Goal: Task Accomplishment & Management: Manage account settings

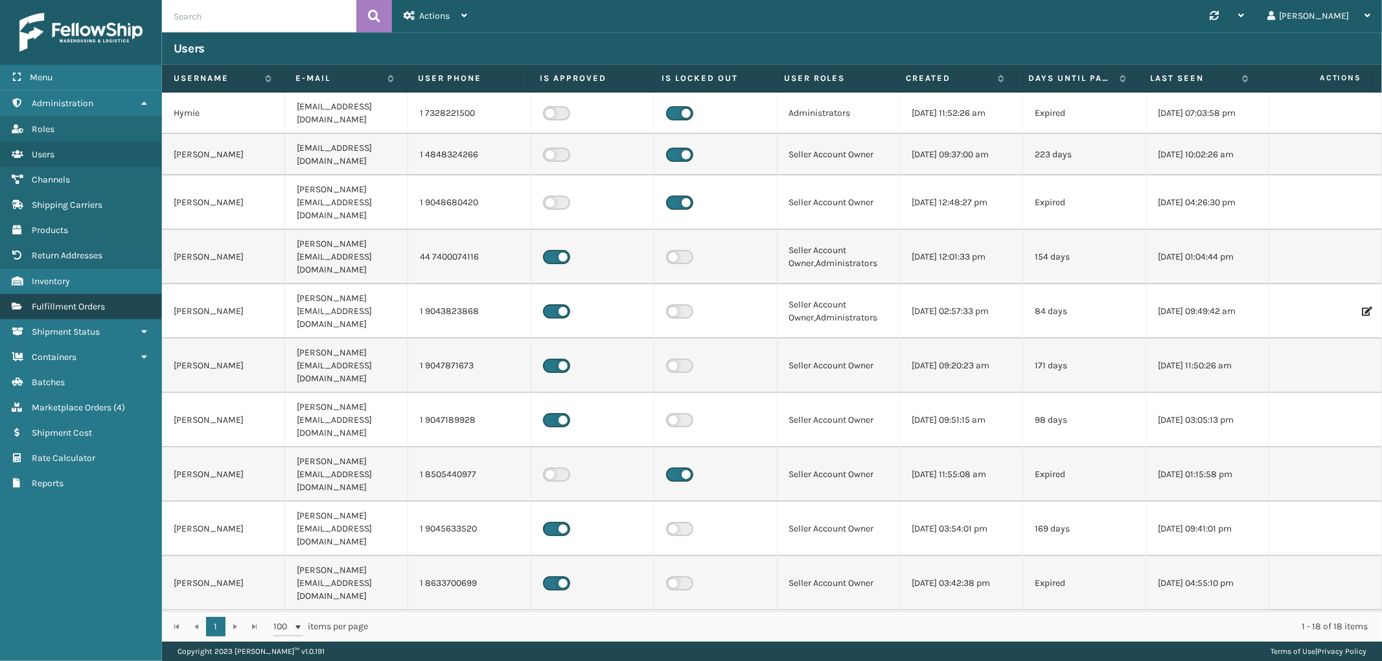
click at [102, 301] on span "Fulfillment Orders" at bounding box center [68, 306] width 73 height 11
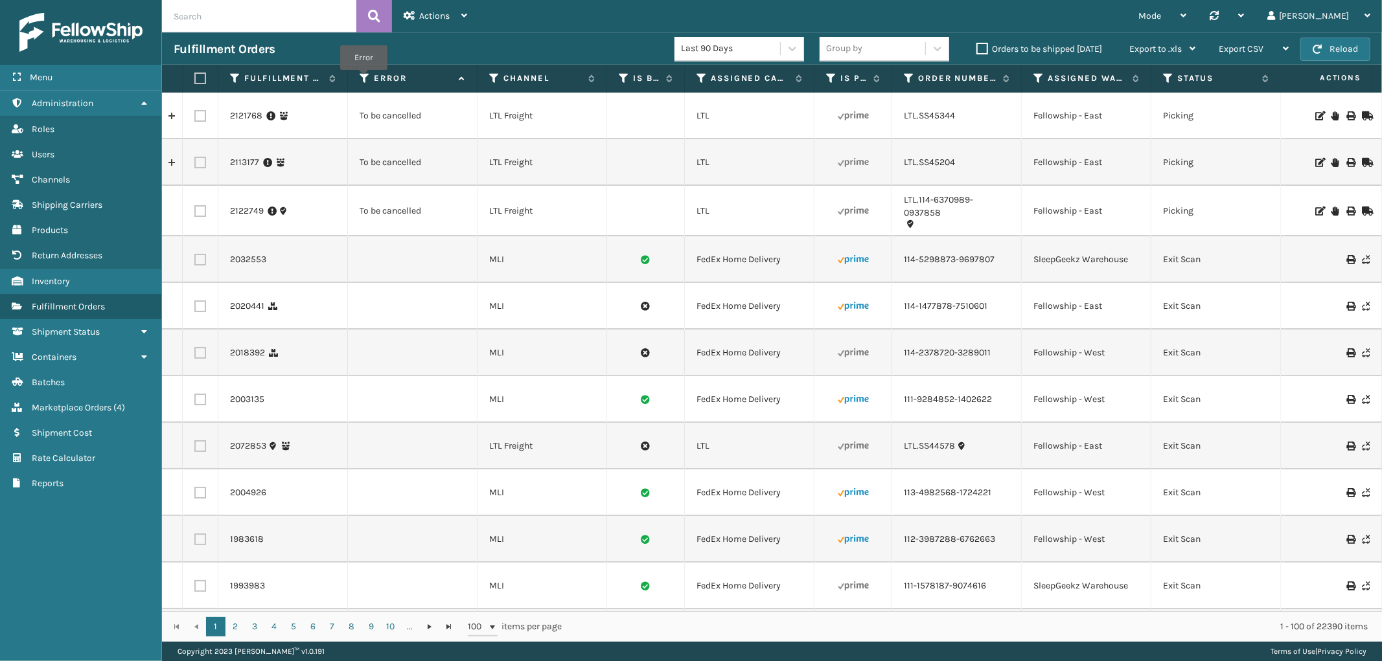
click at [363, 79] on icon at bounding box center [365, 79] width 10 height 12
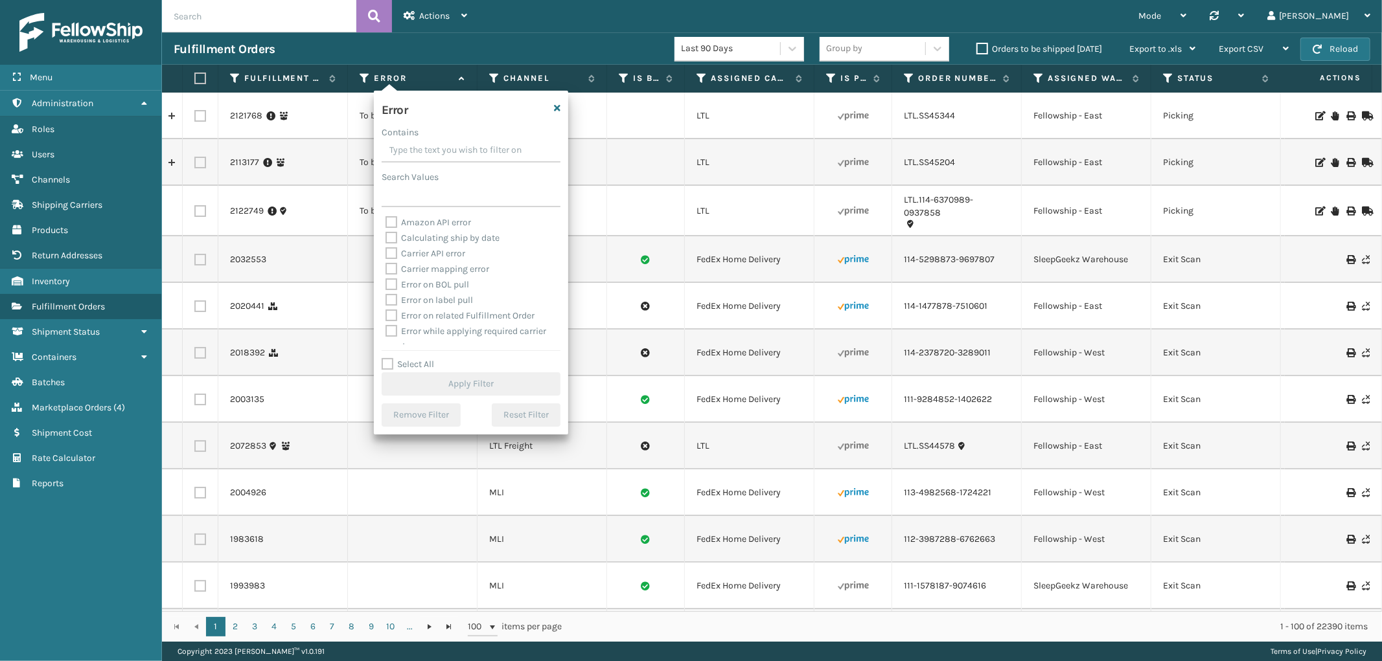
click at [385, 367] on label "Select All" at bounding box center [408, 364] width 52 height 11
click at [385, 358] on input "Select All" at bounding box center [479, 357] width 194 height 1
checkbox input "true"
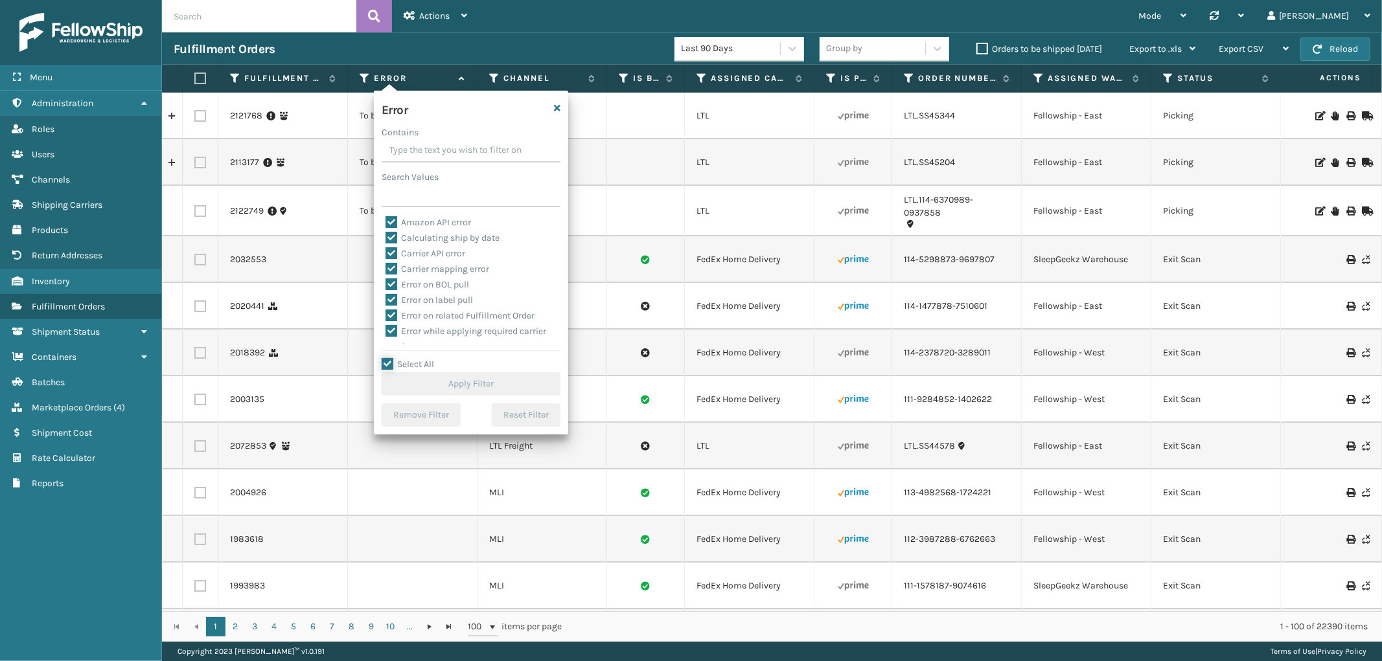
checkbox input "true"
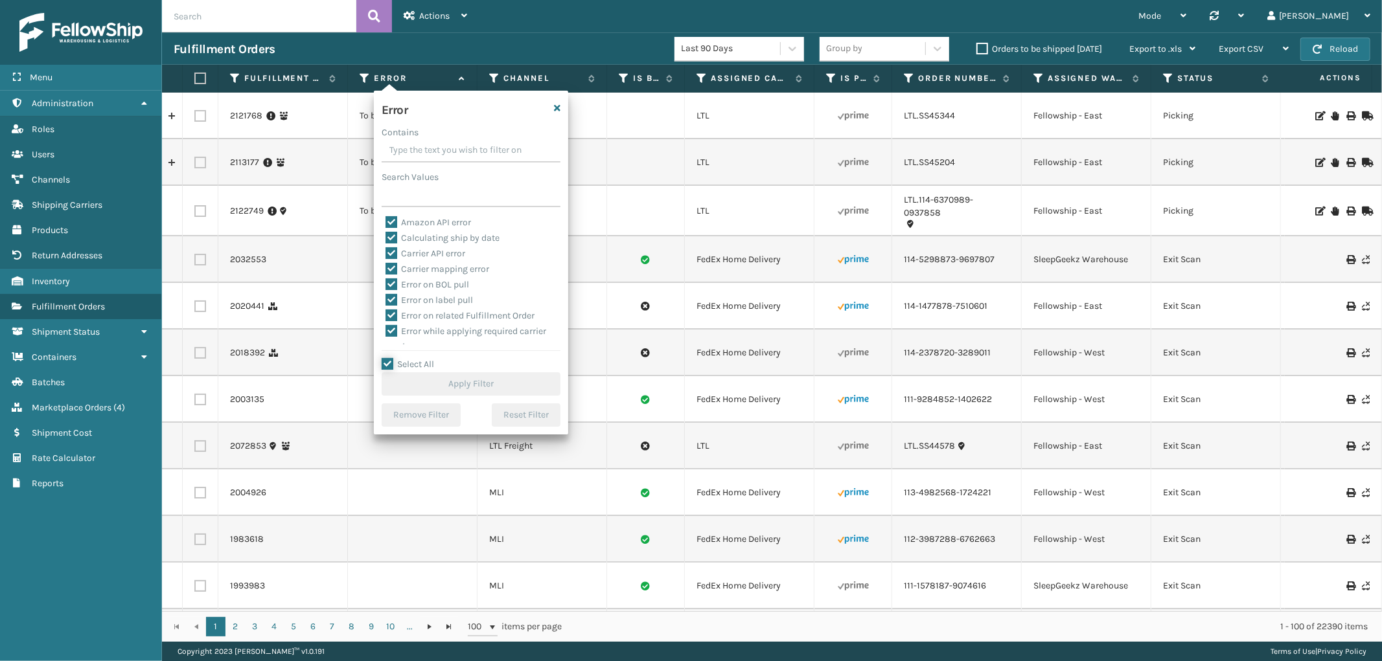
checkbox input "true"
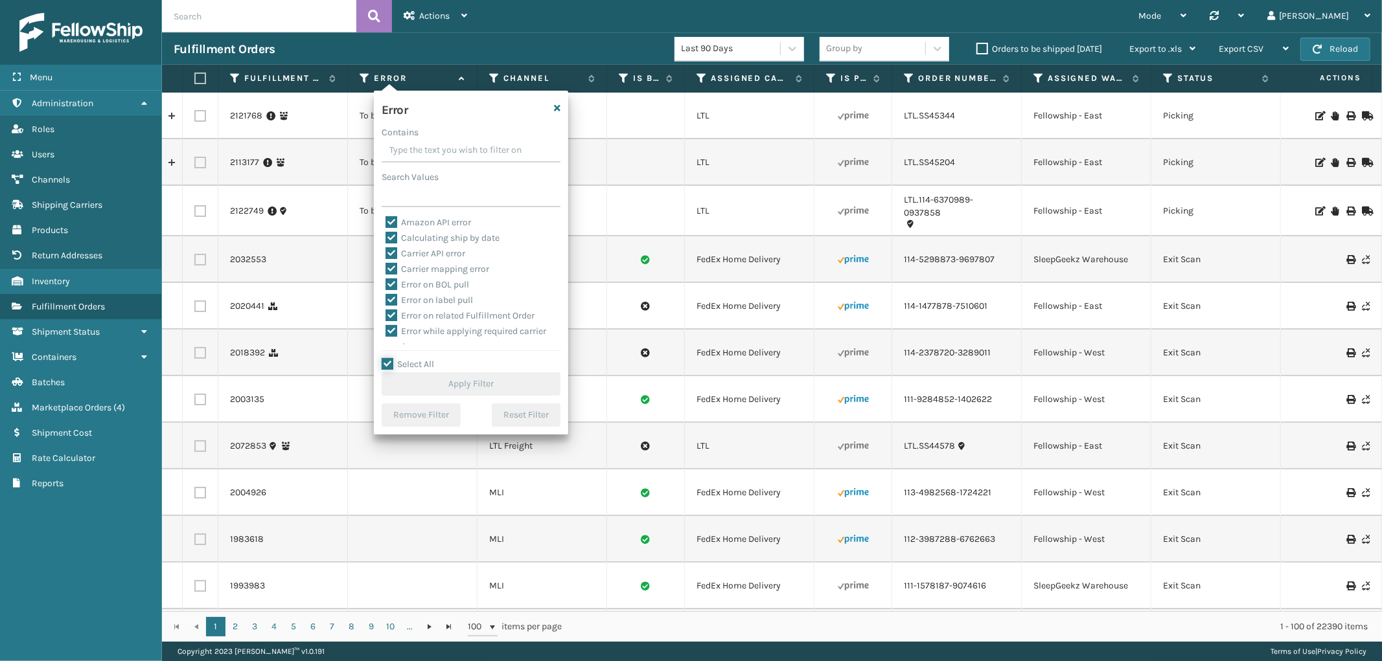
checkbox input "true"
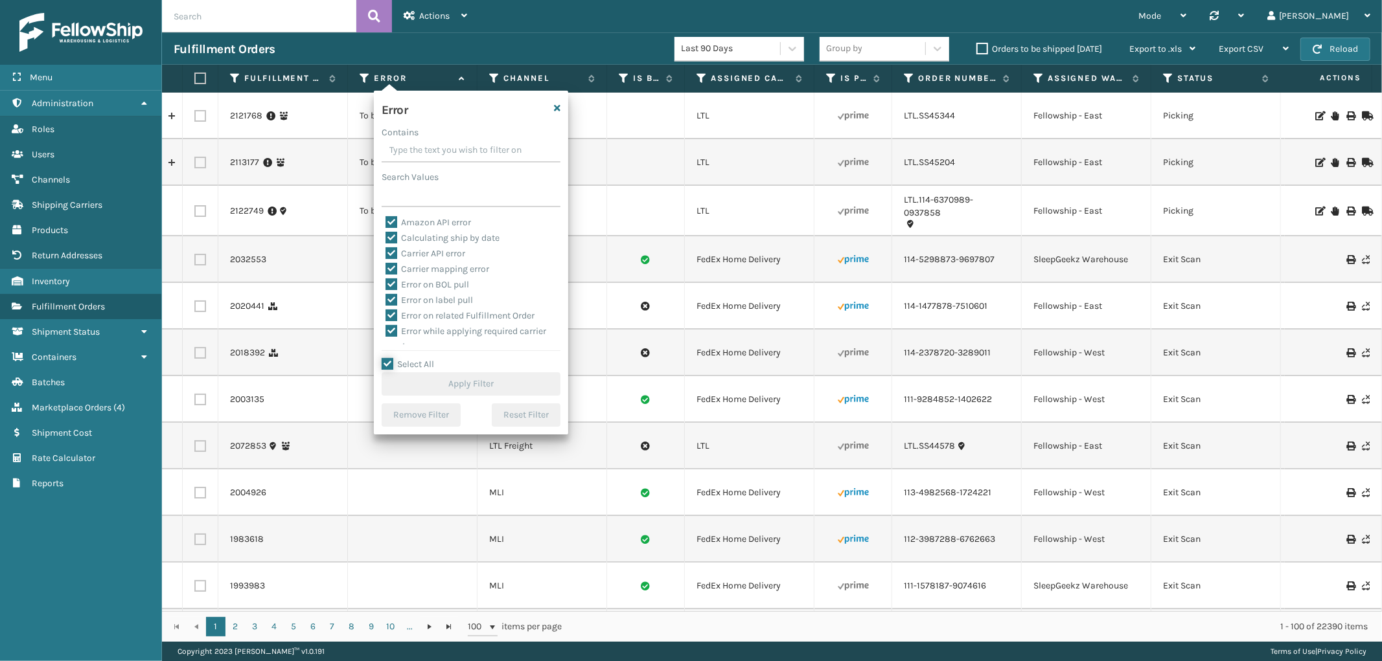
checkbox input "true"
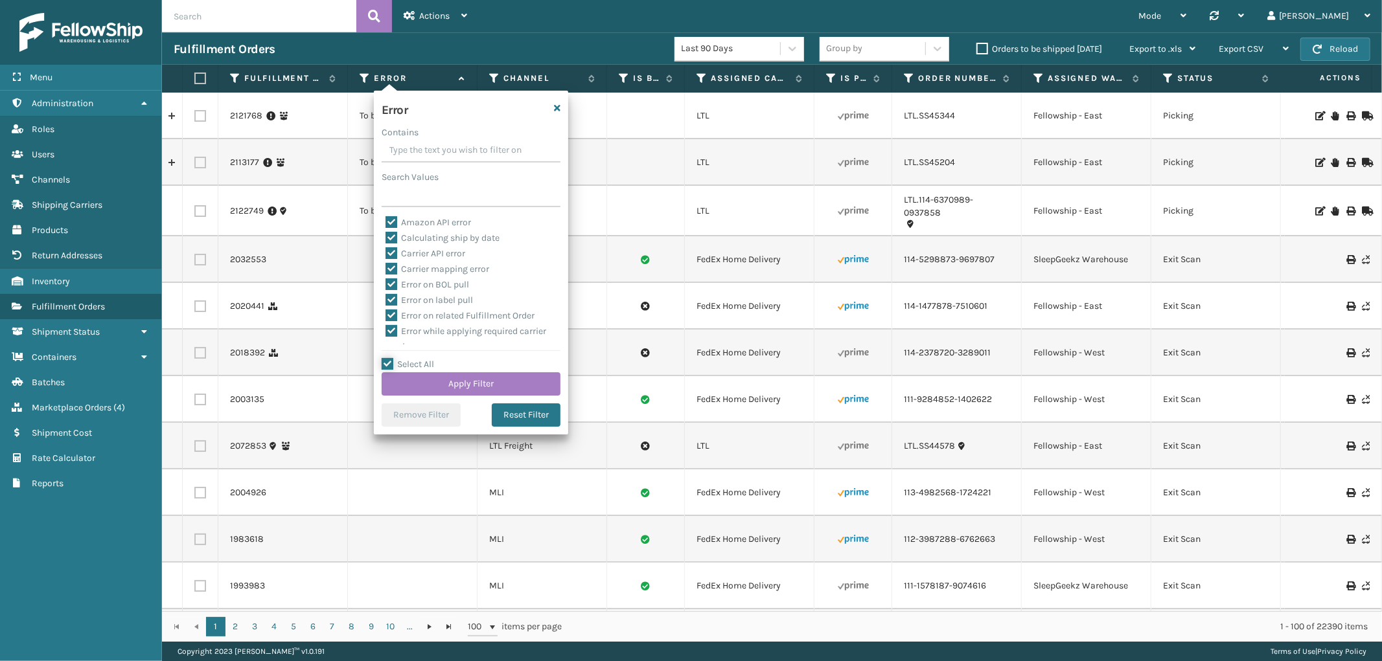
scroll to position [290, 0]
click at [408, 334] on label "To be cancelled" at bounding box center [423, 337] width 77 height 11
click at [386, 334] on input "To be cancelled" at bounding box center [385, 334] width 1 height 8
checkbox input "false"
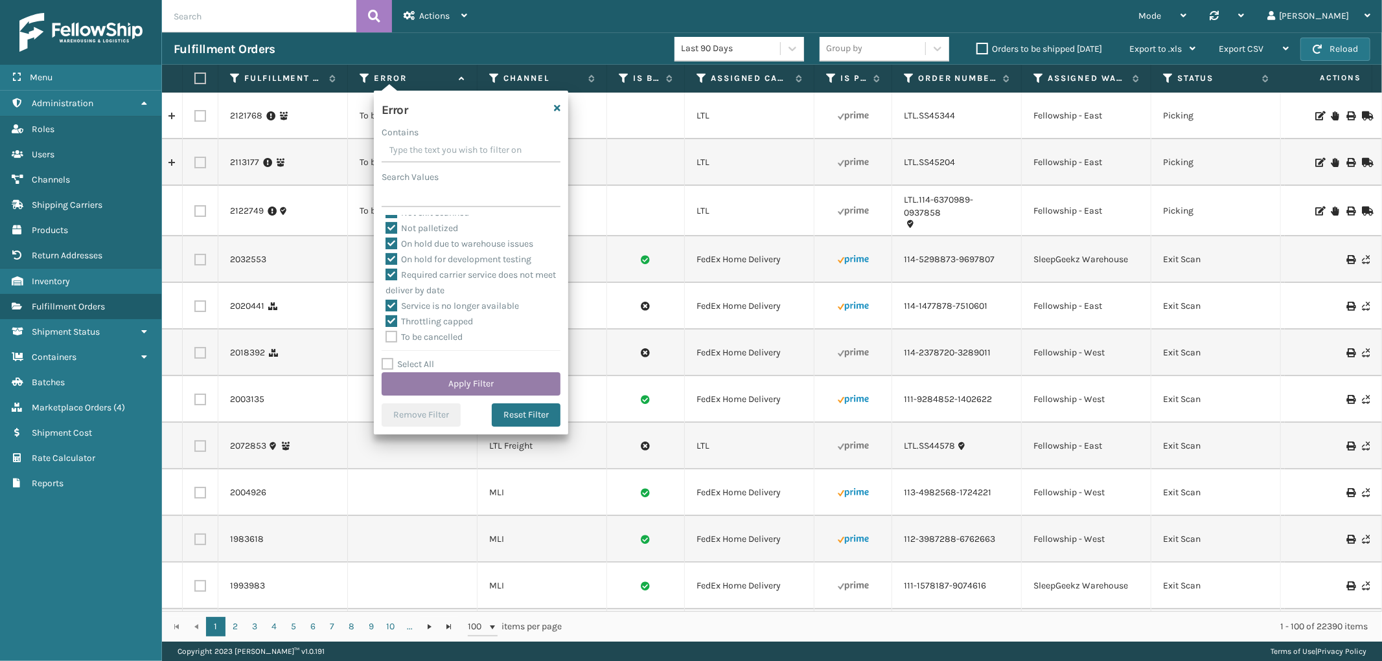
click at [421, 383] on button "Apply Filter" at bounding box center [471, 384] width 179 height 23
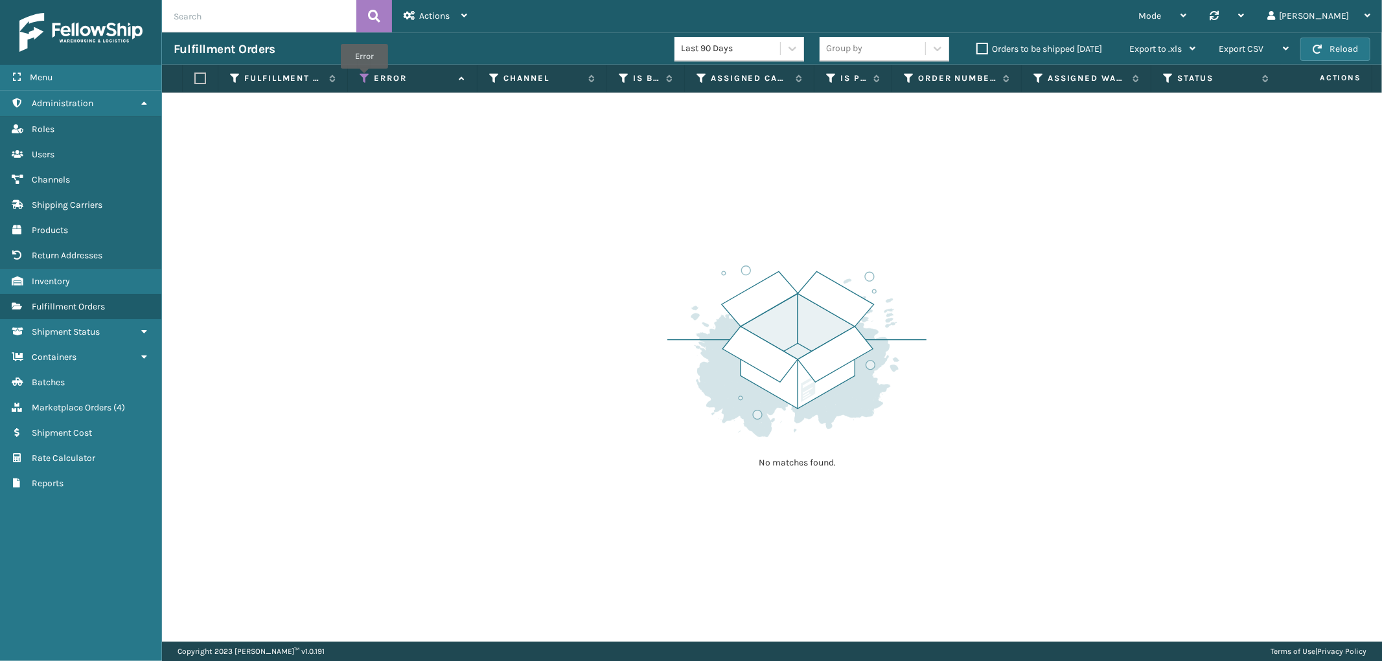
click at [364, 78] on icon at bounding box center [365, 79] width 10 height 12
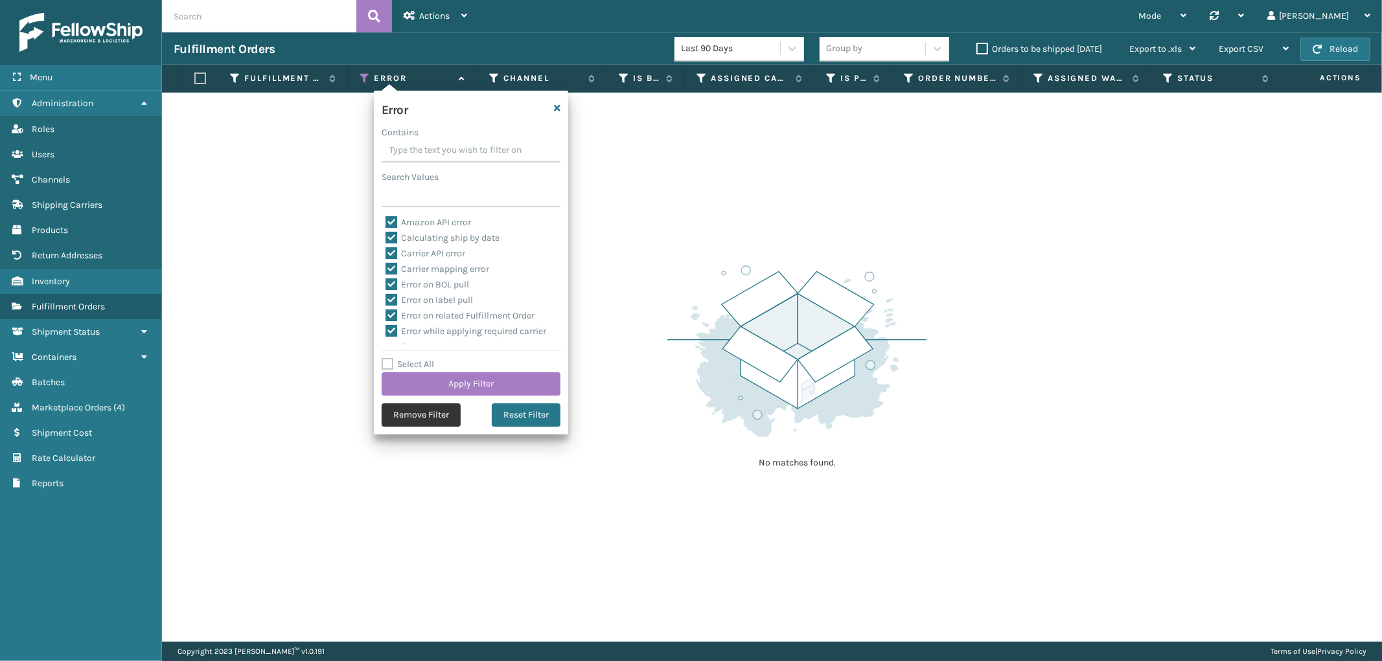
click at [404, 415] on button "Remove Filter" at bounding box center [421, 415] width 79 height 23
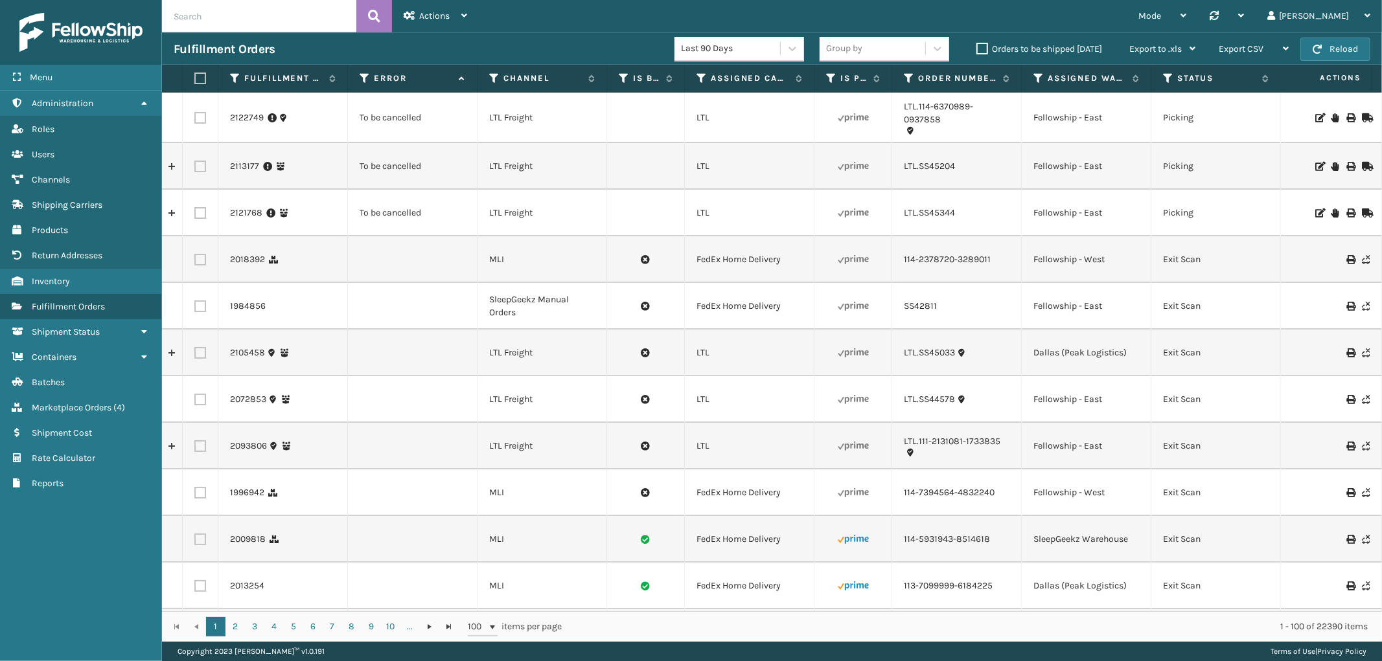
click at [270, 24] on input "text" at bounding box center [259, 16] width 194 height 32
paste input "112-5874548-0118608"
click at [373, 17] on icon at bounding box center [374, 15] width 12 height 19
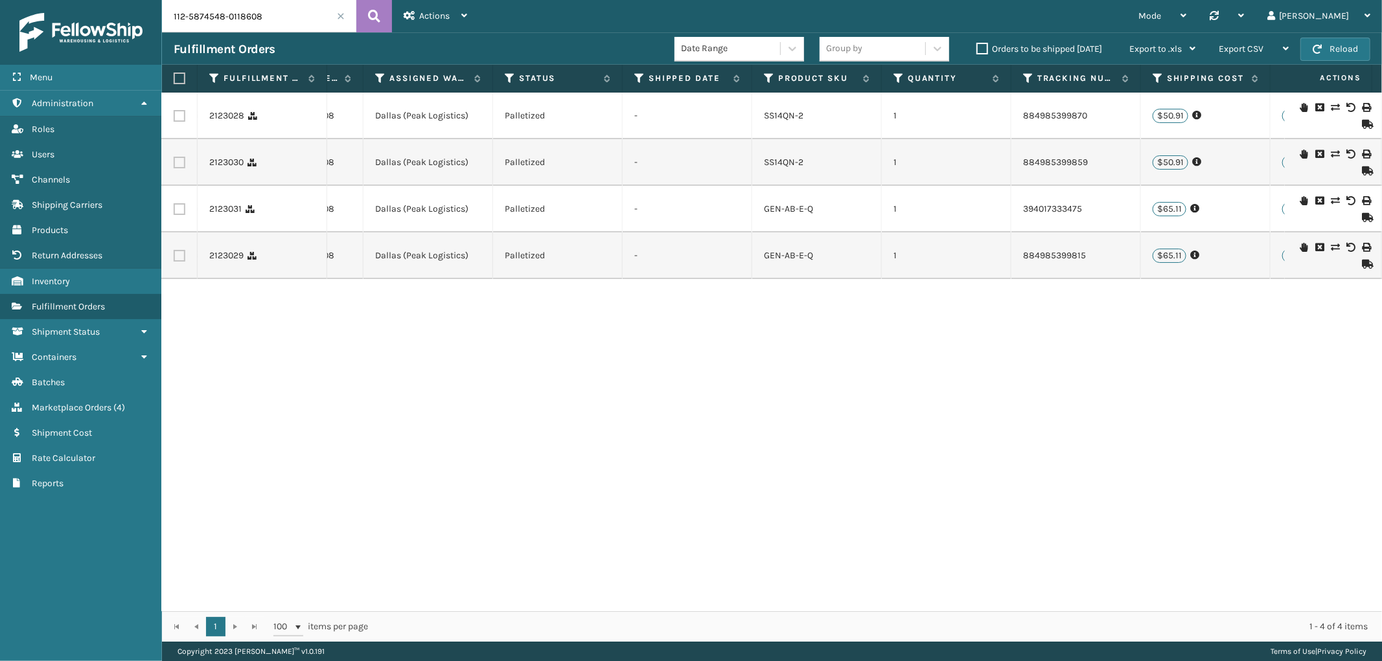
scroll to position [0, 849]
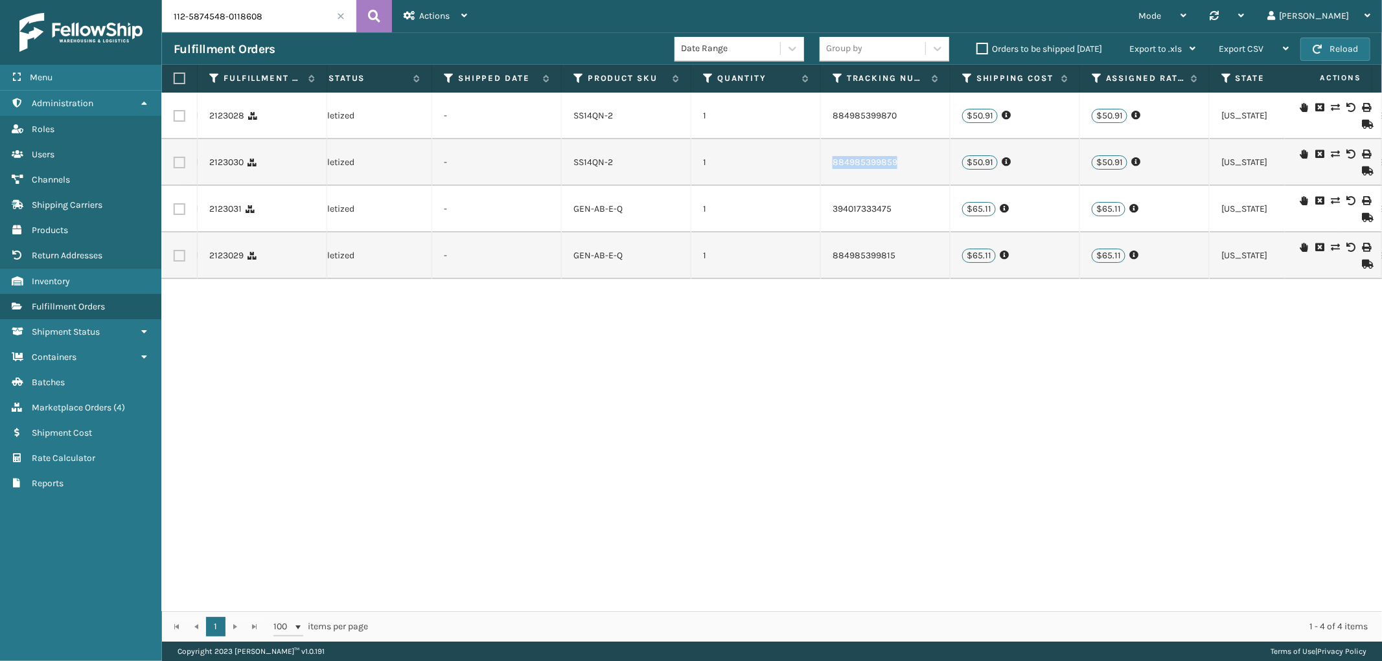
drag, startPoint x: 905, startPoint y: 157, endPoint x: 832, endPoint y: 164, distance: 73.6
click at [832, 164] on td "884985399859" at bounding box center [886, 162] width 130 height 47
copy link "884985399859"
click at [222, 11] on input "112-5874548-0118608" at bounding box center [259, 16] width 194 height 32
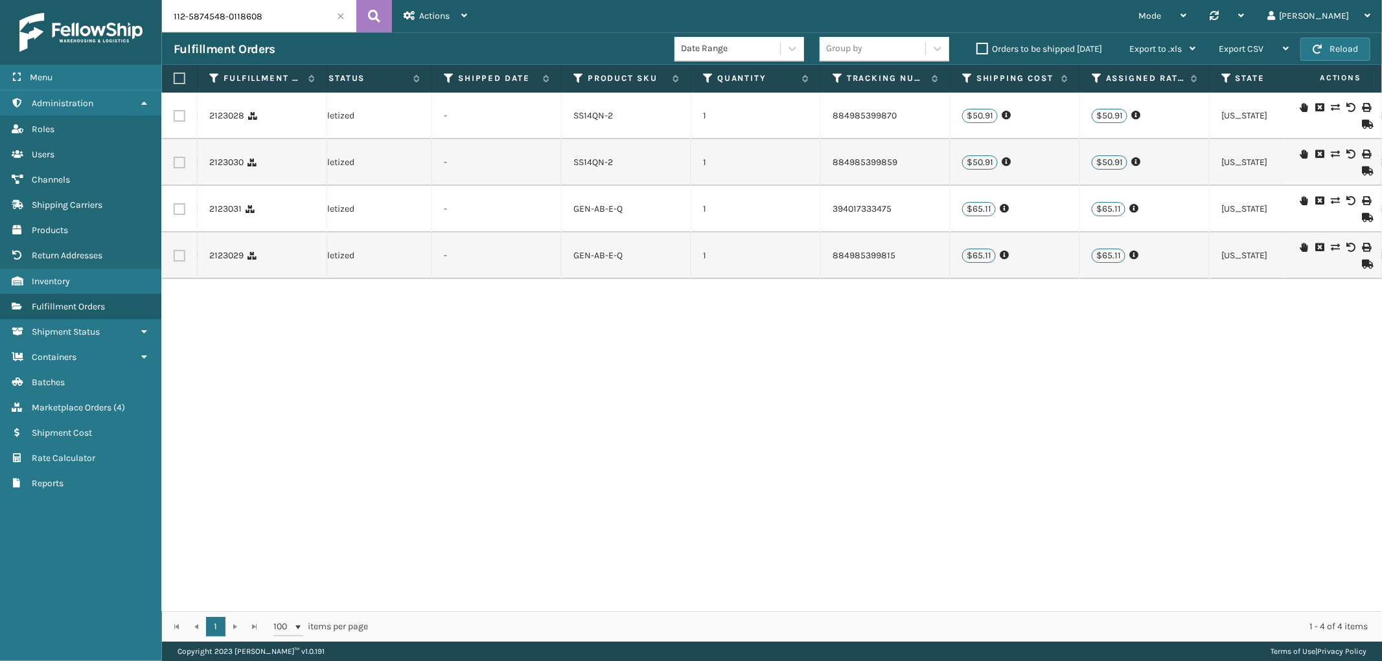
click at [222, 11] on input "112-5874548-0118608" at bounding box center [259, 16] width 194 height 32
paste input "1-6231641-1795412"
type input "111-6231641-1795412"
click at [374, 14] on icon at bounding box center [374, 15] width 12 height 19
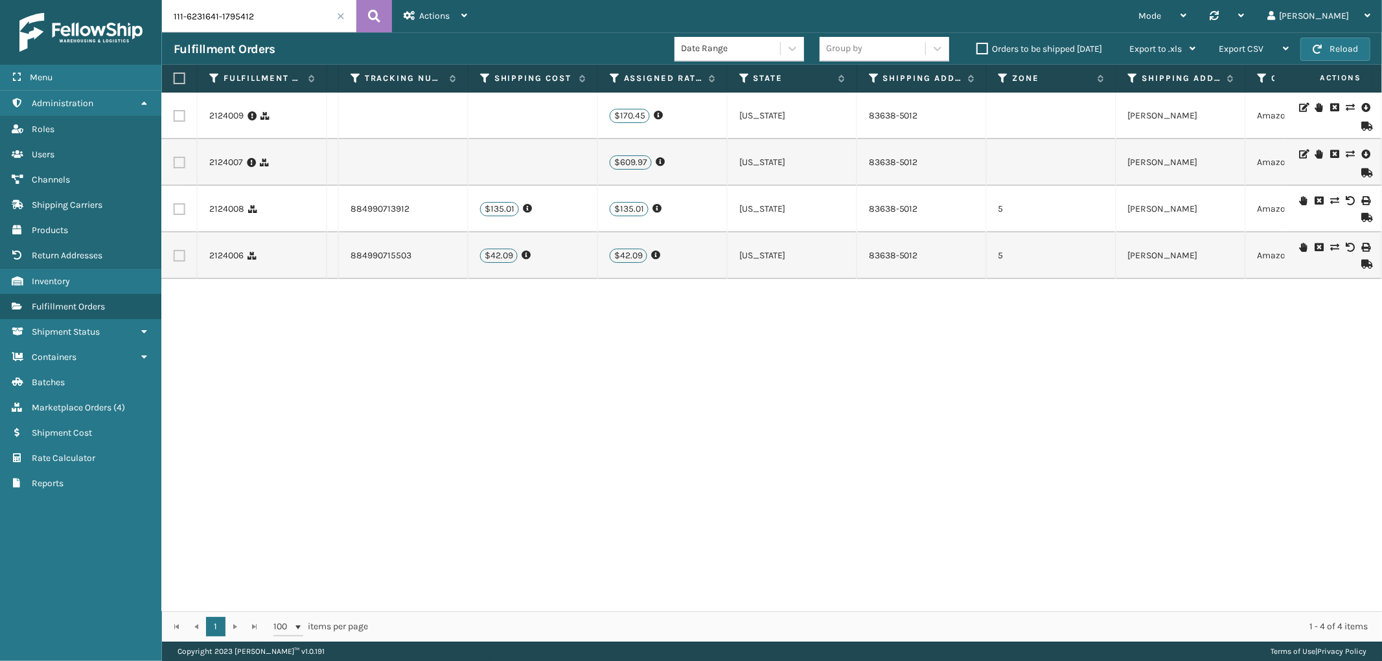
scroll to position [0, 1479]
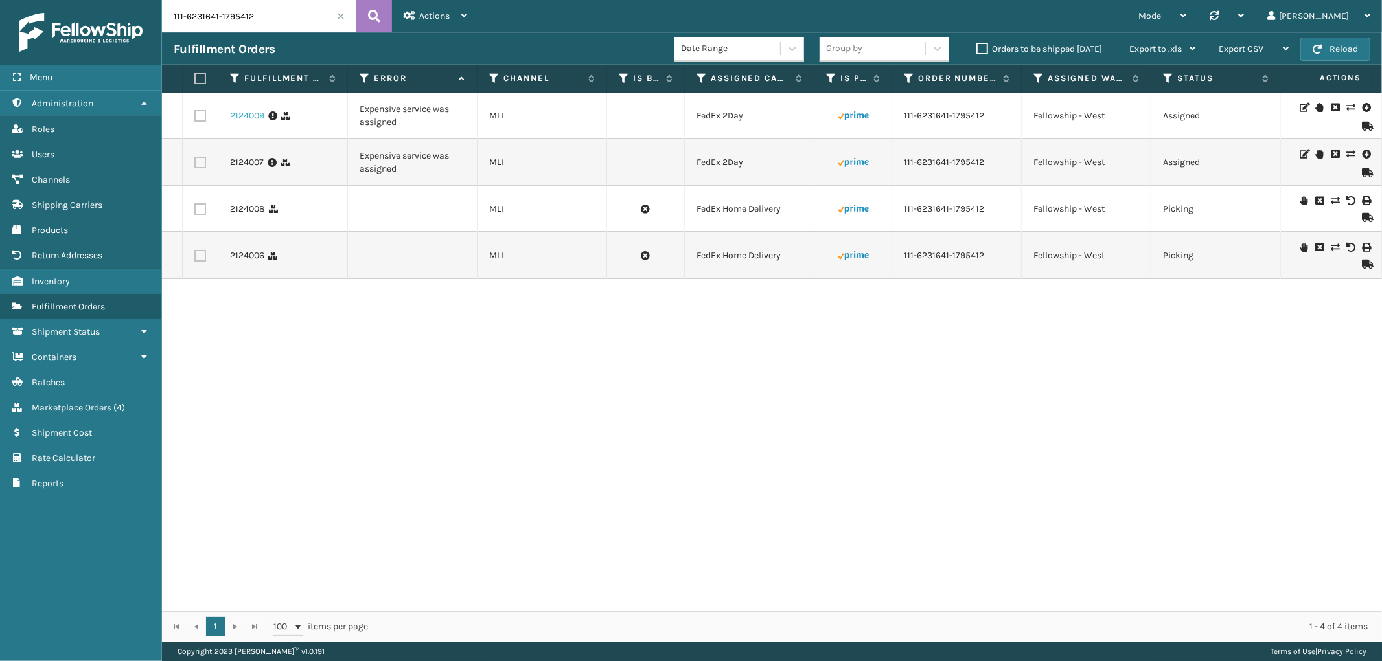
click at [242, 113] on link "2124009" at bounding box center [247, 115] width 34 height 13
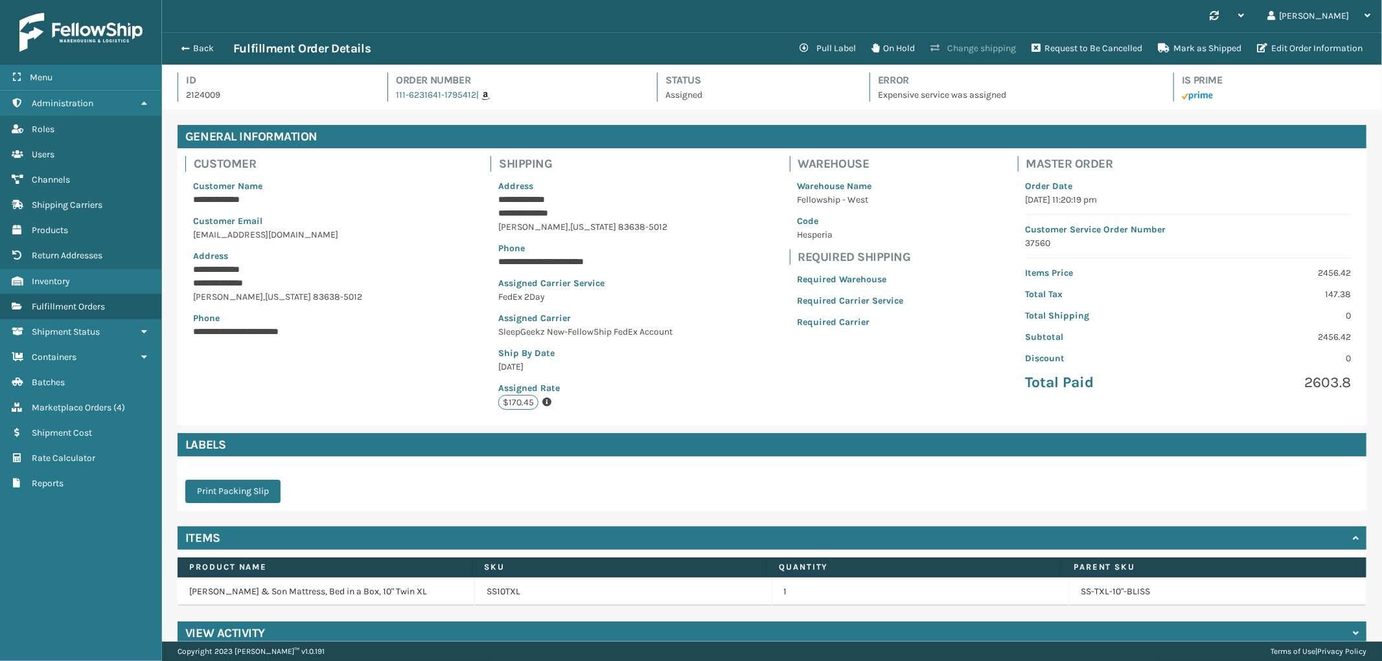
click at [963, 52] on button "Change shipping" at bounding box center [973, 49] width 101 height 26
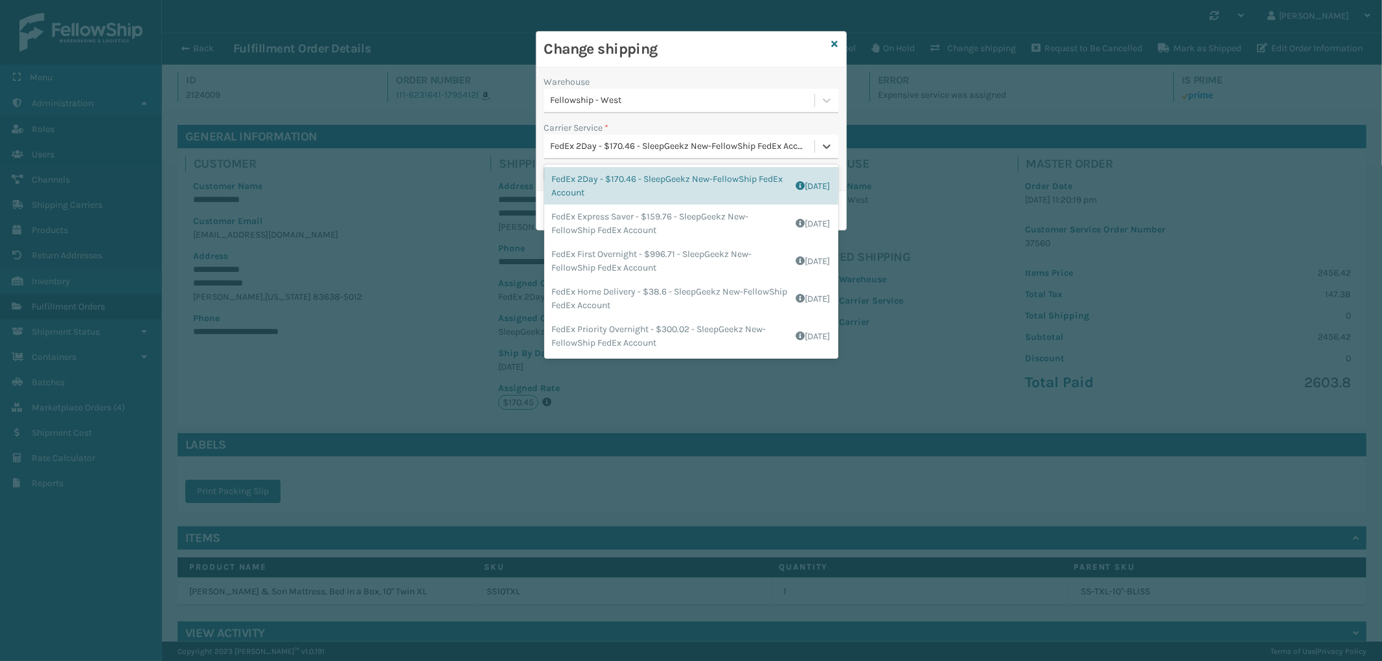
click at [664, 150] on div "FedEx 2Day - $170.46 - SleepGeekz New-FellowShip FedEx Account" at bounding box center [683, 147] width 265 height 14
click at [696, 300] on div "FedEx Home Delivery - $38.6 - SleepGeekz New-FellowShip FedEx Account Shipping …" at bounding box center [691, 299] width 294 height 38
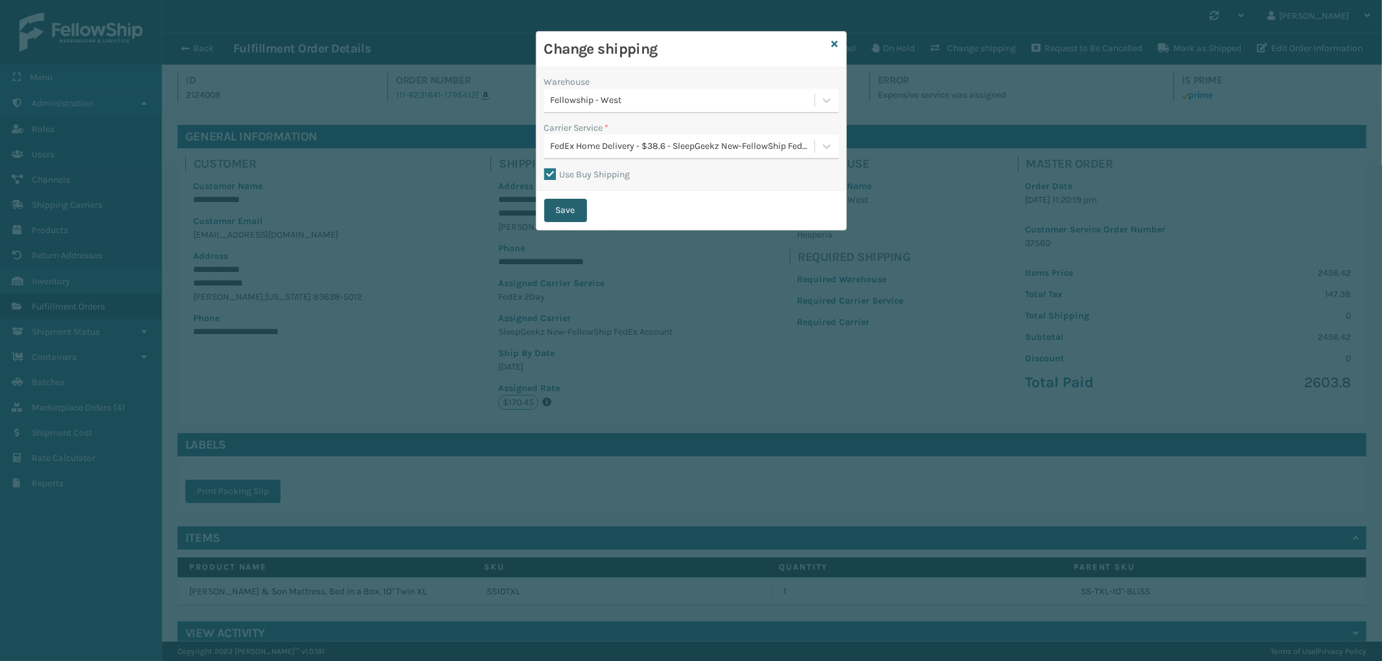
click at [580, 210] on button "Save" at bounding box center [565, 210] width 43 height 23
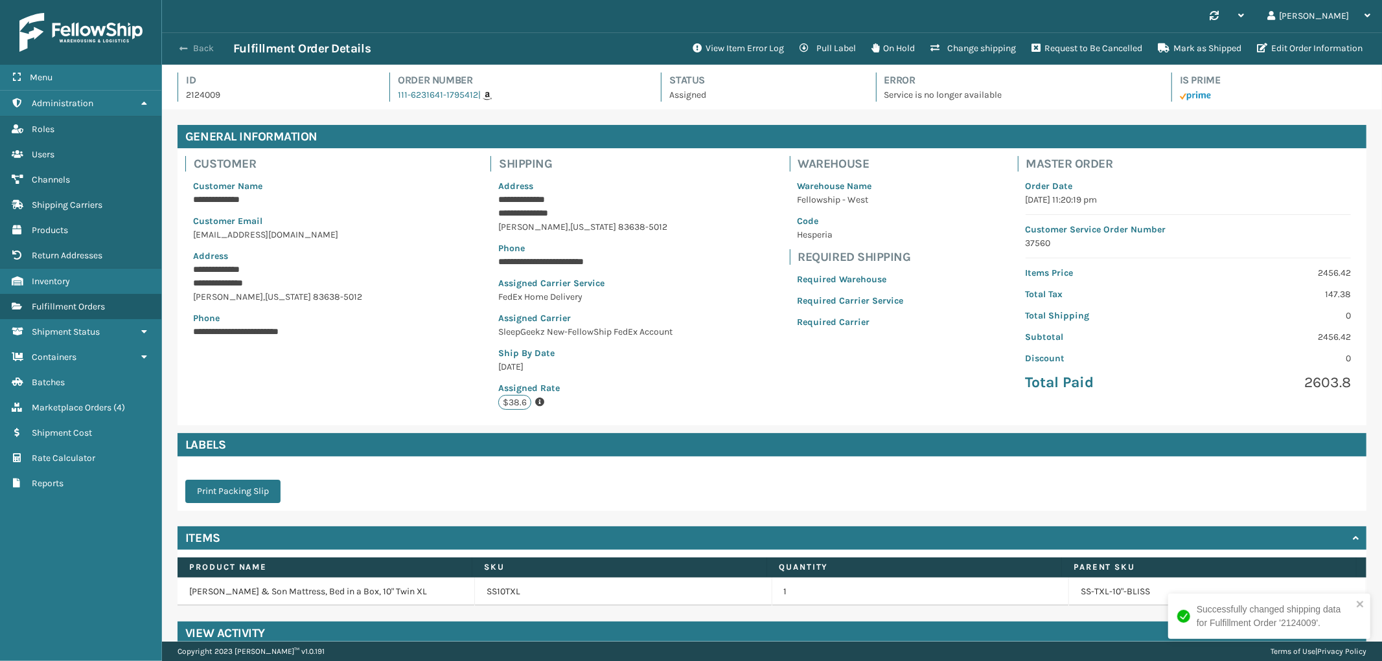
click at [198, 52] on button "Back" at bounding box center [204, 49] width 60 height 12
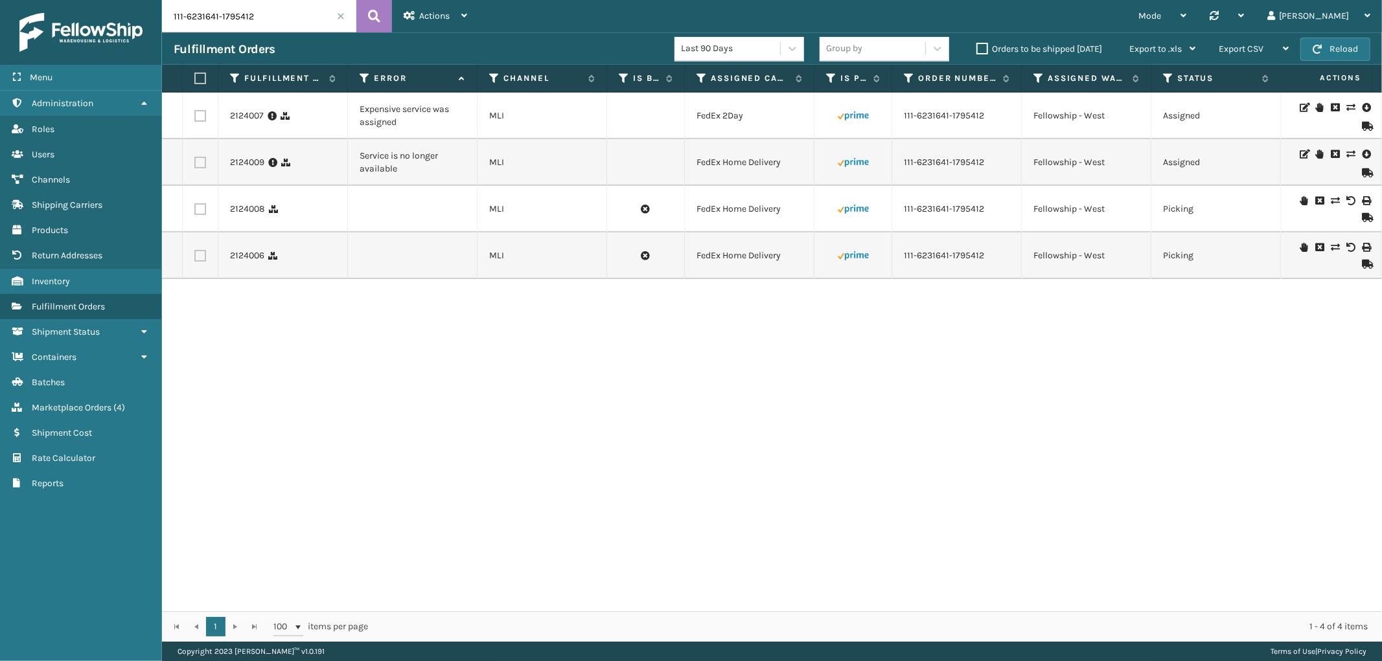
click at [196, 113] on label at bounding box center [200, 116] width 12 height 12
click at [195, 113] on input "checkbox" at bounding box center [194, 114] width 1 height 8
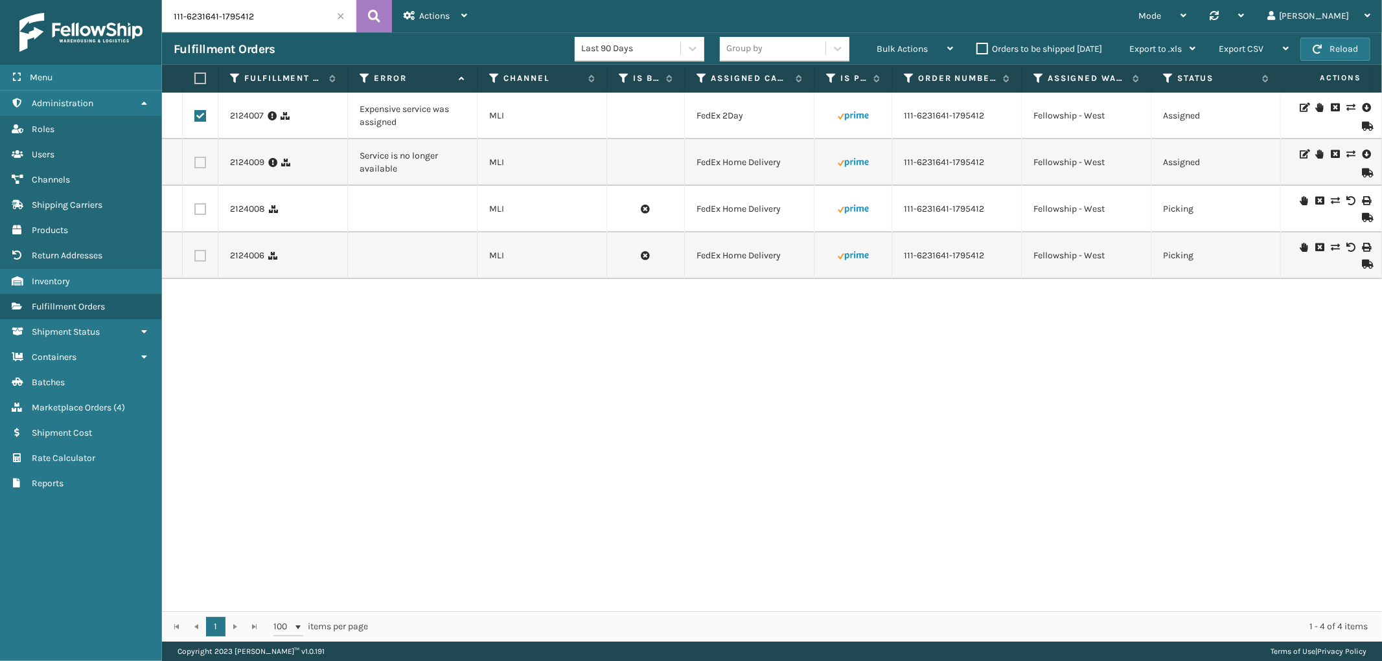
click at [197, 112] on label at bounding box center [200, 116] width 12 height 12
click at [195, 112] on input "checkbox" at bounding box center [194, 114] width 1 height 8
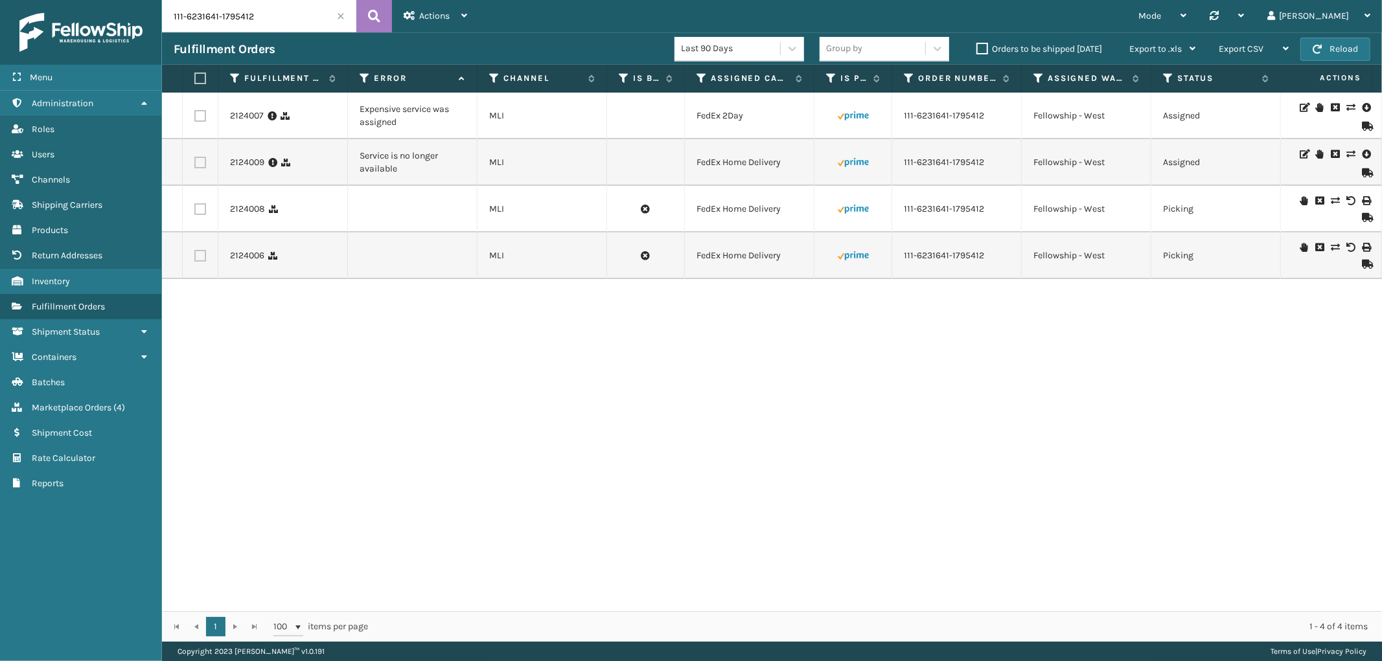
click at [201, 113] on label at bounding box center [200, 116] width 12 height 12
click at [195, 113] on input "checkbox" at bounding box center [194, 114] width 1 height 8
checkbox input "true"
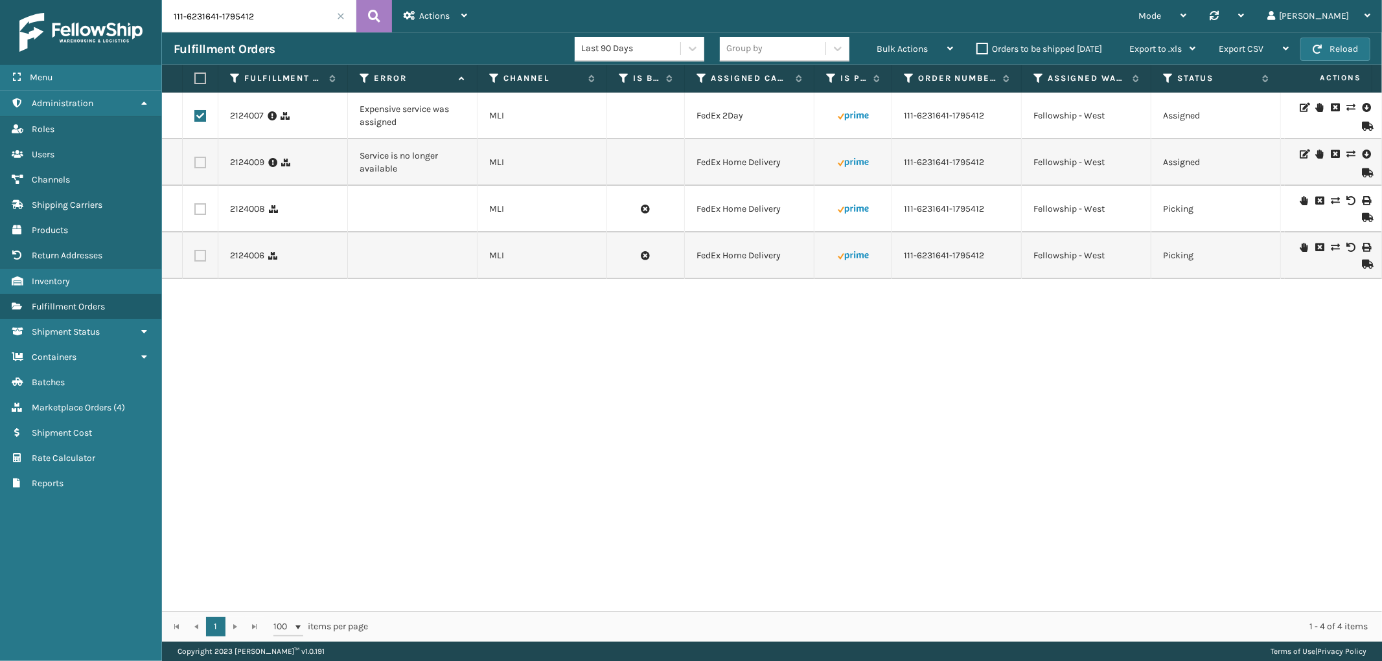
click at [198, 158] on label at bounding box center [200, 163] width 12 height 12
click at [195, 158] on input "checkbox" at bounding box center [194, 161] width 1 height 8
click at [197, 109] on td at bounding box center [201, 116] width 36 height 47
click at [203, 163] on label at bounding box center [200, 163] width 12 height 12
click at [195, 163] on input "checkbox" at bounding box center [194, 161] width 1 height 8
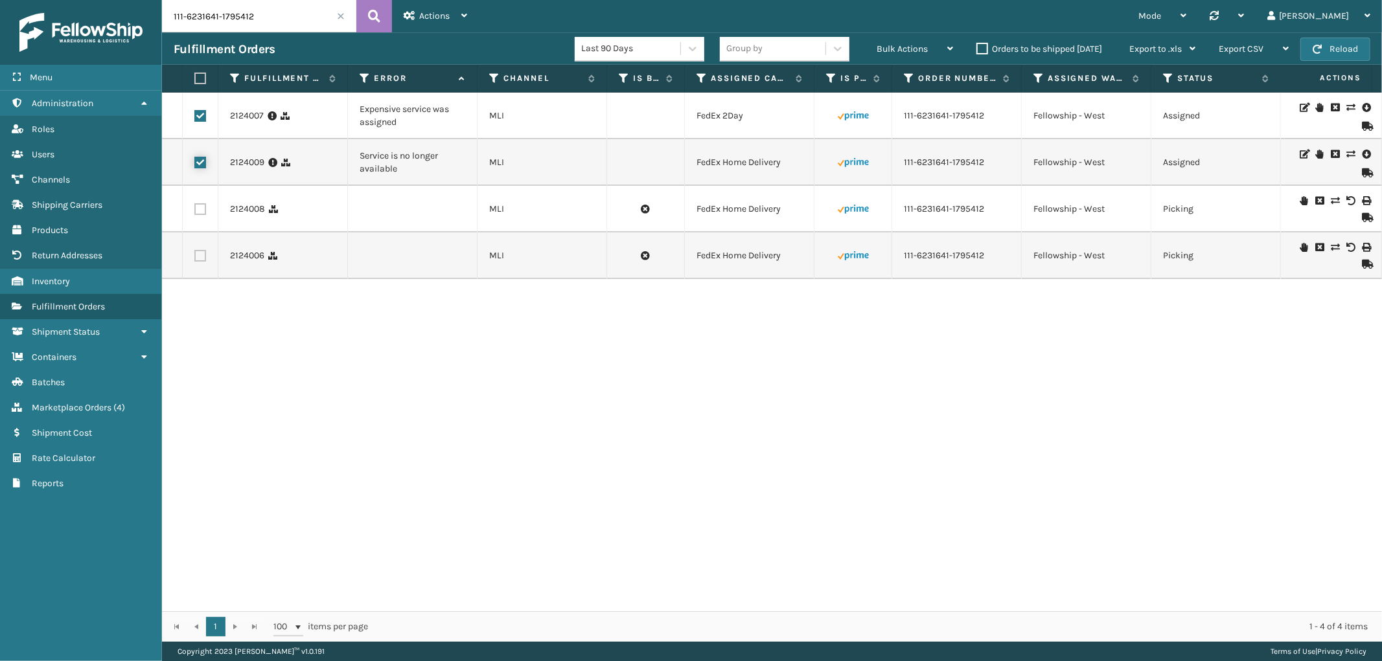
checkbox input "false"
click at [196, 205] on label at bounding box center [200, 209] width 12 height 12
click at [195, 205] on input "checkbox" at bounding box center [194, 207] width 1 height 8
checkbox input "true"
click at [200, 255] on label at bounding box center [200, 256] width 12 height 12
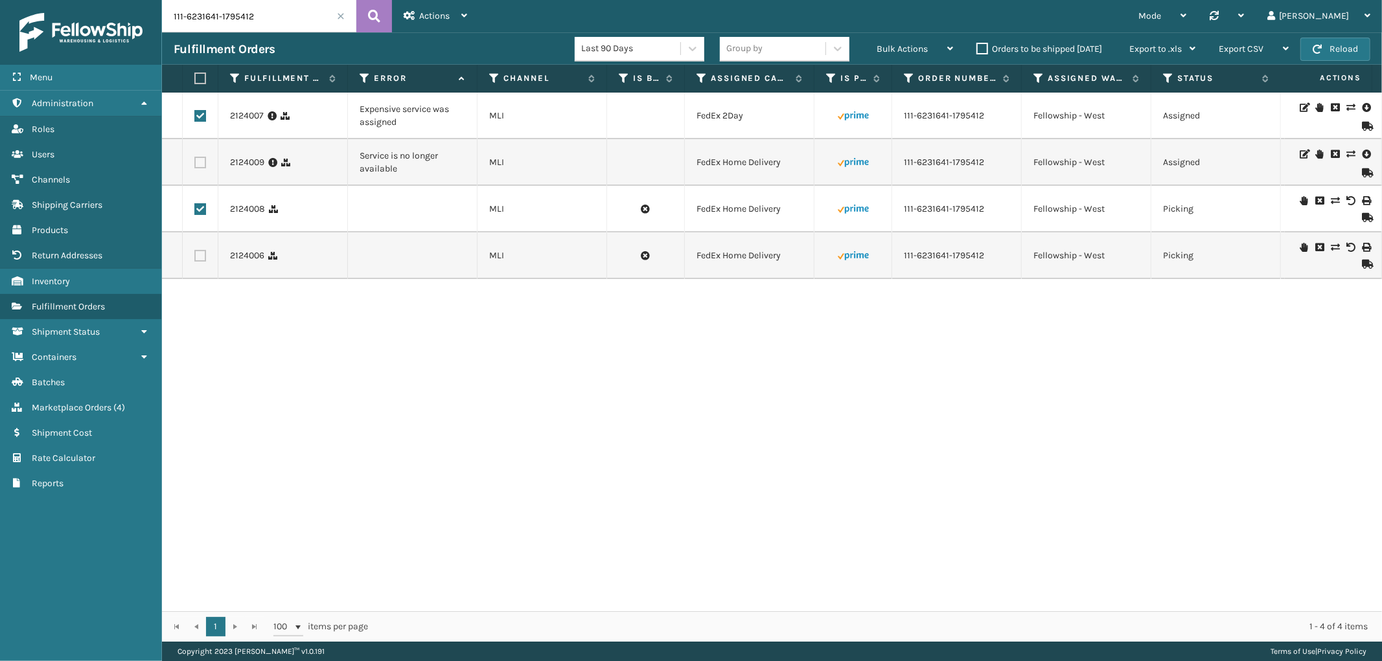
click at [195, 255] on input "checkbox" at bounding box center [194, 254] width 1 height 8
checkbox input "true"
click at [205, 121] on label at bounding box center [200, 116] width 12 height 12
click at [195, 119] on input "checkbox" at bounding box center [194, 114] width 1 height 8
checkbox input "false"
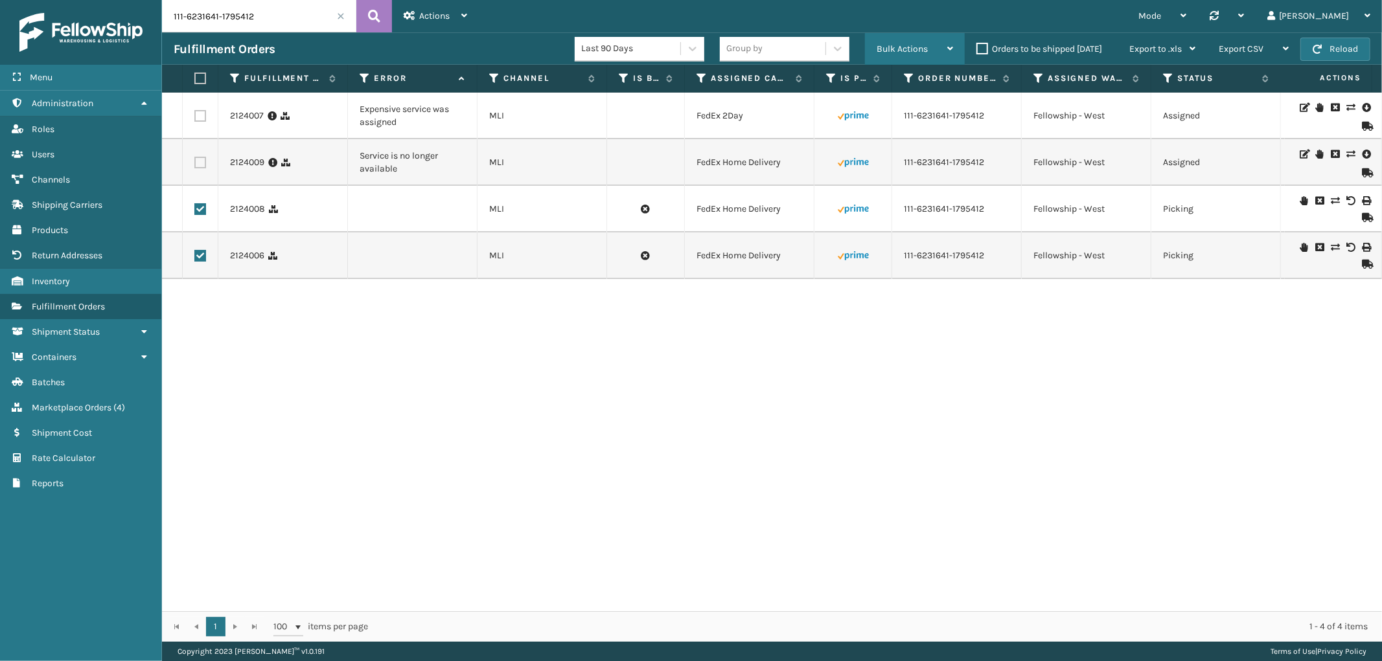
click at [880, 41] on div "Bulk Actions" at bounding box center [915, 49] width 76 height 32
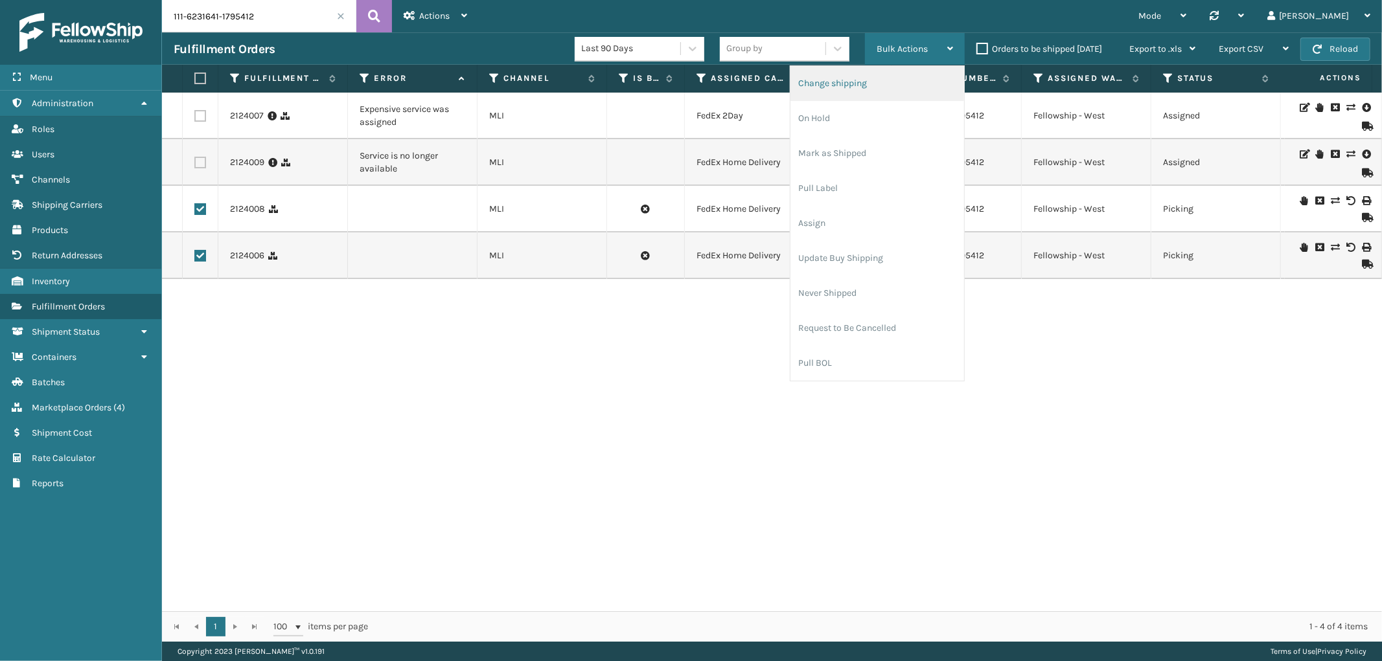
click at [875, 81] on li "Change shipping" at bounding box center [877, 83] width 174 height 35
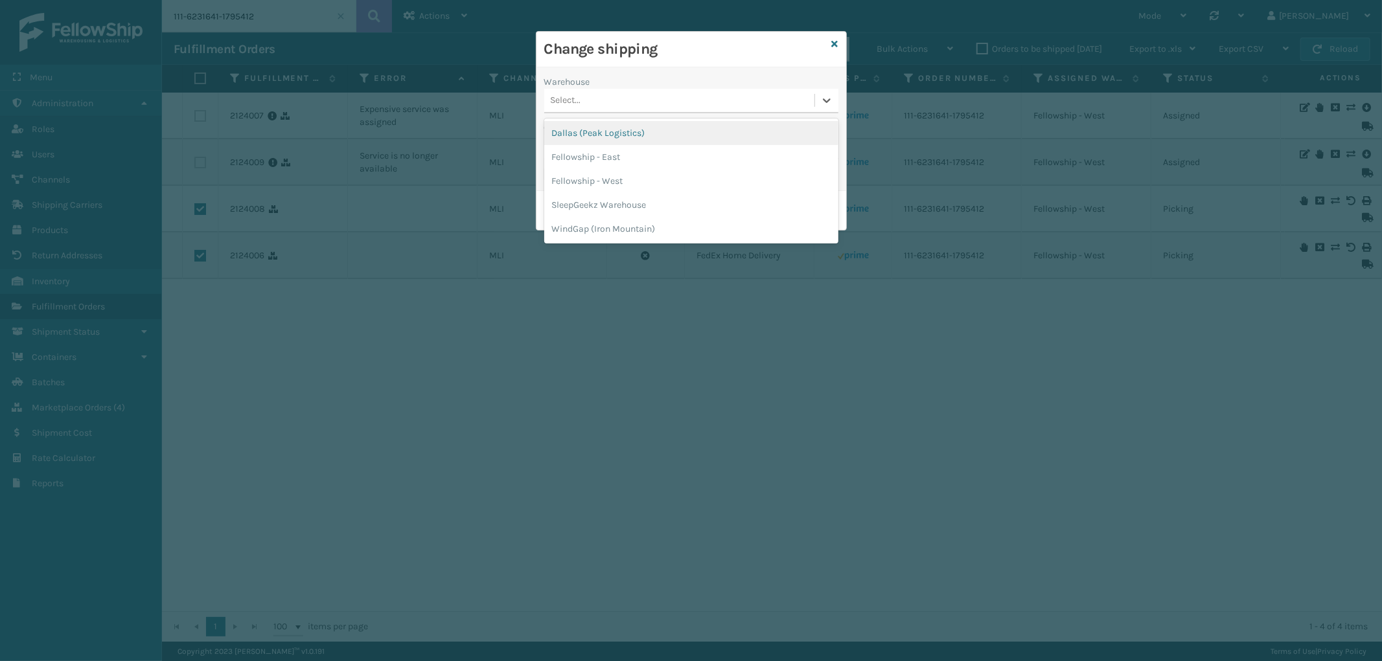
click at [626, 101] on div "Select..." at bounding box center [679, 100] width 270 height 21
click at [621, 176] on div "Fellowship - West" at bounding box center [691, 181] width 294 height 24
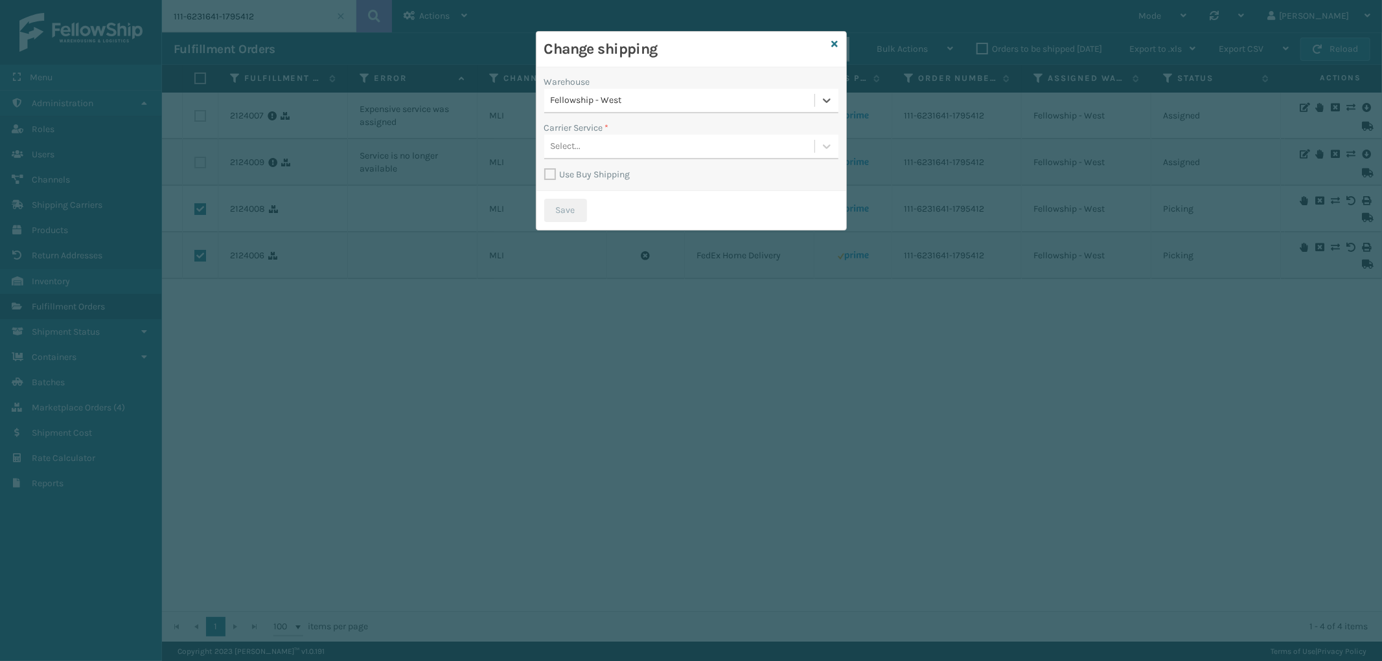
click at [648, 138] on div "Select..." at bounding box center [679, 146] width 270 height 21
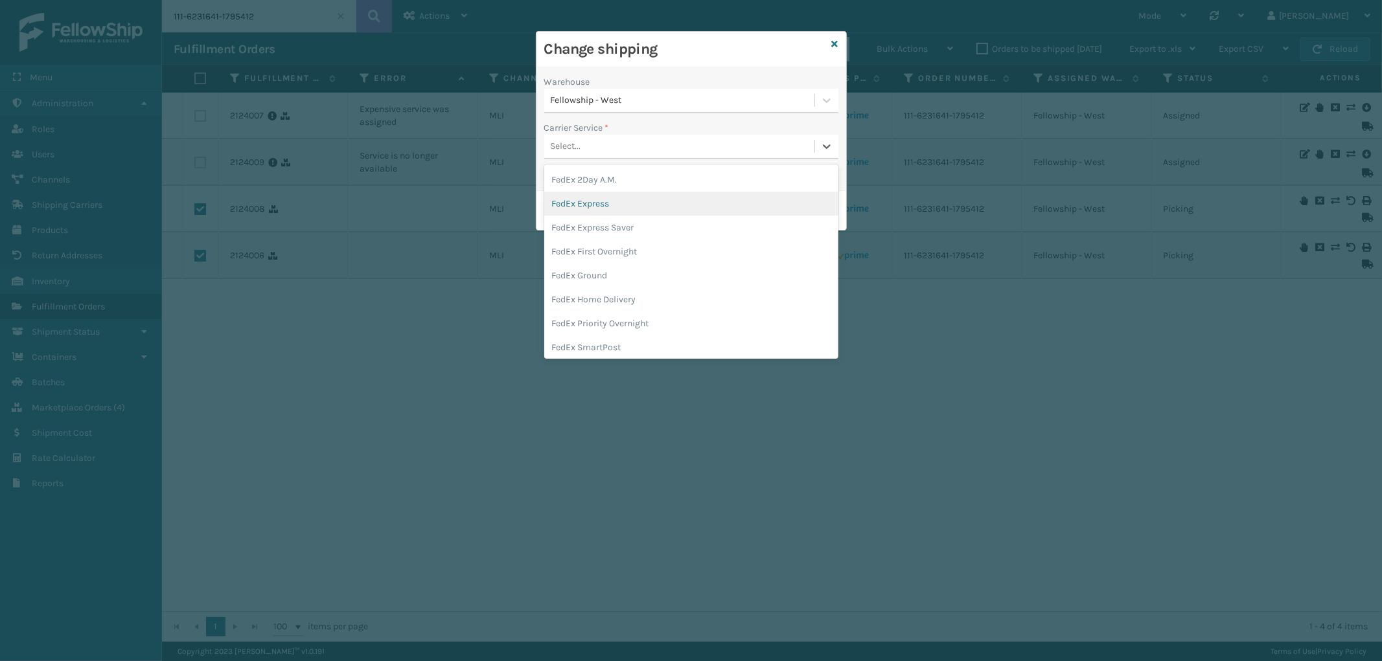
scroll to position [144, 0]
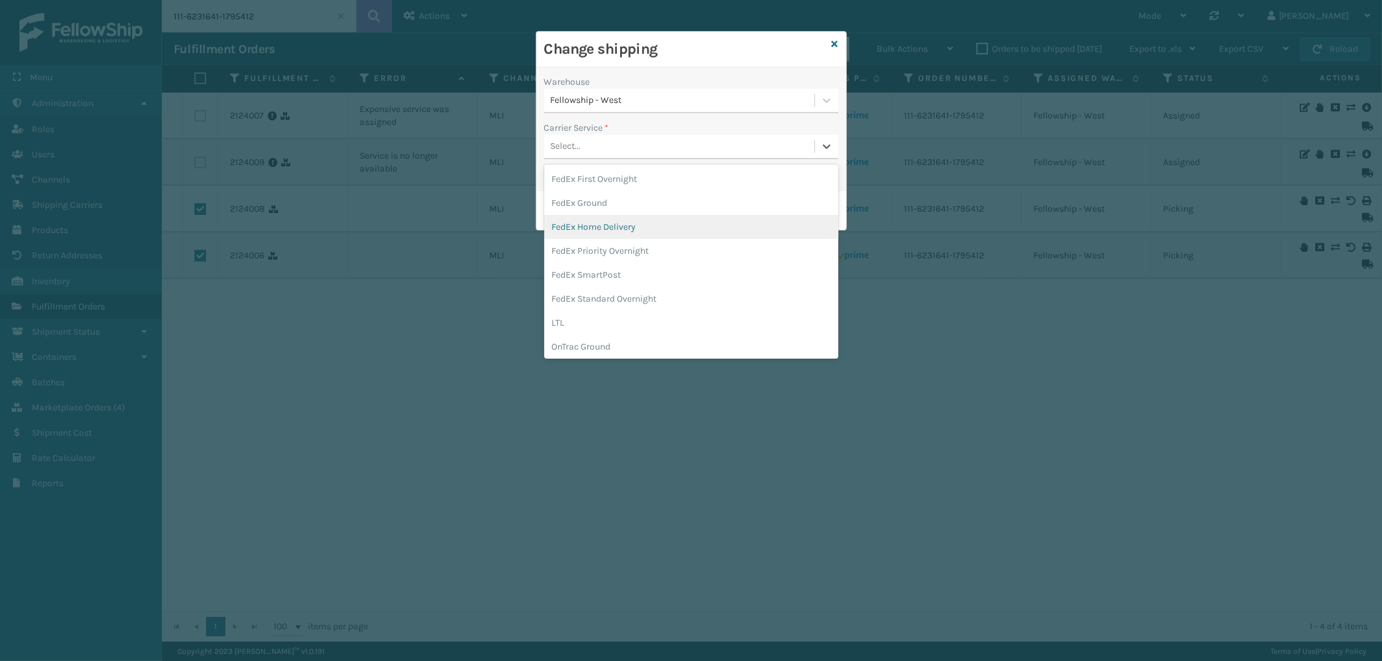
click at [652, 225] on div "FedEx Home Delivery" at bounding box center [691, 227] width 294 height 24
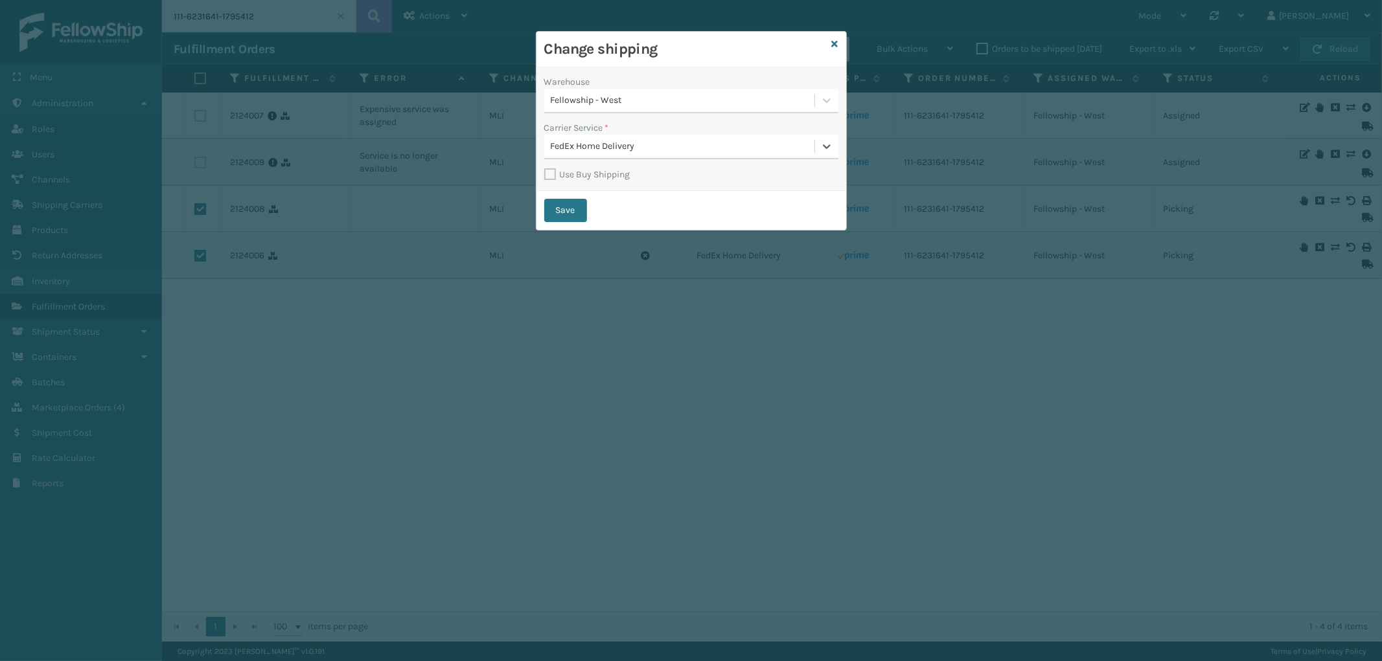
click at [553, 171] on label "Use Buy Shipping" at bounding box center [587, 174] width 86 height 11
click at [545, 168] on input "Use Buy Shipping" at bounding box center [544, 167] width 1 height 1
click at [573, 207] on button "Save" at bounding box center [565, 210] width 43 height 23
checkbox input "false"
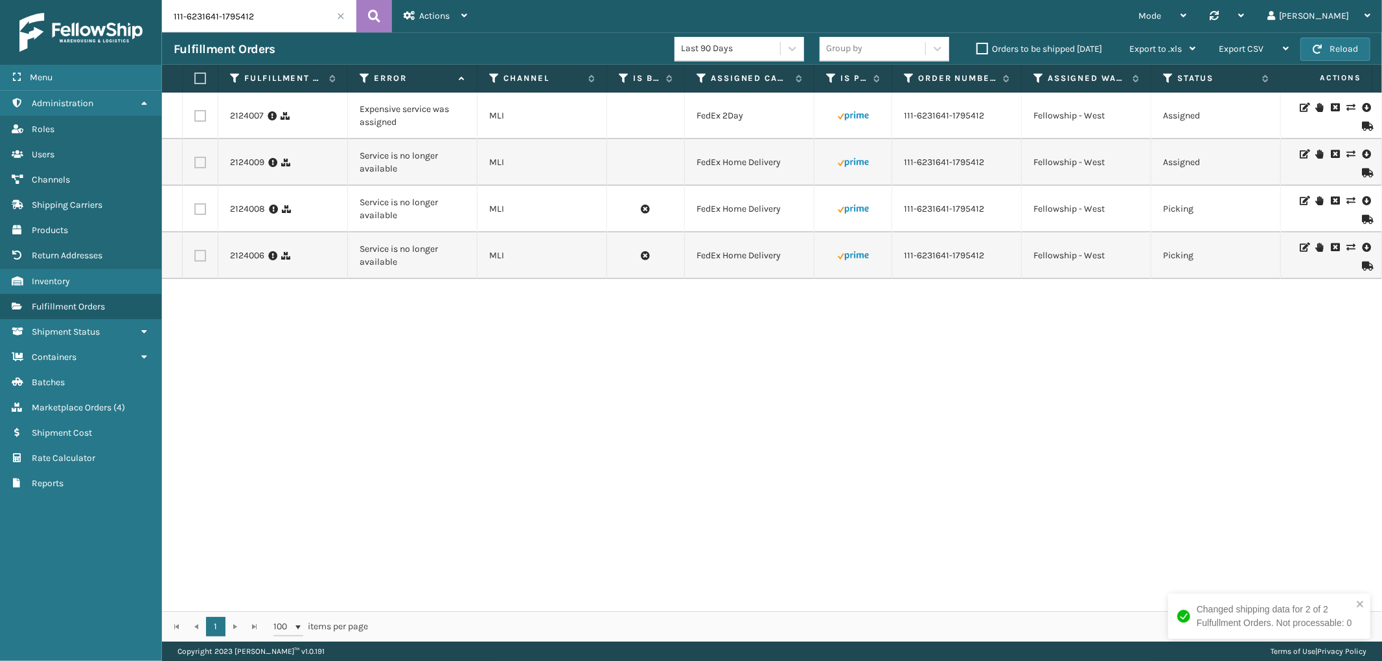
click at [198, 74] on label at bounding box center [198, 79] width 8 height 12
click at [195, 75] on input "checkbox" at bounding box center [194, 79] width 1 height 8
checkbox input "true"
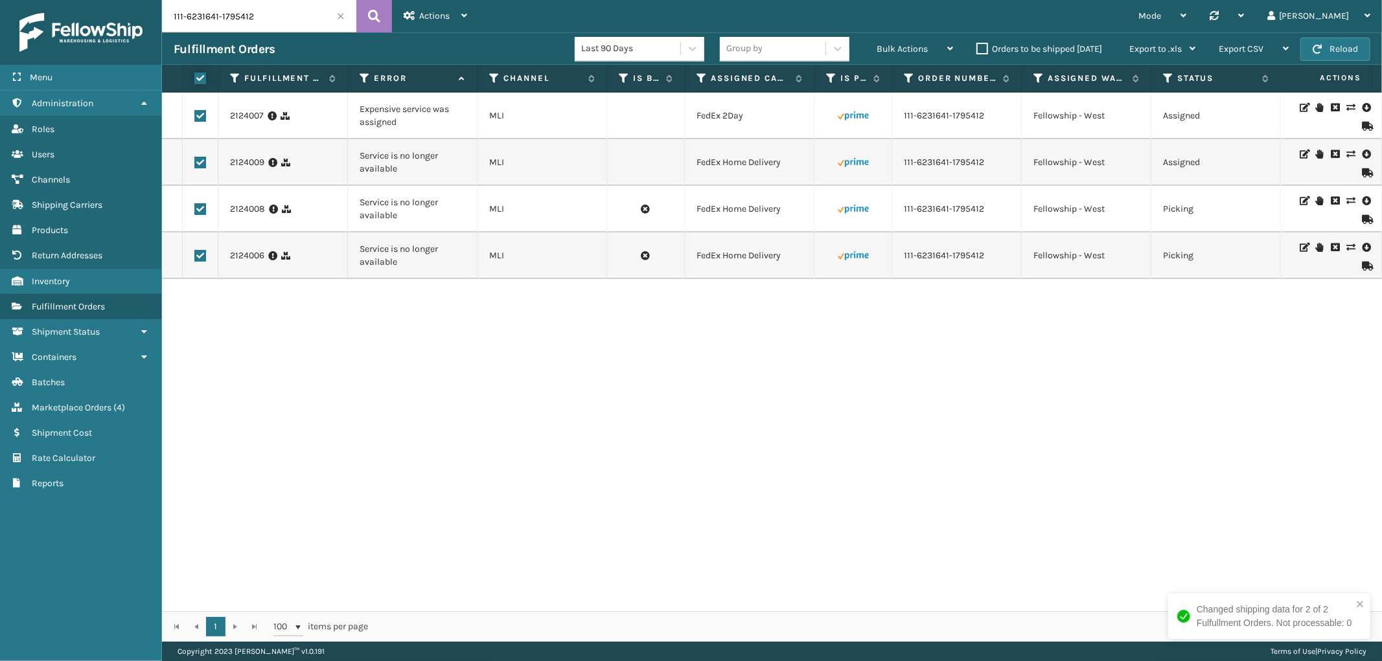
checkbox input "true"
click at [920, 49] on span "Bulk Actions" at bounding box center [902, 48] width 51 height 11
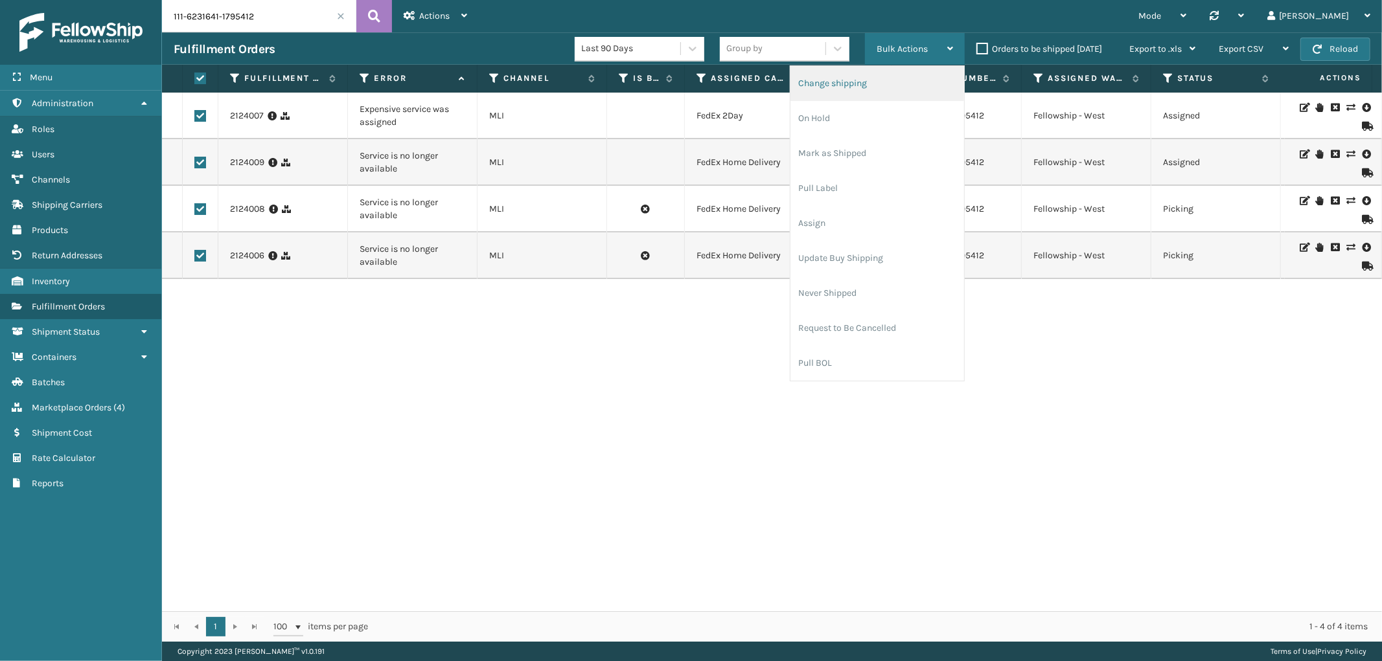
click at [878, 76] on li "Change shipping" at bounding box center [877, 83] width 174 height 35
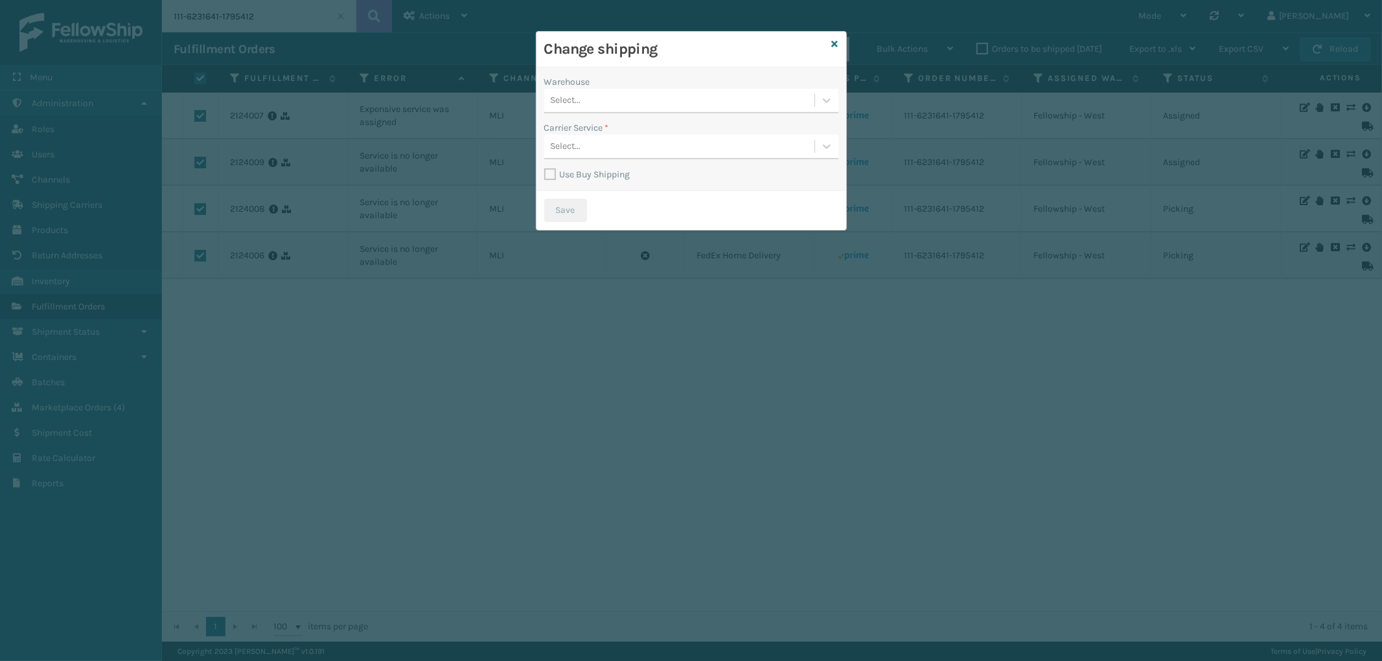
click at [687, 95] on div "Select..." at bounding box center [679, 100] width 270 height 21
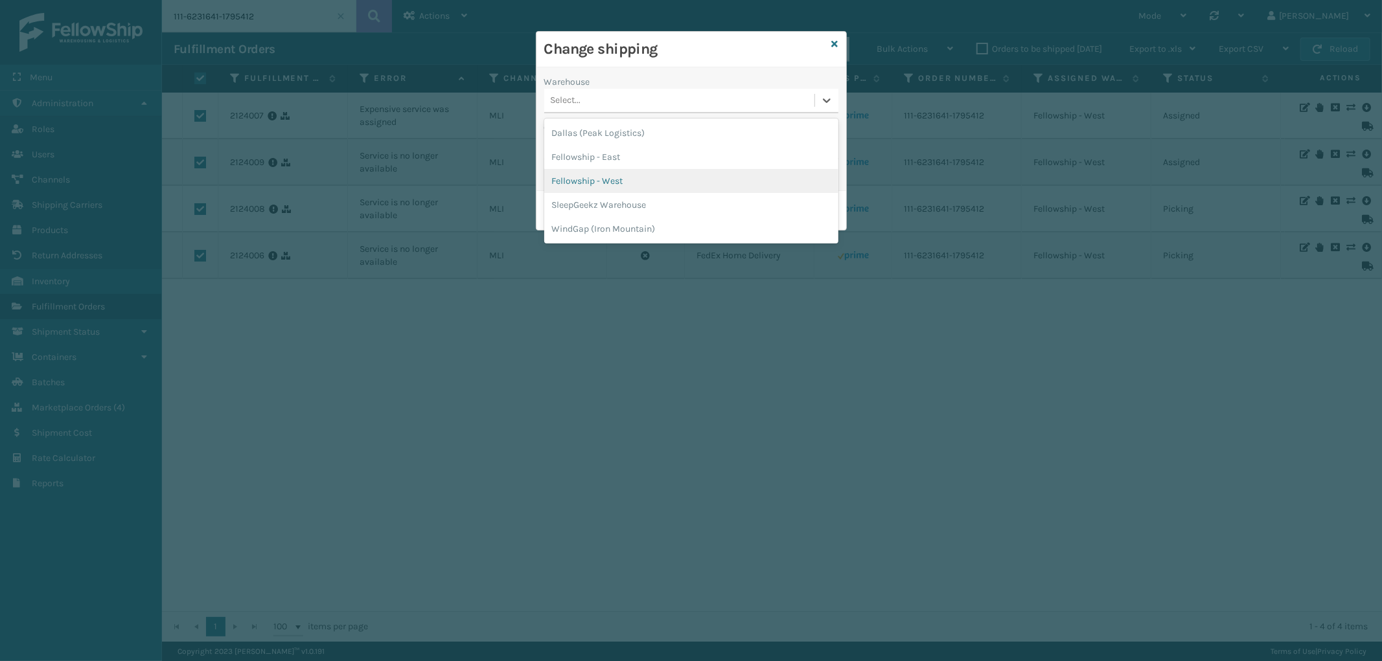
click at [630, 177] on div "Fellowship - West" at bounding box center [691, 181] width 294 height 24
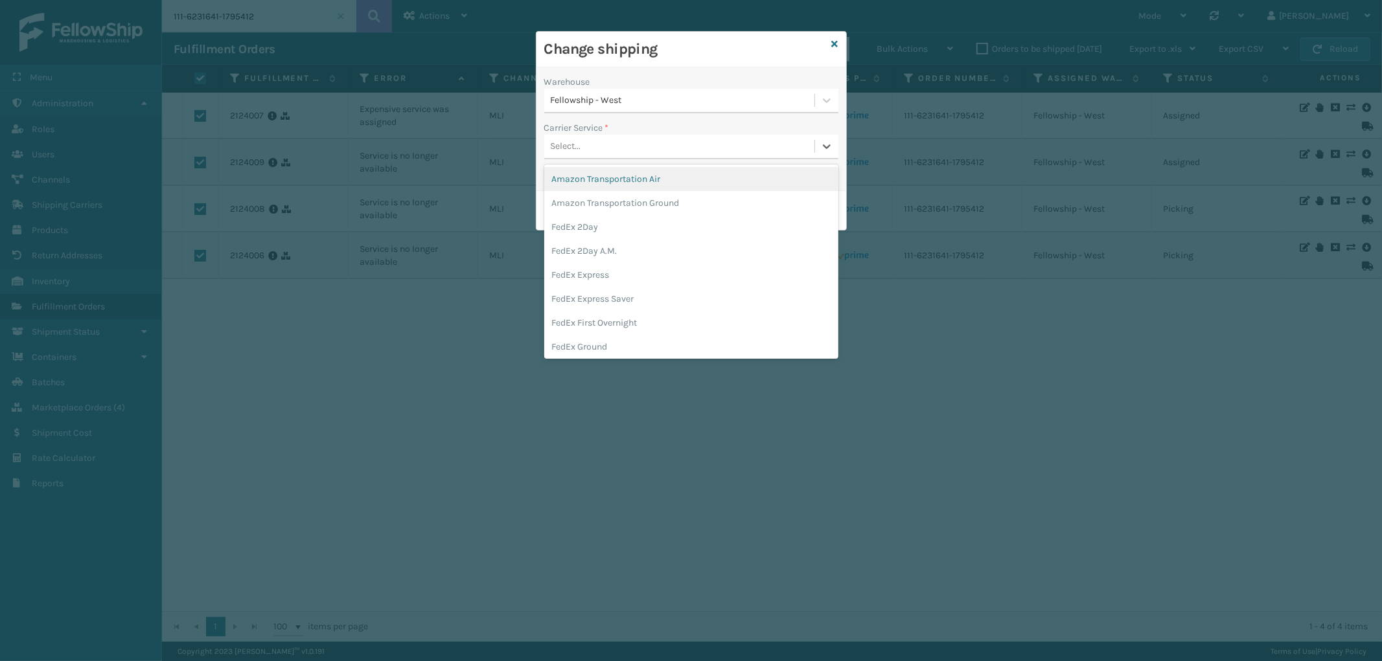
click at [665, 143] on div "Select..." at bounding box center [679, 146] width 270 height 21
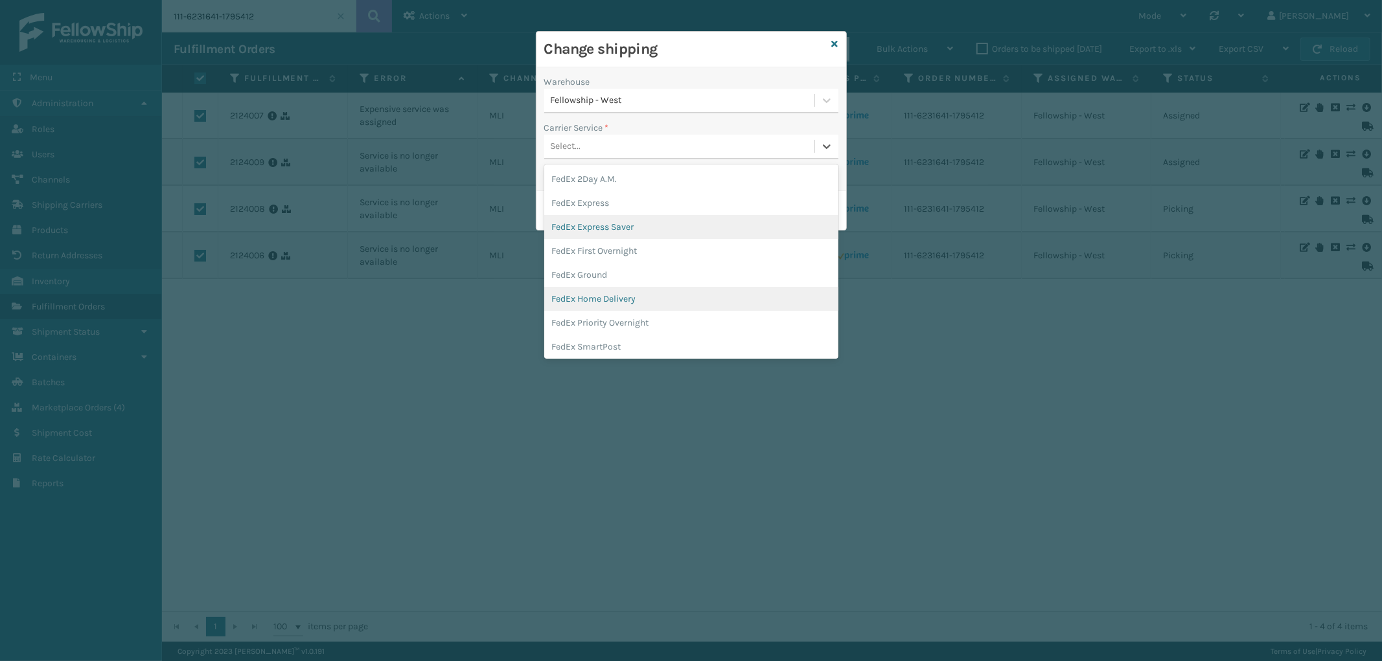
click at [663, 303] on div "FedEx Home Delivery" at bounding box center [691, 299] width 294 height 24
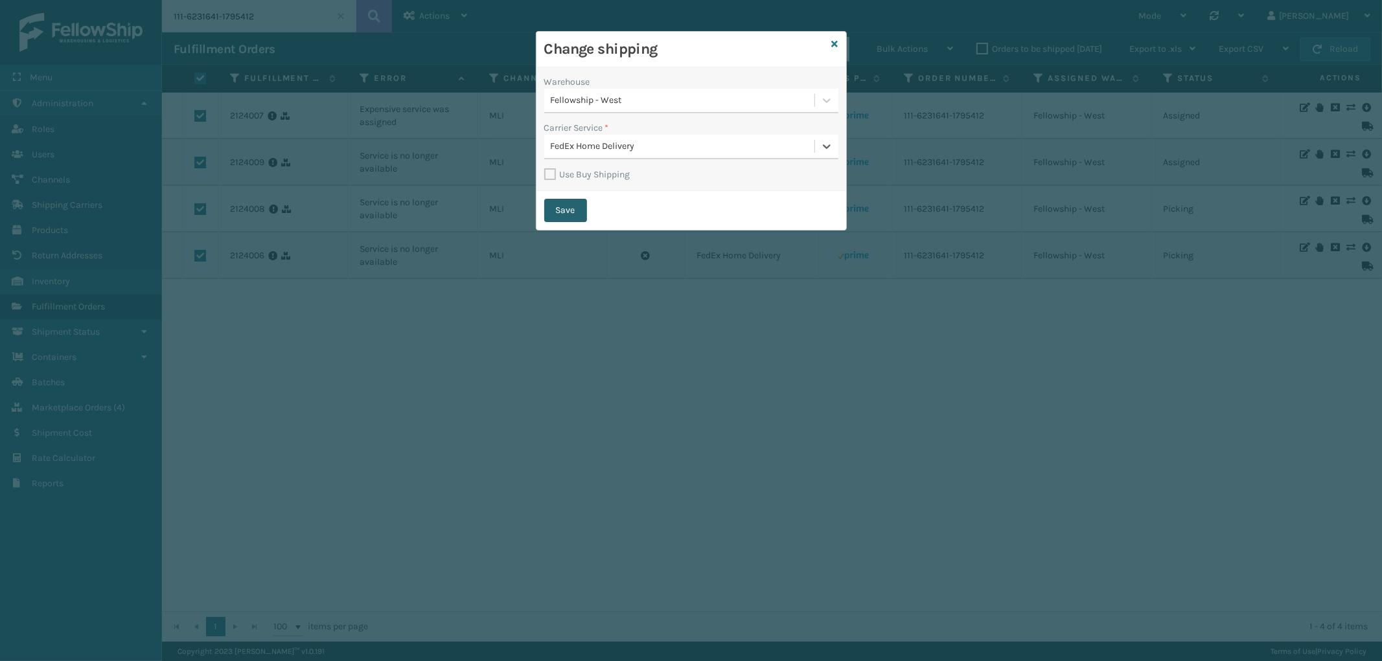
click at [579, 204] on button "Save" at bounding box center [565, 210] width 43 height 23
checkbox input "false"
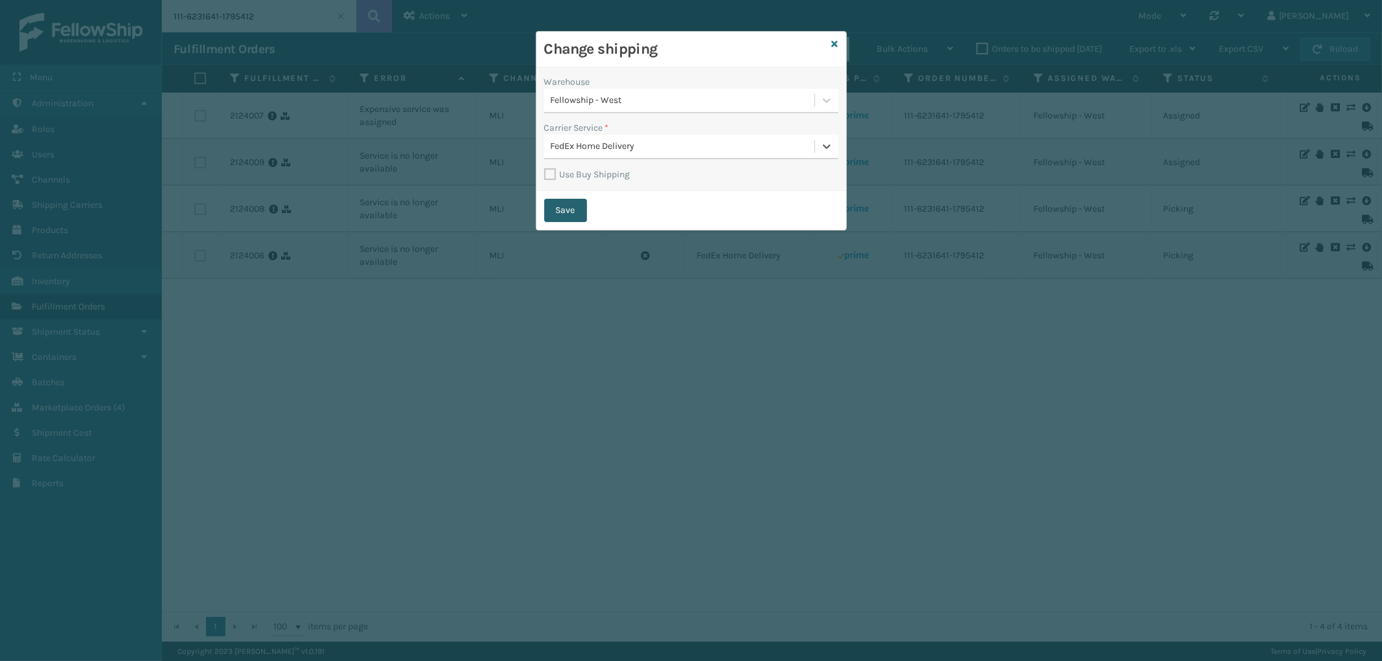
checkbox input "false"
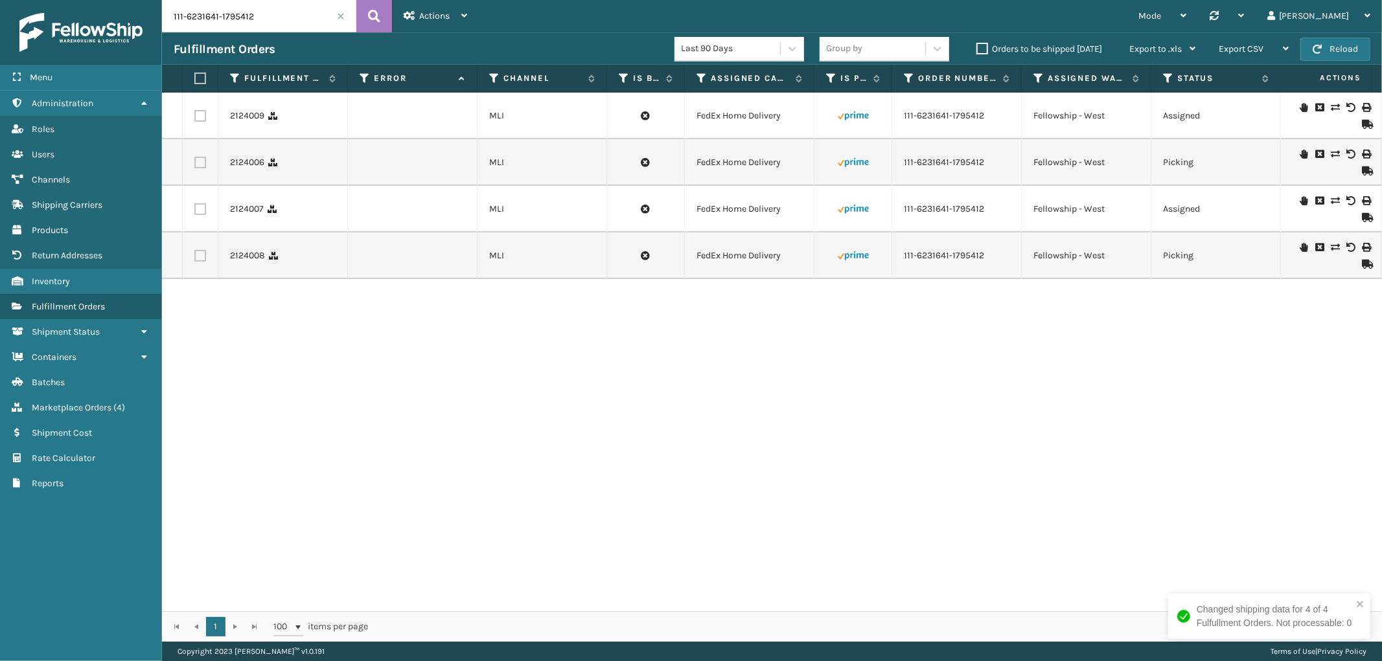
click at [339, 17] on span at bounding box center [341, 16] width 8 height 8
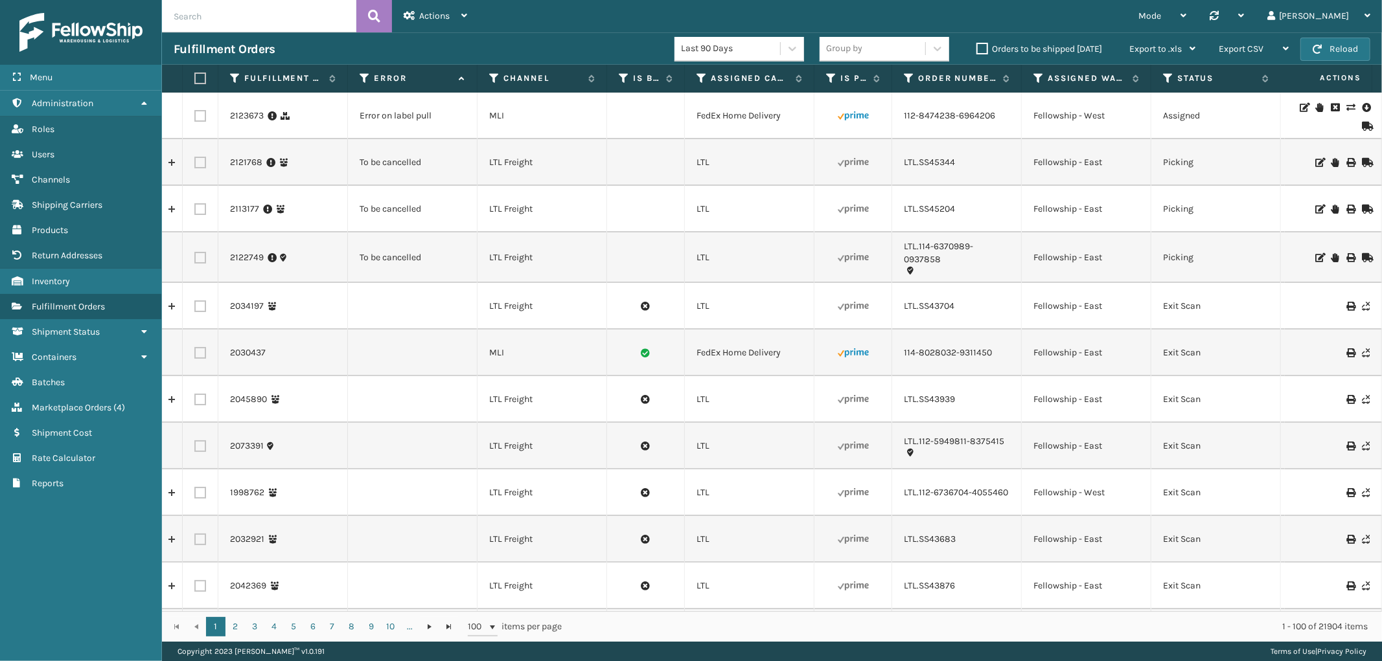
click at [1300, 106] on icon at bounding box center [1304, 107] width 8 height 9
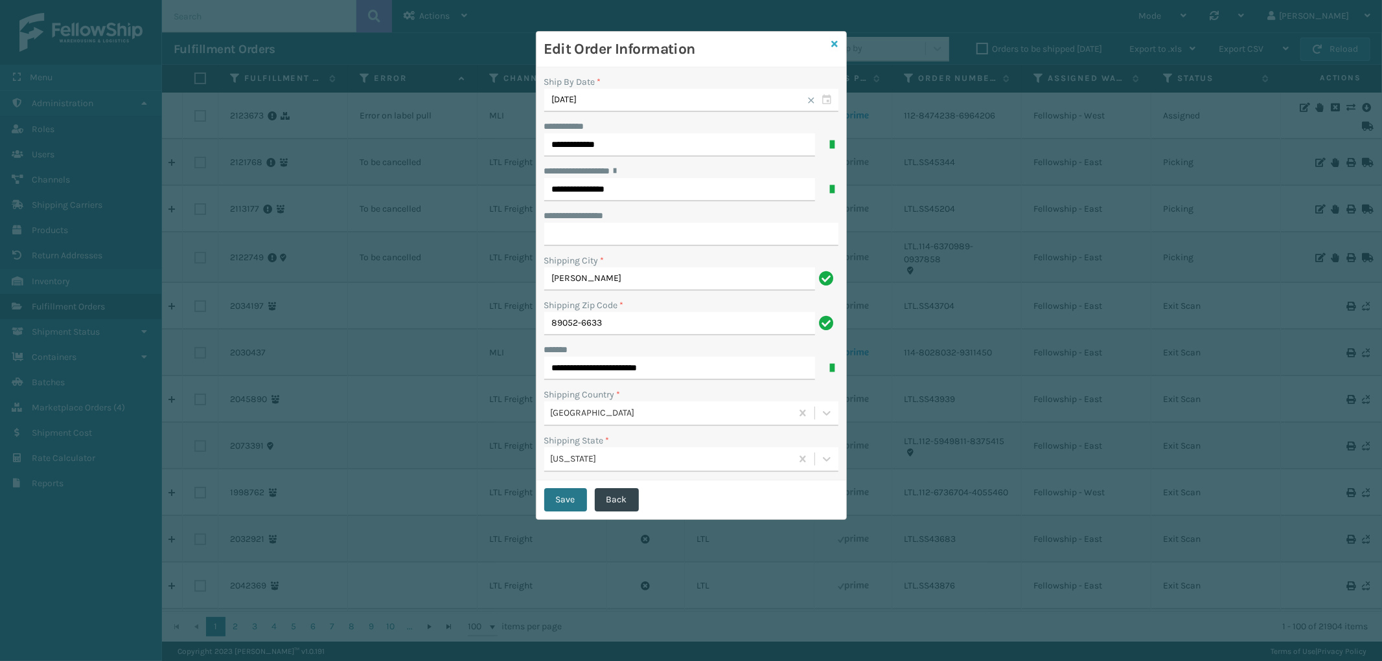
click at [834, 41] on icon at bounding box center [835, 44] width 6 height 9
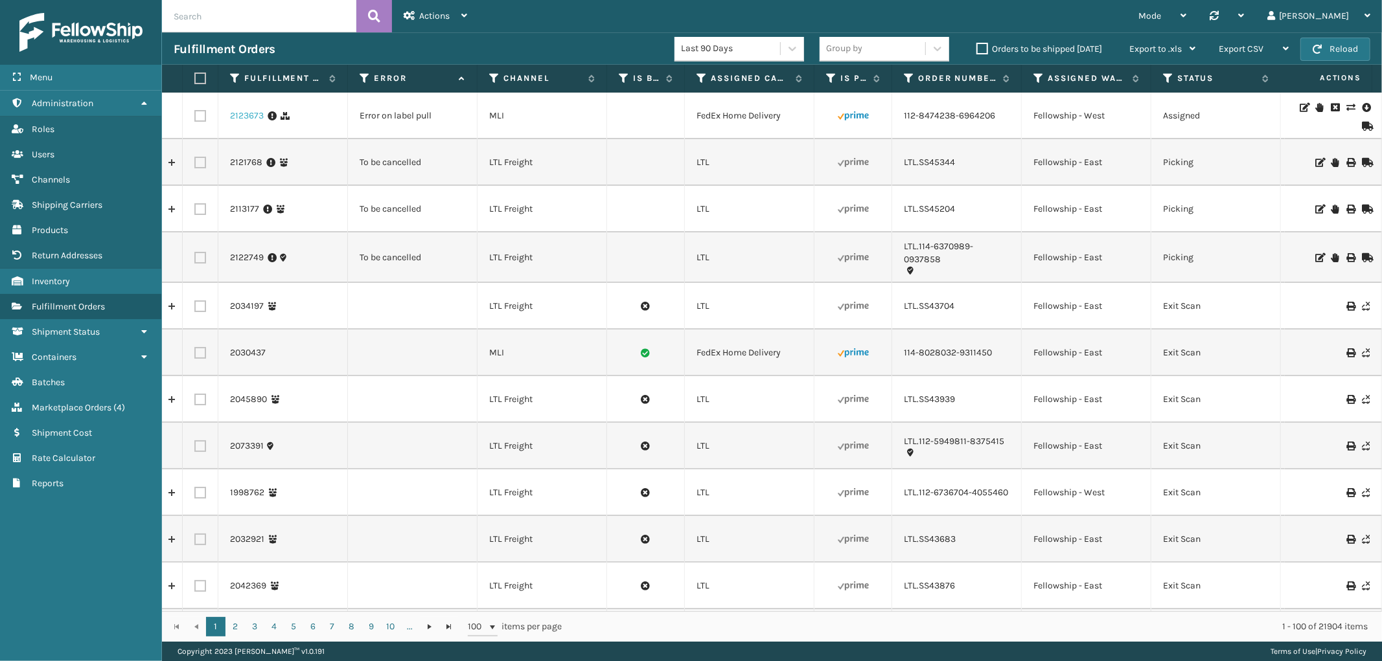
click at [238, 115] on link "2123673" at bounding box center [247, 115] width 34 height 13
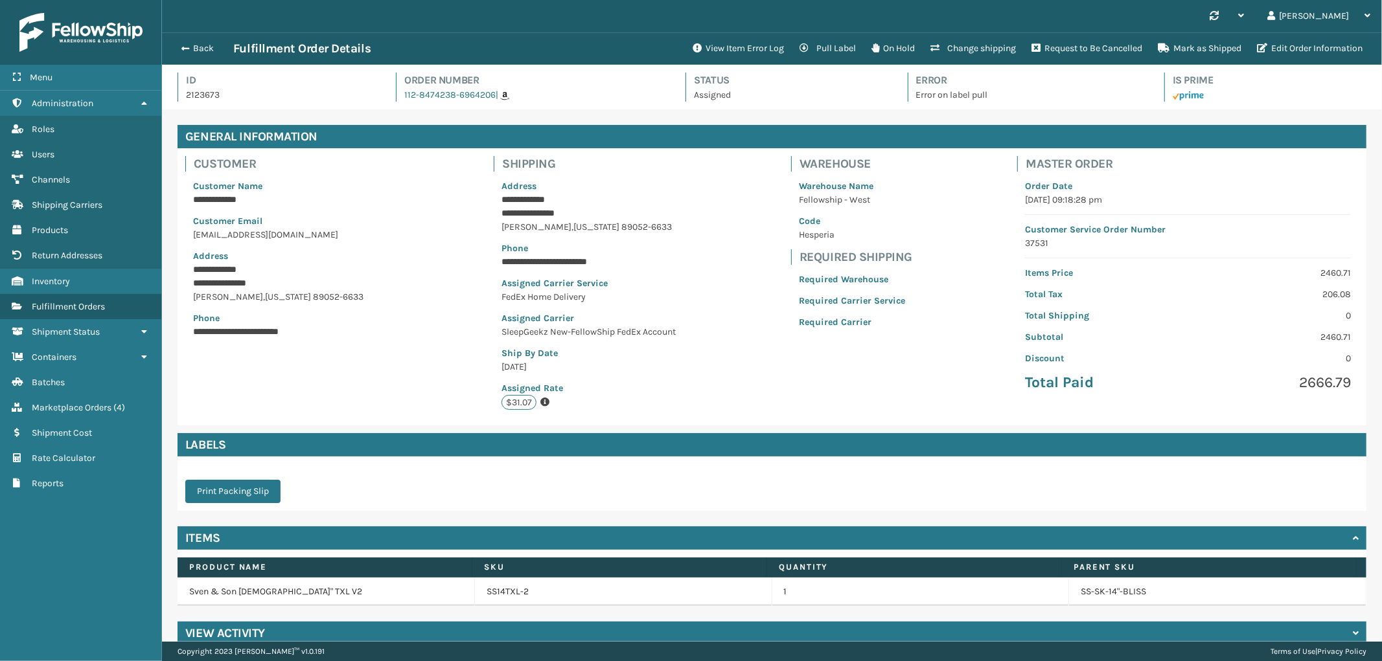
scroll to position [30, 1220]
click at [737, 47] on button "View Item Error Log" at bounding box center [738, 49] width 107 height 26
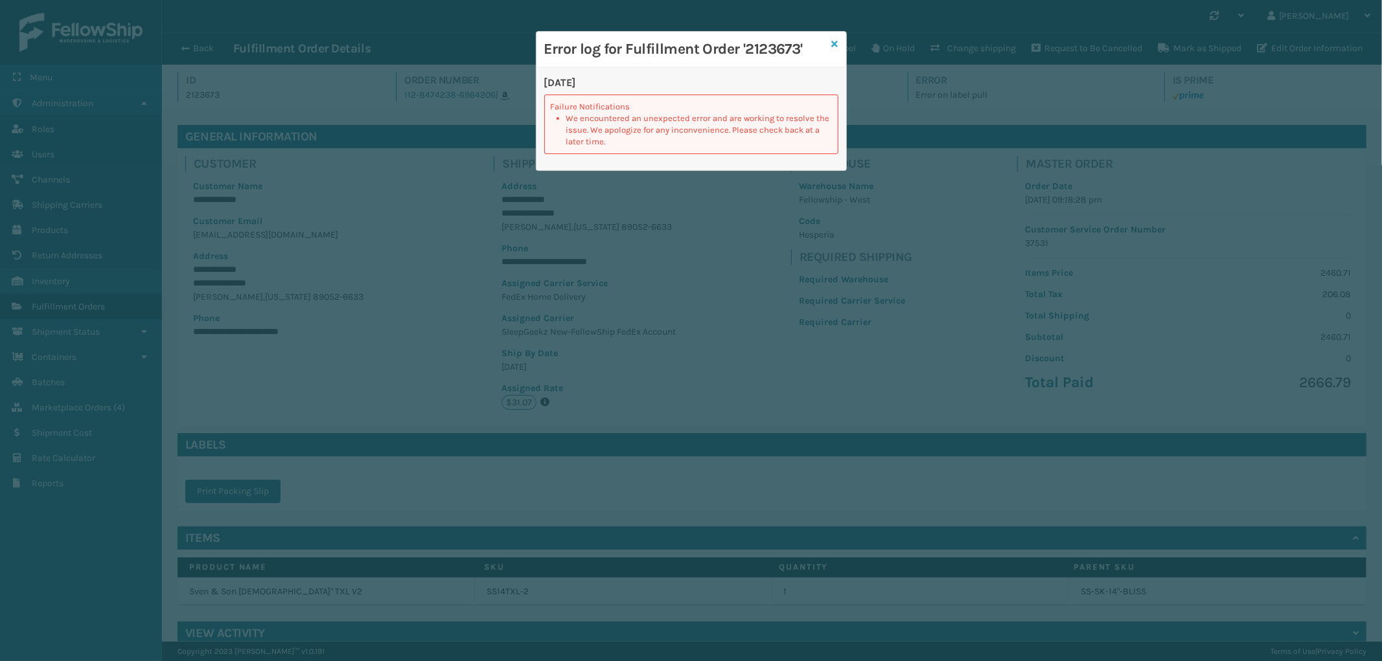
click at [833, 38] on link at bounding box center [835, 45] width 6 height 14
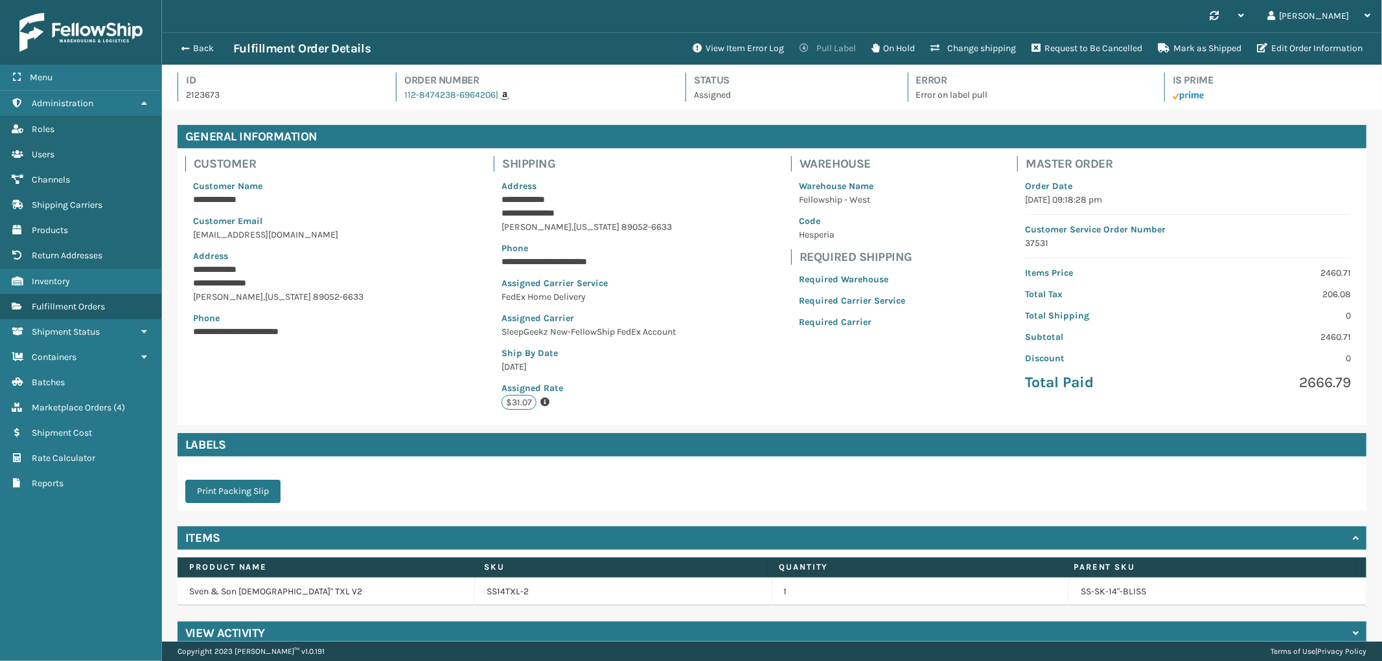
click at [830, 48] on button "Pull Label" at bounding box center [828, 49] width 72 height 26
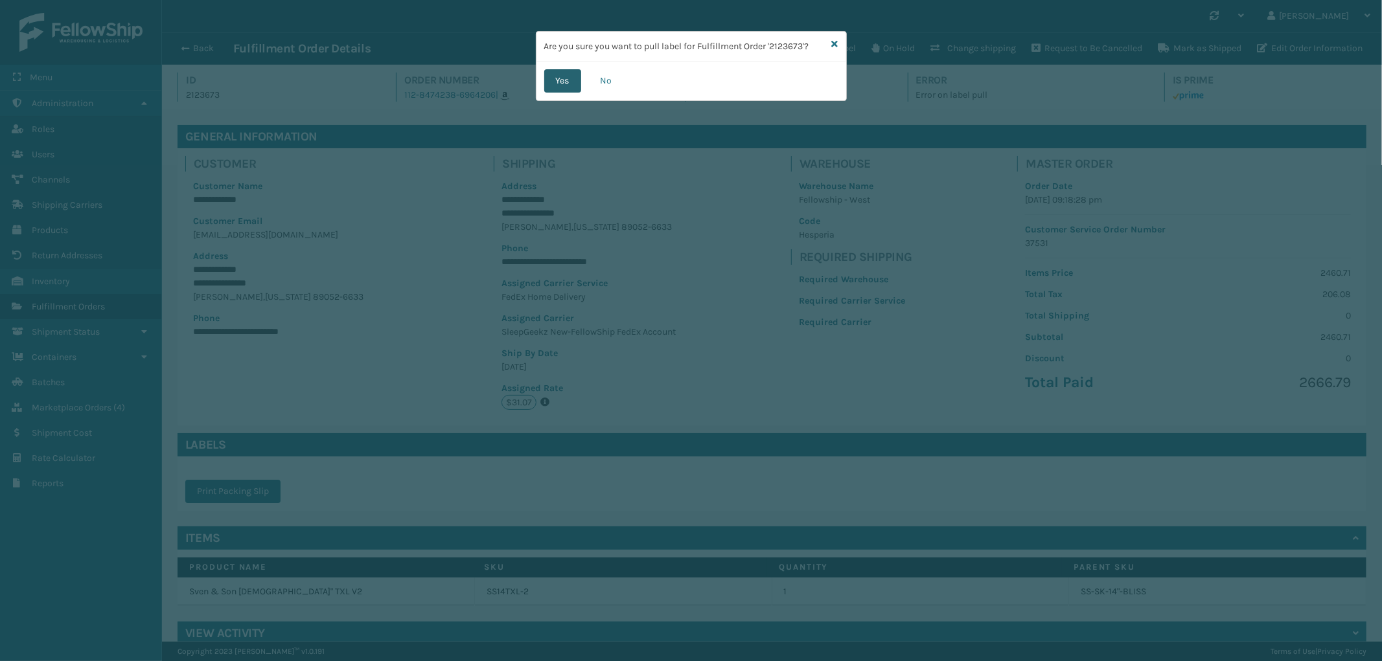
click at [561, 80] on button "Yes" at bounding box center [562, 80] width 37 height 23
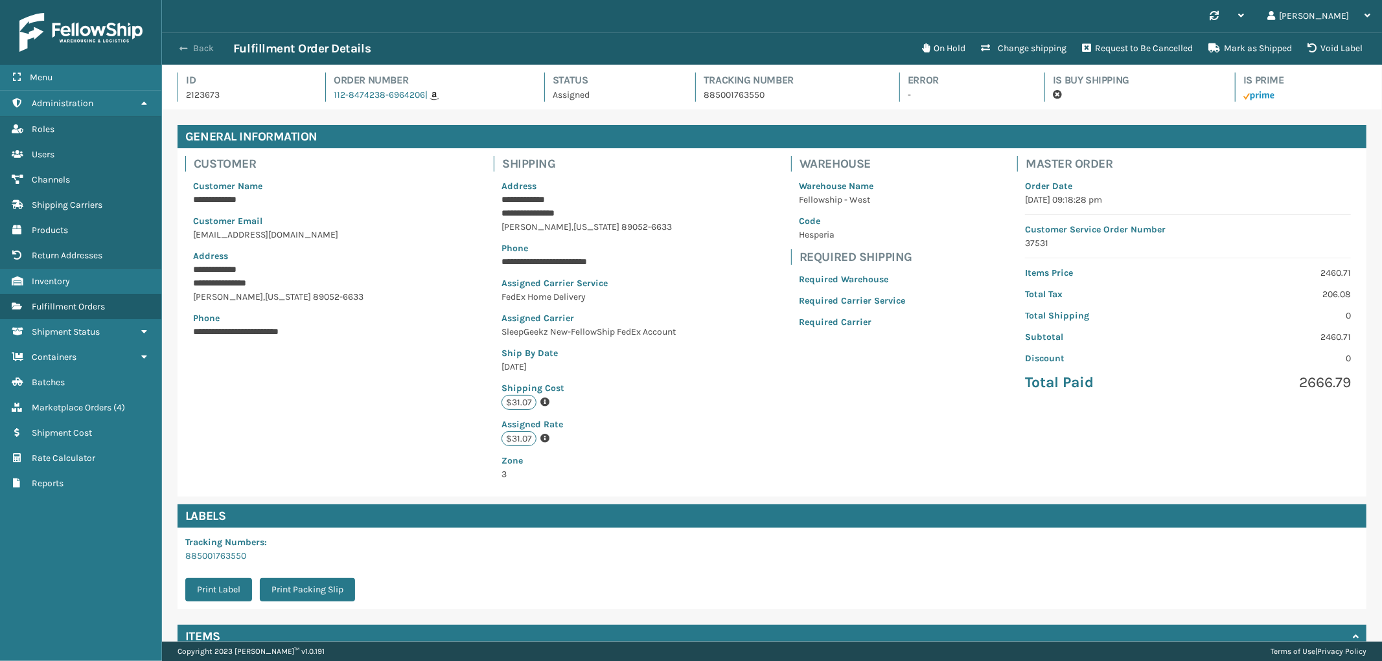
click at [189, 50] on button "Back" at bounding box center [204, 49] width 60 height 12
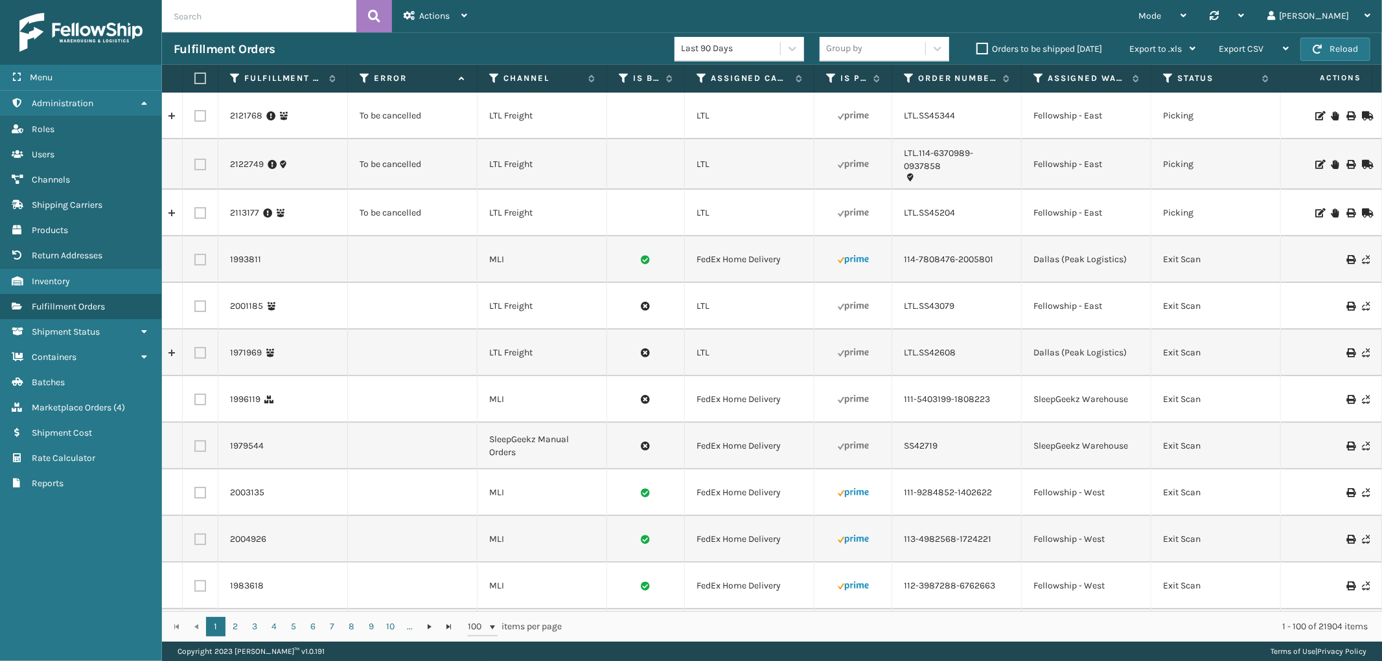
click at [235, 10] on input "text" at bounding box center [259, 16] width 194 height 32
paste input "112-5718191-0605033"
click at [377, 18] on icon at bounding box center [374, 15] width 12 height 19
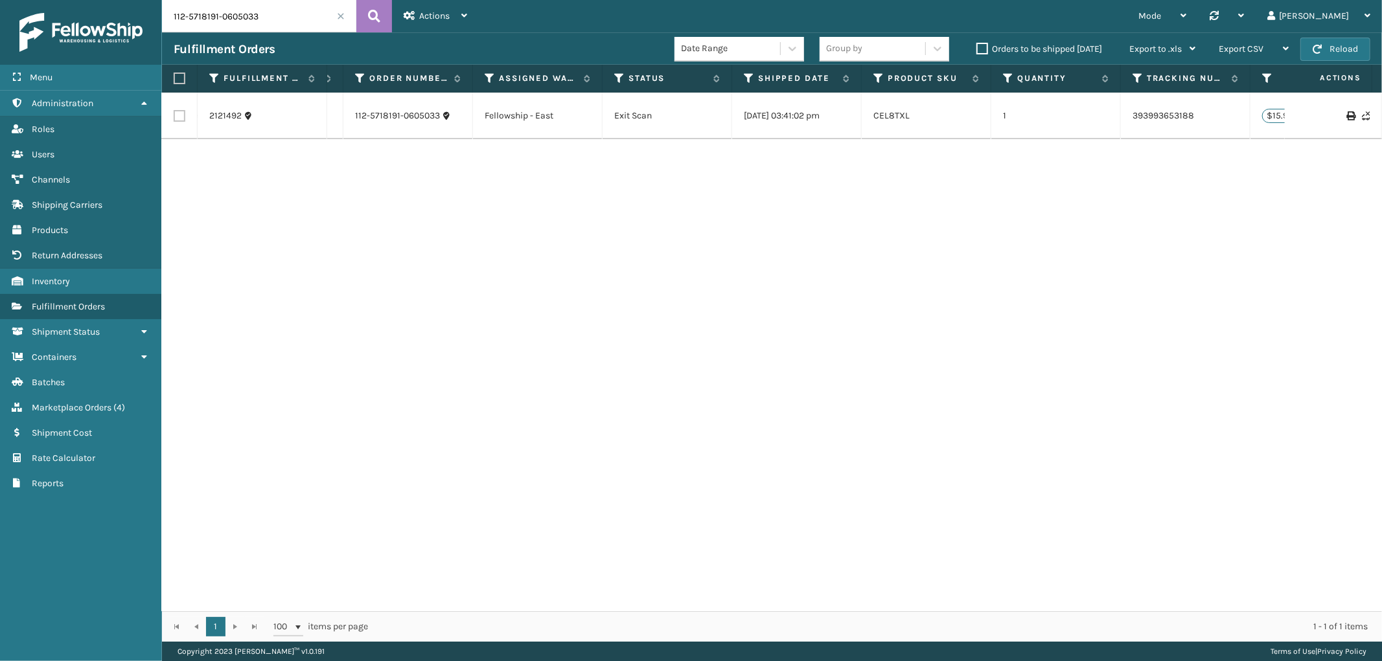
scroll to position [0, 558]
drag, startPoint x: 1197, startPoint y: 115, endPoint x: 1125, endPoint y: 126, distance: 72.1
click at [1125, 126] on td "393993653188" at bounding box center [1177, 116] width 130 height 47
copy link "393993653188"
click at [209, 13] on input "112-5718191-0605033" at bounding box center [259, 16] width 194 height 32
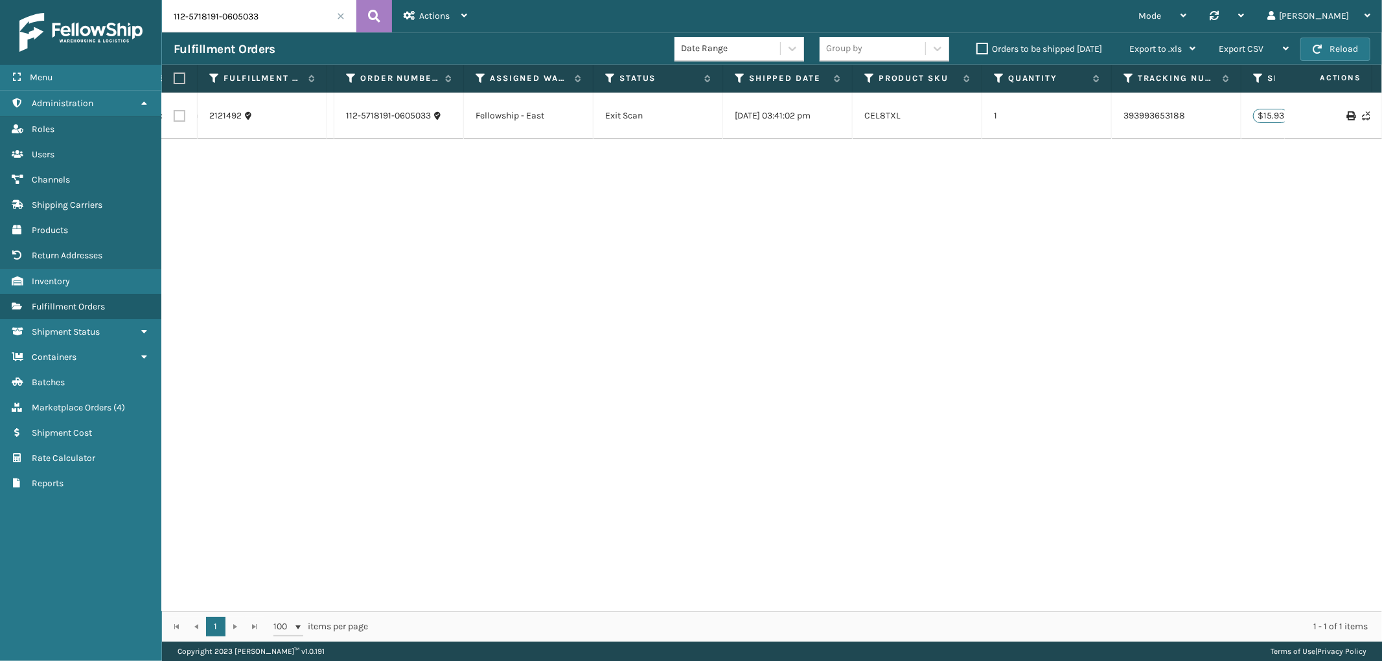
click at [209, 13] on input "112-5718191-0605033" at bounding box center [259, 16] width 194 height 32
paste input "CL127"
click at [372, 23] on icon at bounding box center [374, 15] width 12 height 19
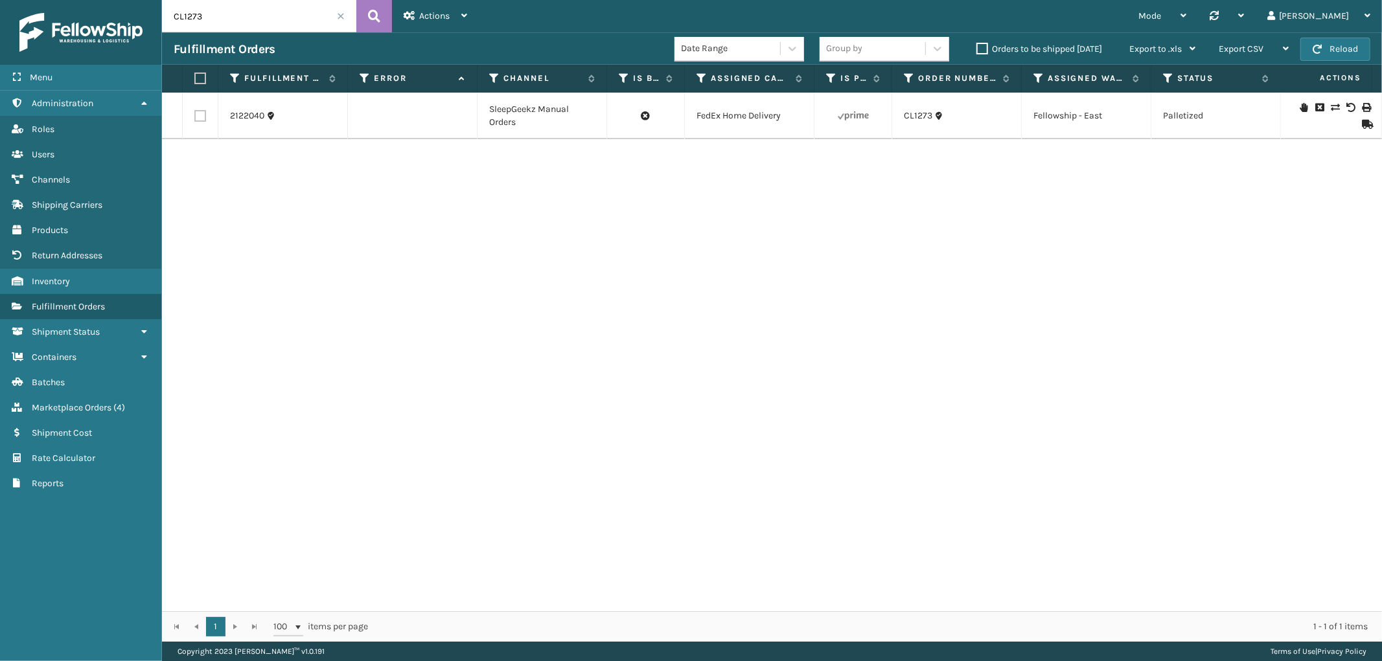
click at [223, 16] on input "CL1273" at bounding box center [259, 16] width 194 height 32
paste input "111-6868400-2221836"
click at [224, 11] on input "111-6868400-2221836" at bounding box center [259, 16] width 194 height 32
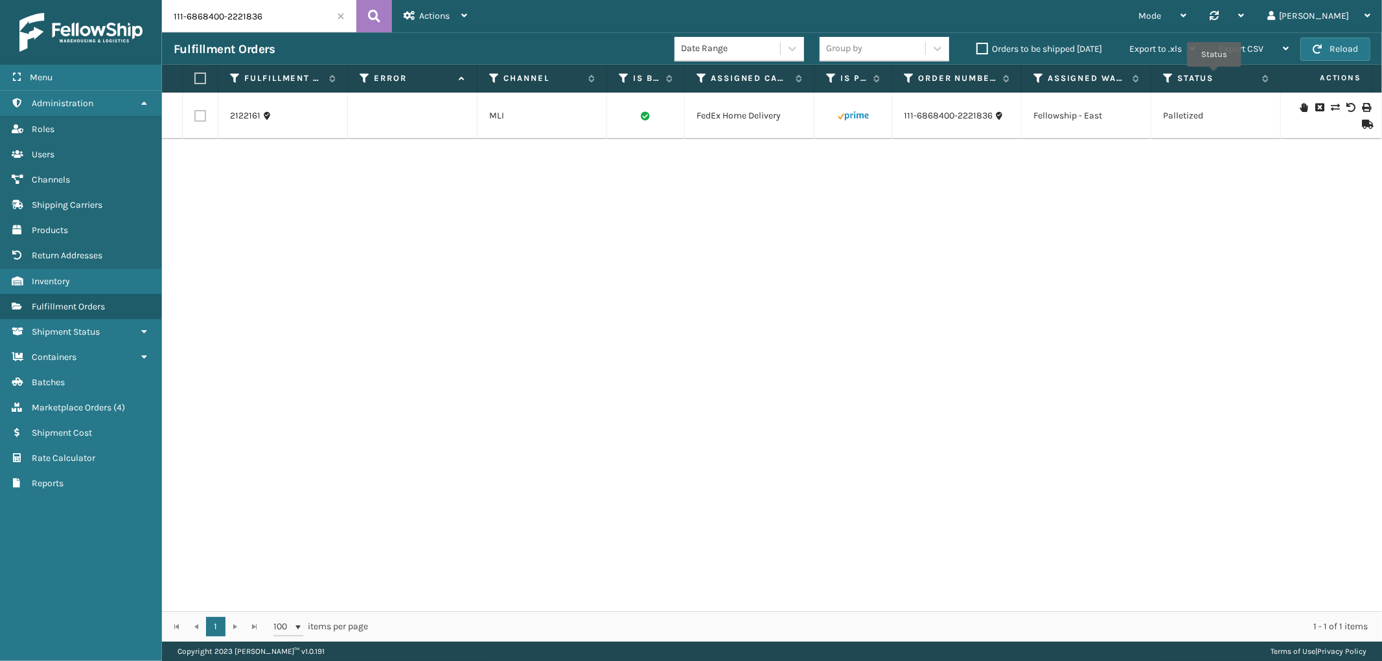
click at [224, 11] on input "111-6868400-2221836" at bounding box center [259, 16] width 194 height 32
paste input "4-7741356-0903420"
type input "114-7741356-0903420"
click at [380, 13] on icon at bounding box center [374, 15] width 12 height 19
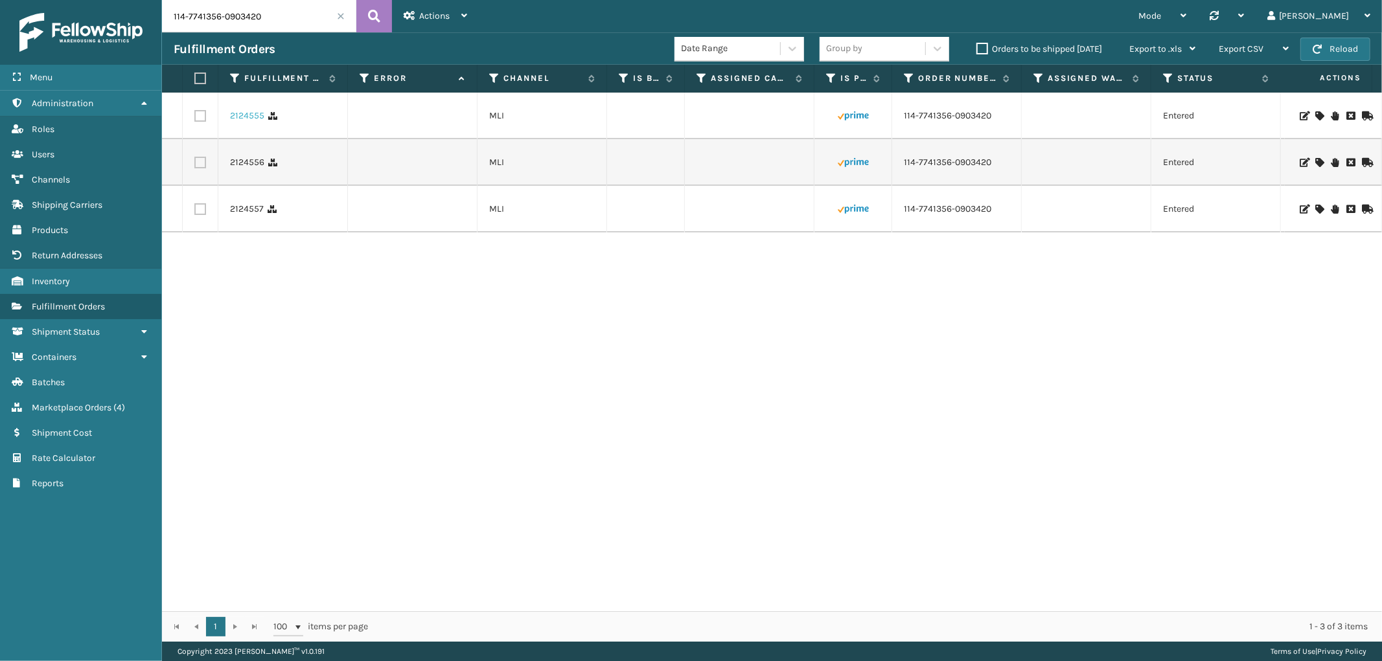
click at [247, 121] on link "2124555" at bounding box center [247, 115] width 34 height 13
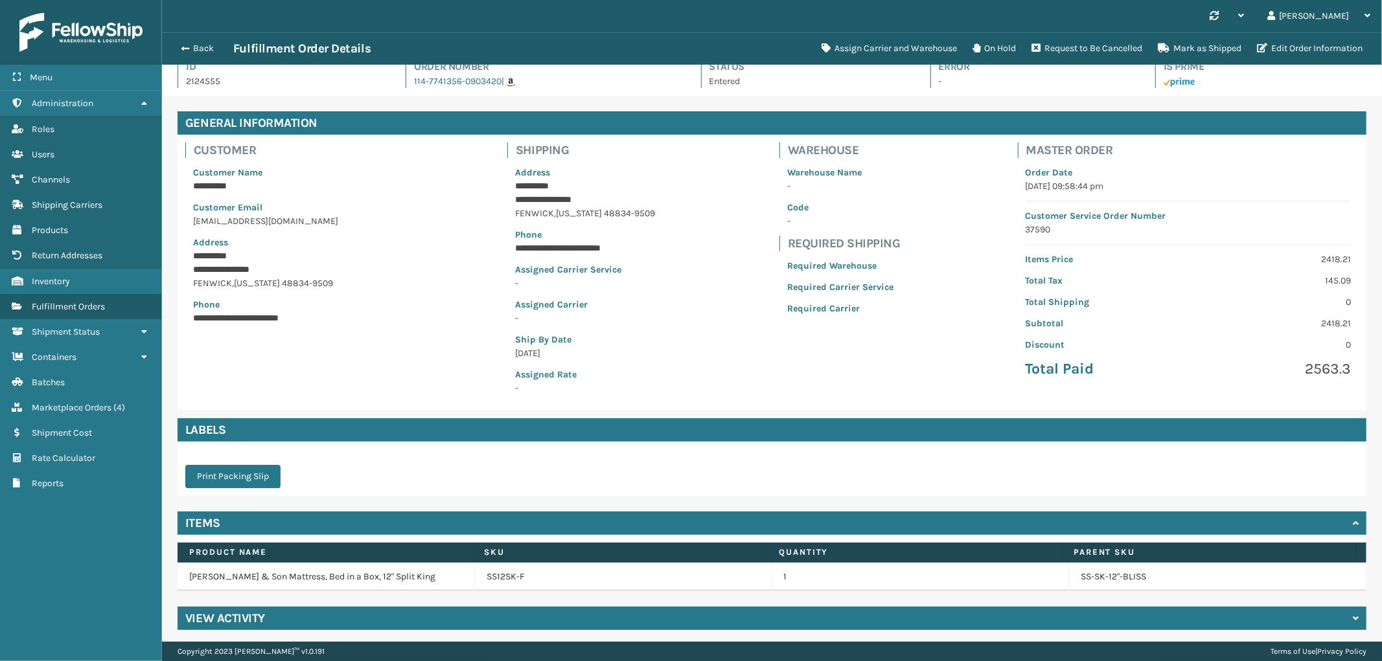
scroll to position [17, 0]
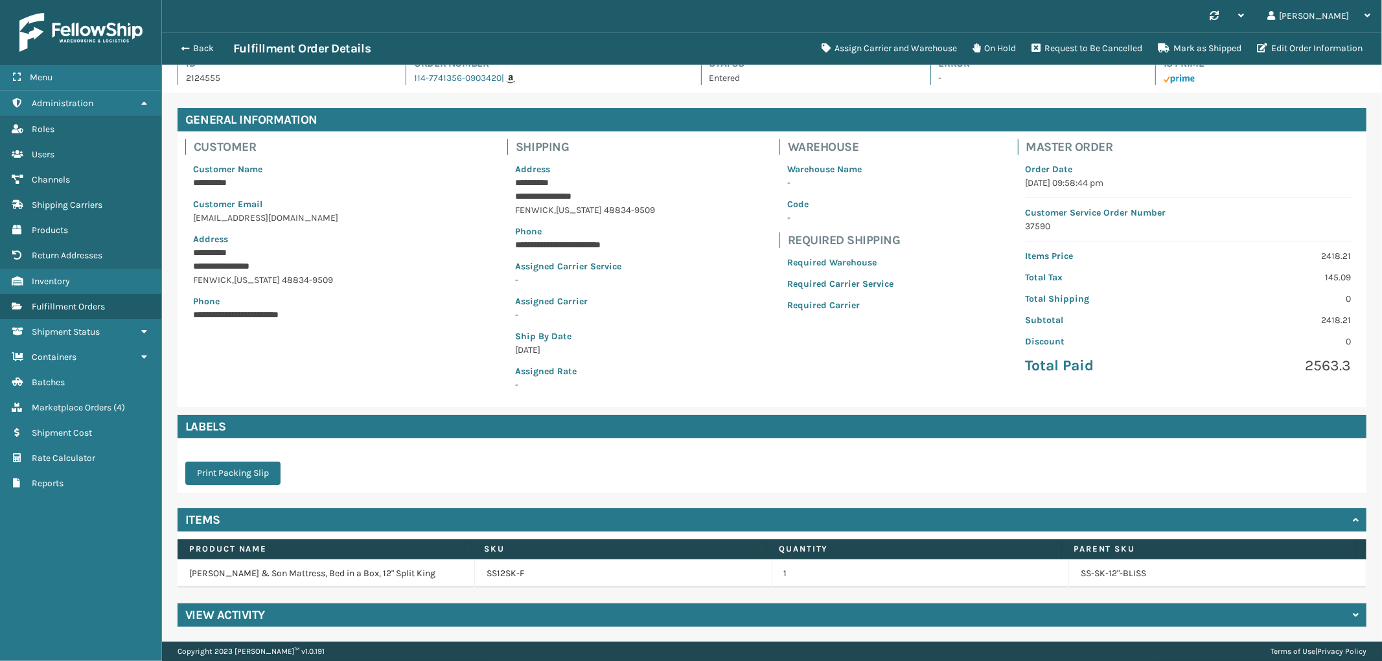
click at [498, 617] on div "View Activity" at bounding box center [772, 615] width 1189 height 23
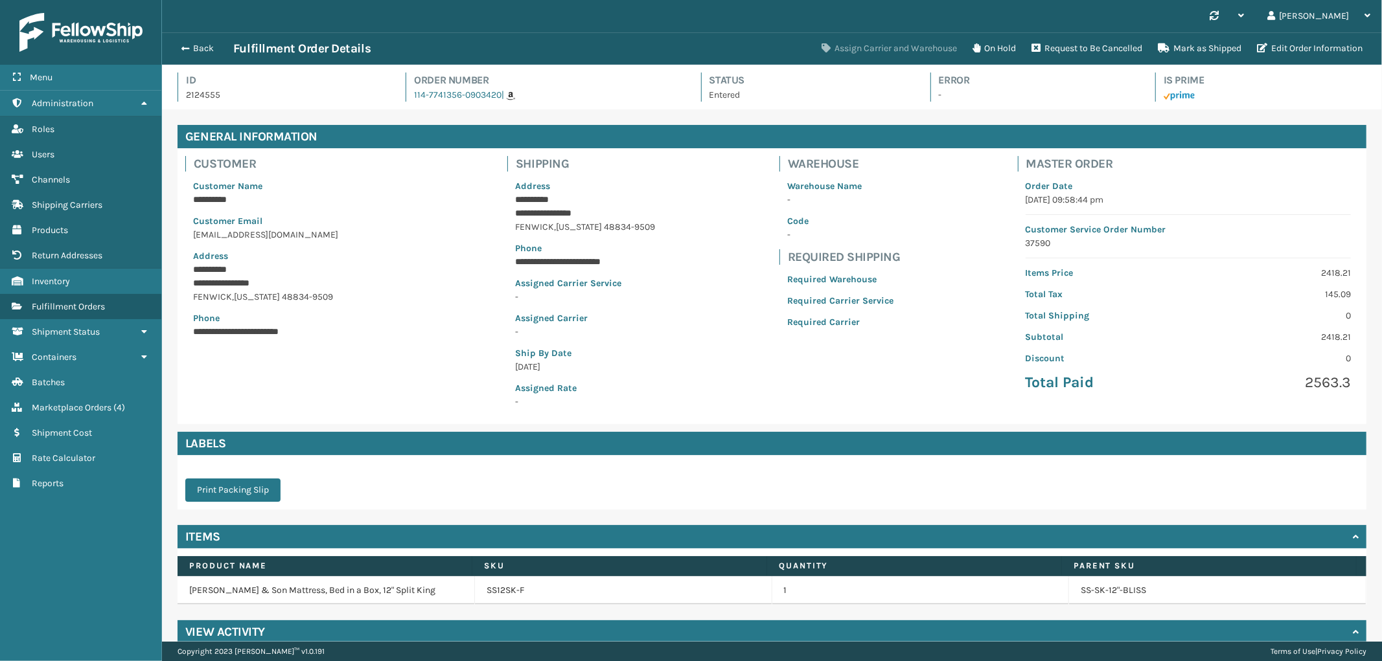
click at [862, 50] on button "Assign Carrier and Warehouse" at bounding box center [889, 49] width 151 height 26
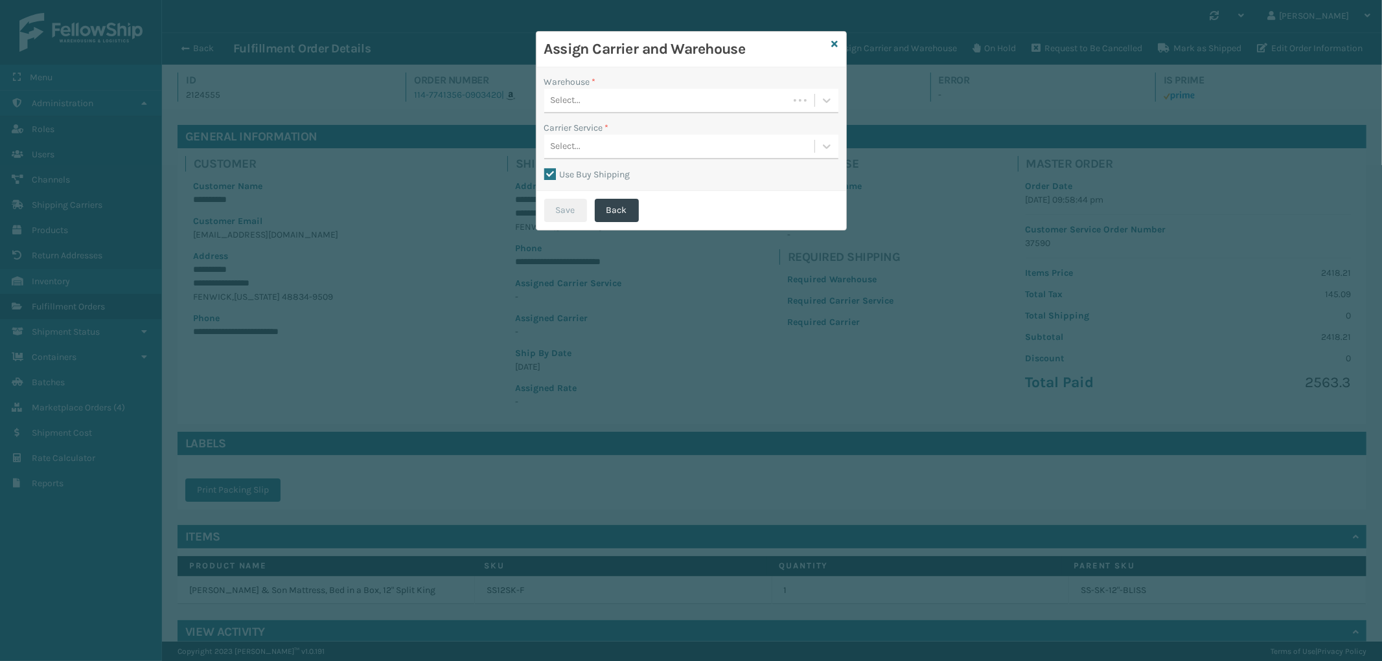
click at [684, 102] on div "Select..." at bounding box center [666, 100] width 244 height 21
click at [626, 152] on div "Fellowship - East" at bounding box center [691, 157] width 294 height 24
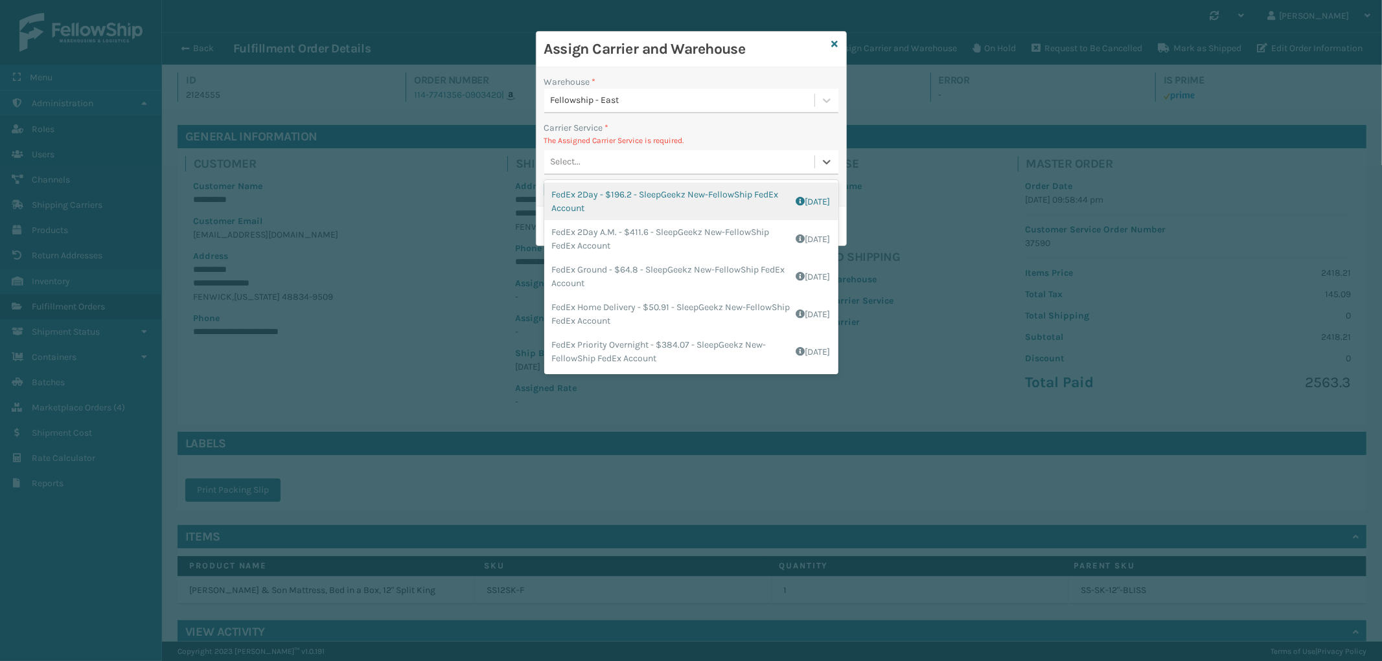
click at [656, 167] on div "Select..." at bounding box center [679, 162] width 270 height 21
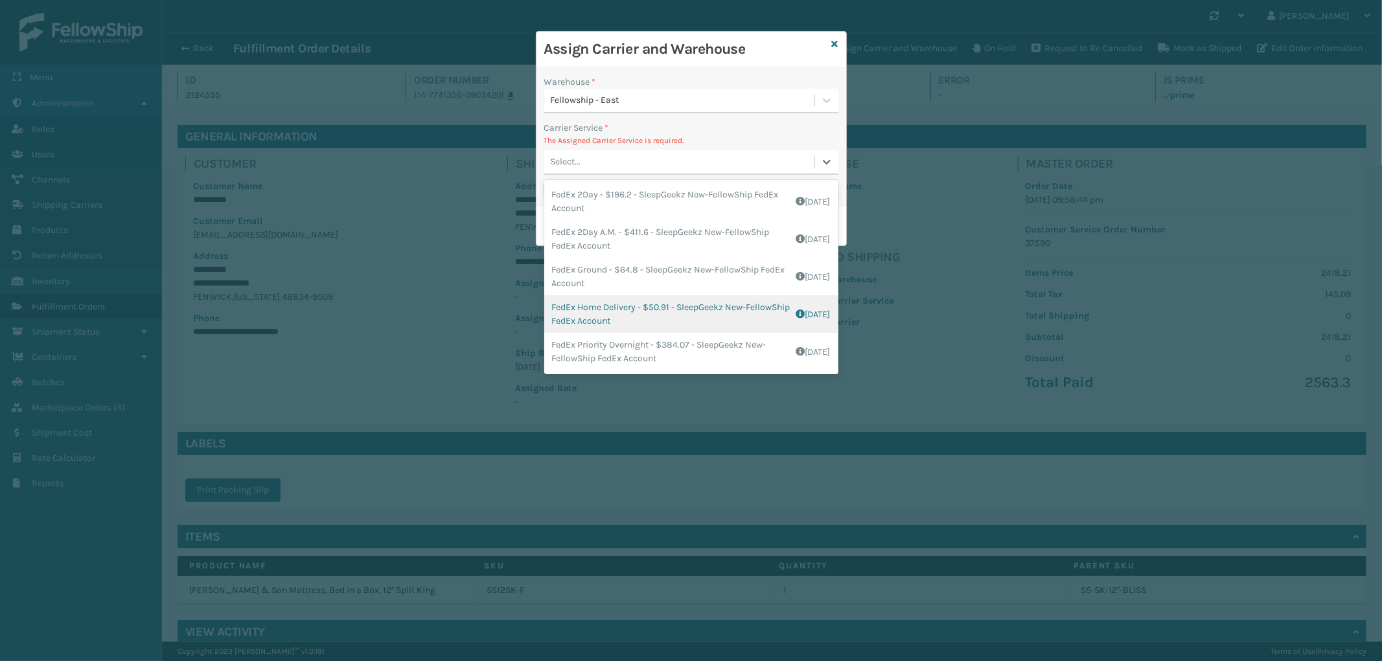
click at [674, 321] on div "FedEx Home Delivery - $50.91 - SleepGeekz New-FellowShip FedEx Account Shipping…" at bounding box center [691, 314] width 294 height 38
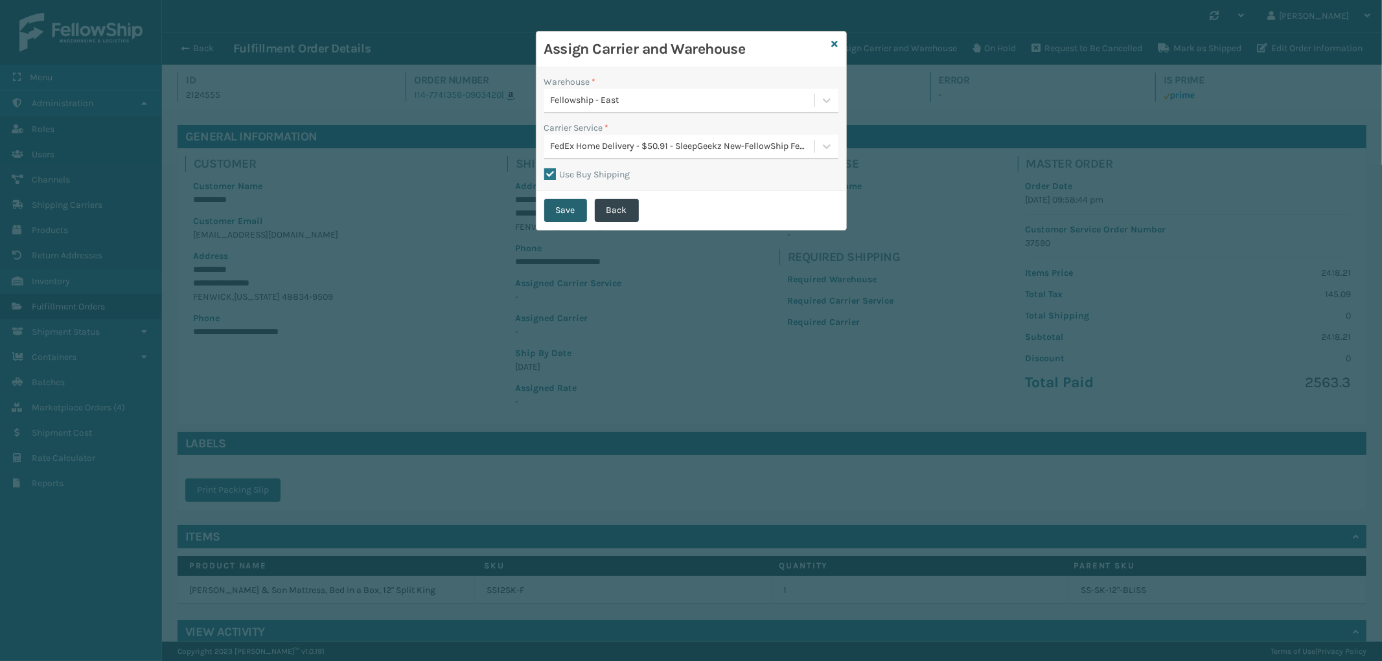
click at [567, 214] on button "Save" at bounding box center [565, 210] width 43 height 23
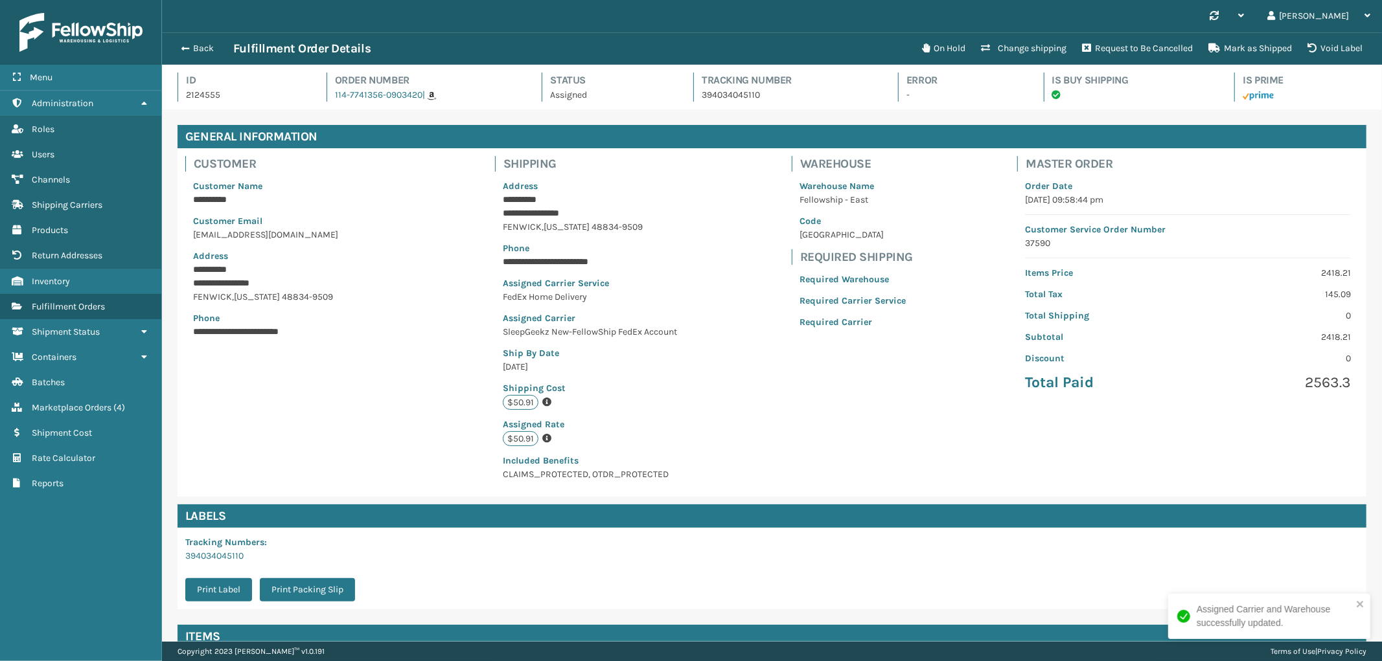
scroll to position [30, 1220]
click at [198, 43] on button "Back" at bounding box center [204, 49] width 60 height 12
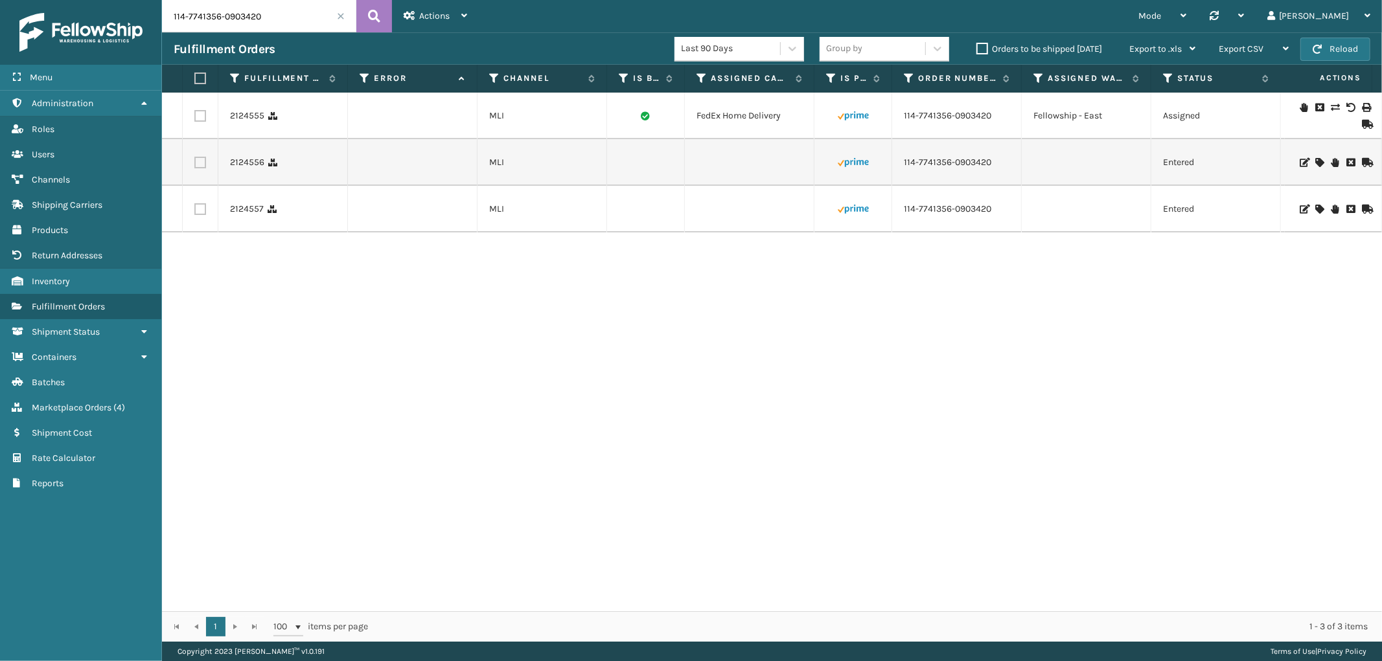
click at [195, 165] on label at bounding box center [200, 163] width 12 height 12
click at [195, 165] on input "checkbox" at bounding box center [194, 161] width 1 height 8
checkbox input "true"
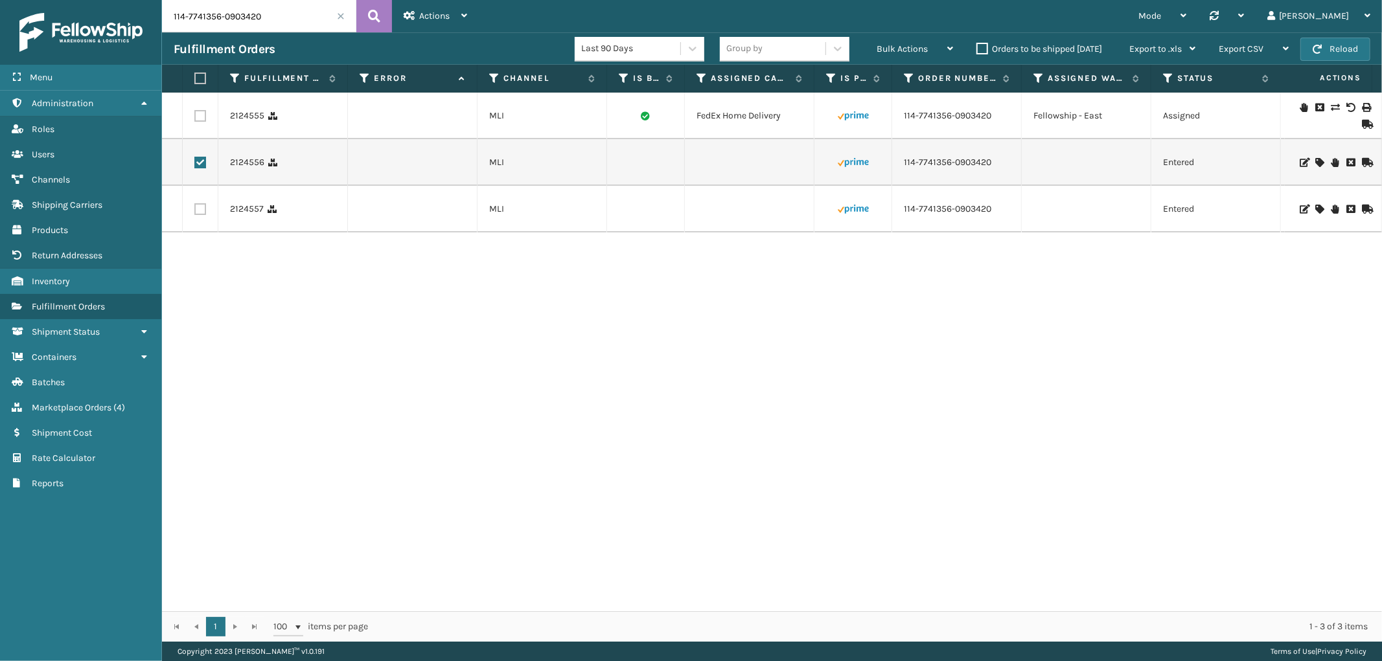
click at [203, 214] on label at bounding box center [200, 209] width 12 height 12
click at [195, 212] on input "checkbox" at bounding box center [194, 207] width 1 height 8
checkbox input "true"
click at [888, 46] on span "Bulk Actions" at bounding box center [902, 48] width 51 height 11
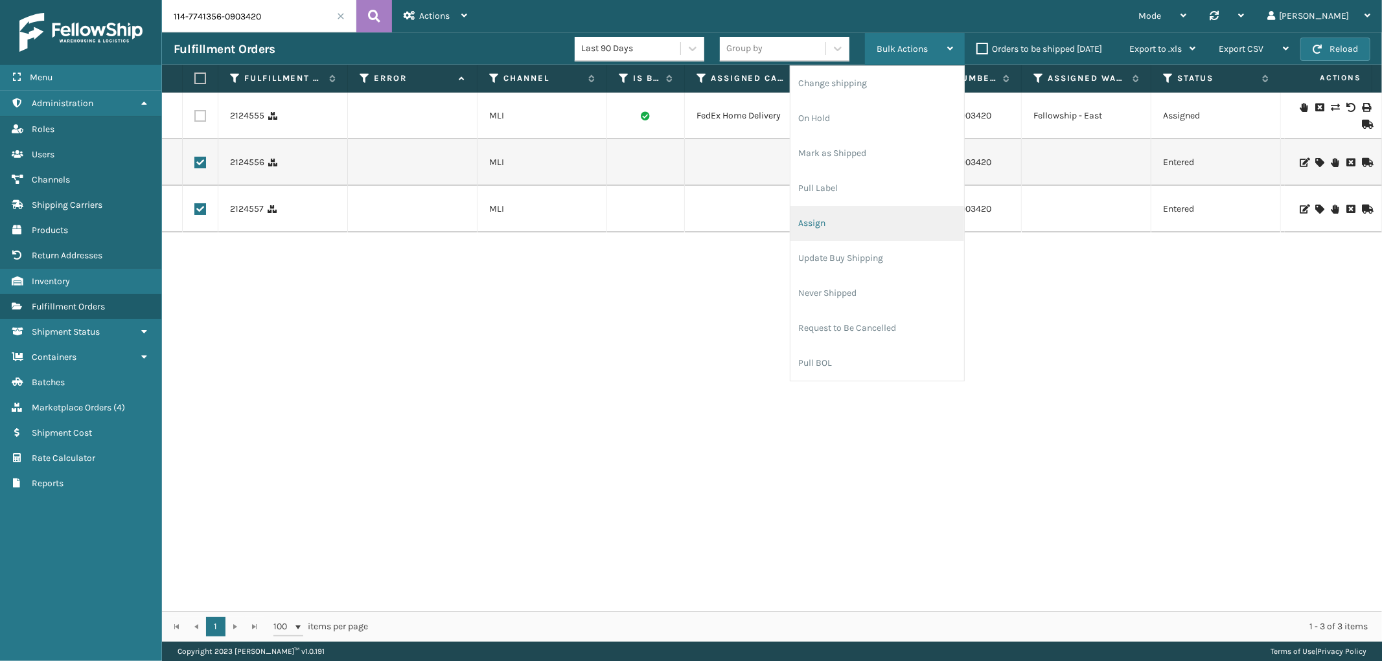
click at [825, 225] on li "Assign" at bounding box center [877, 223] width 174 height 35
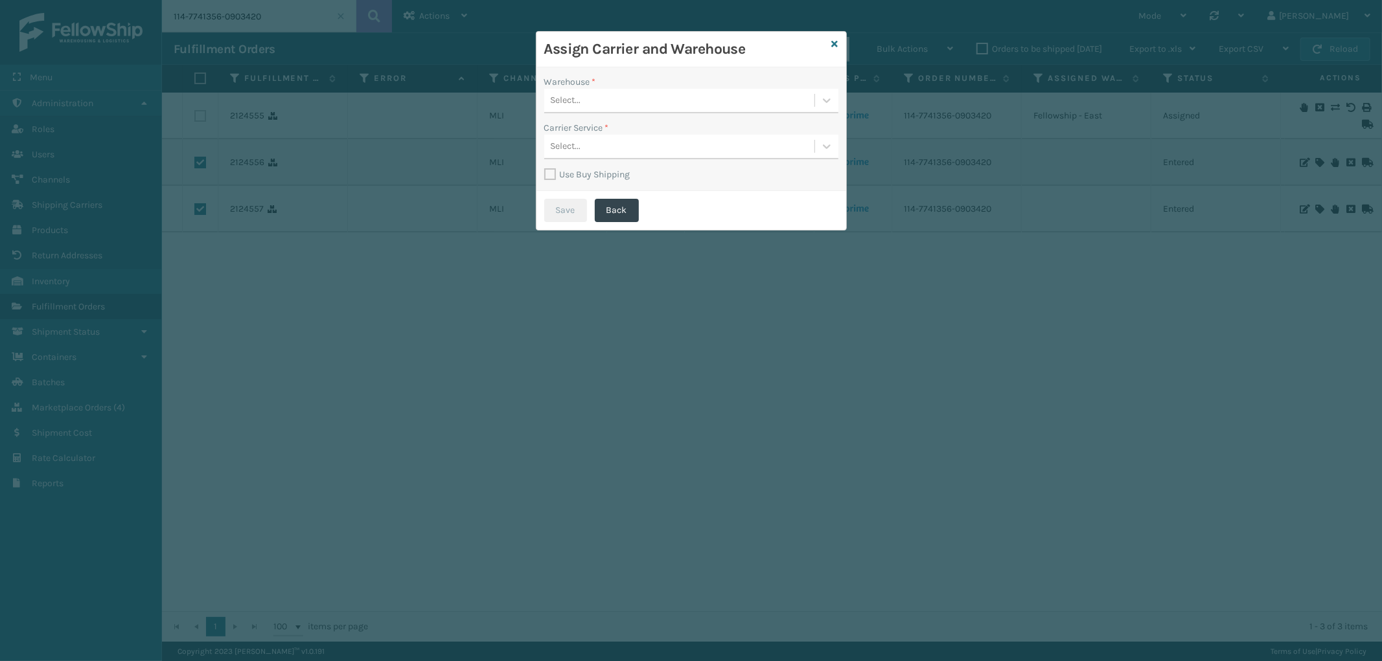
click at [659, 95] on div "Select..." at bounding box center [679, 100] width 270 height 21
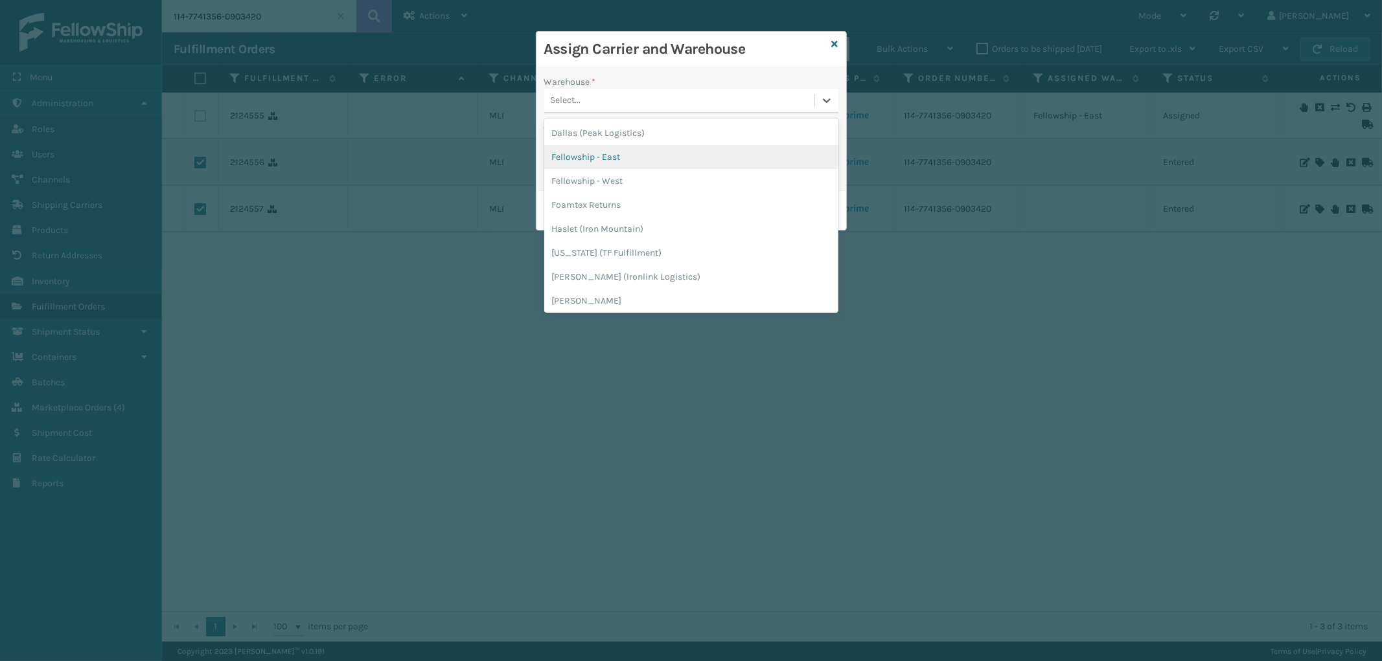
click at [626, 163] on div "Fellowship - East" at bounding box center [691, 157] width 294 height 24
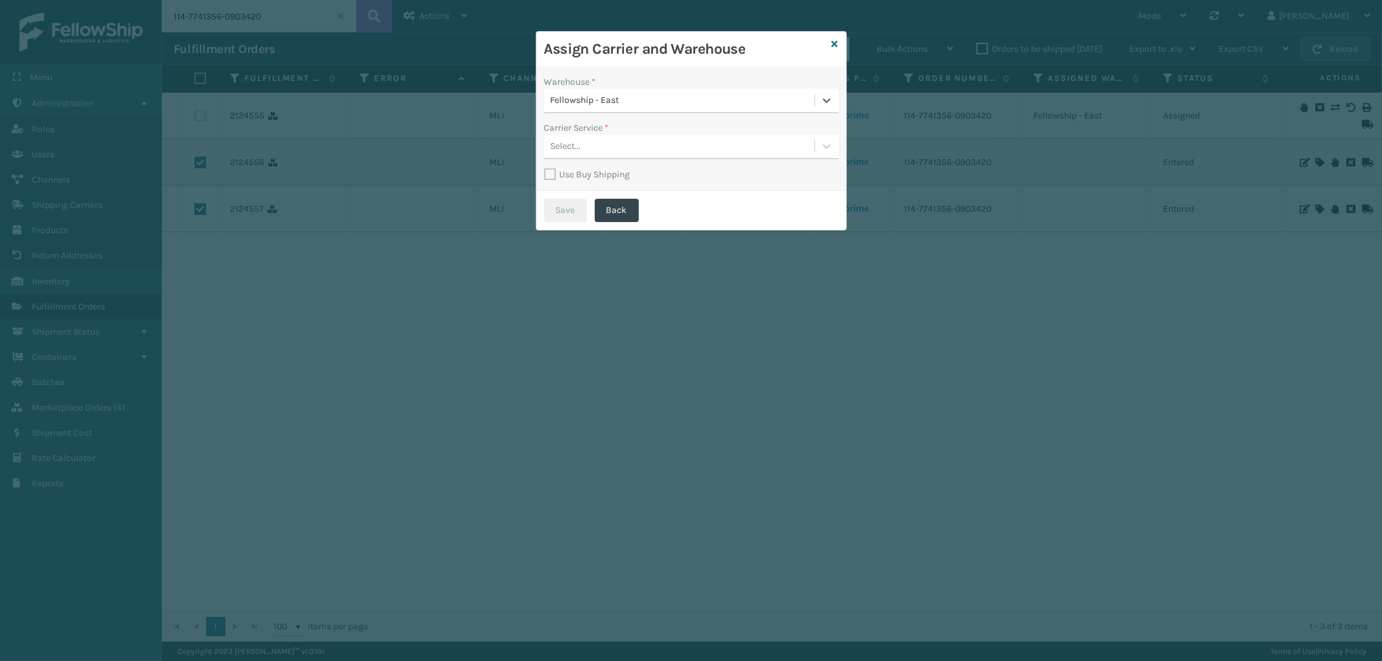
click at [644, 150] on div "Select..." at bounding box center [679, 146] width 270 height 21
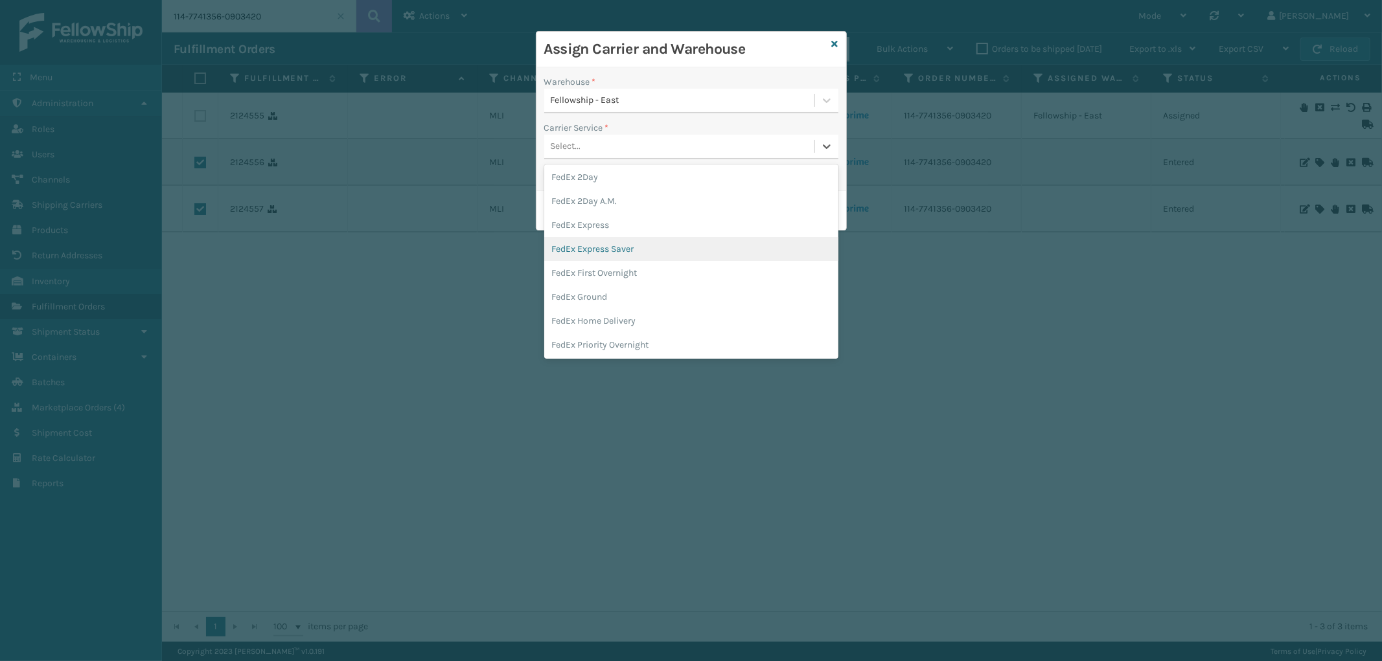
scroll to position [72, 0]
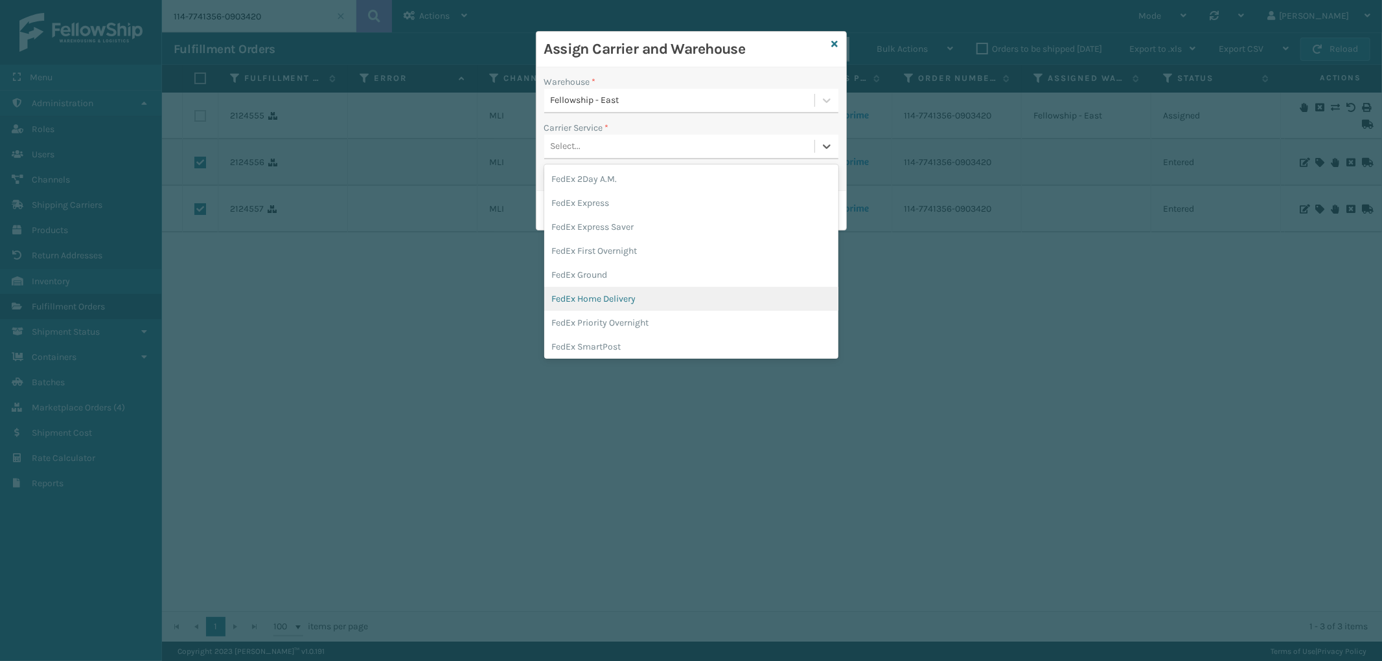
click at [612, 287] on div "FedEx Home Delivery" at bounding box center [691, 299] width 294 height 24
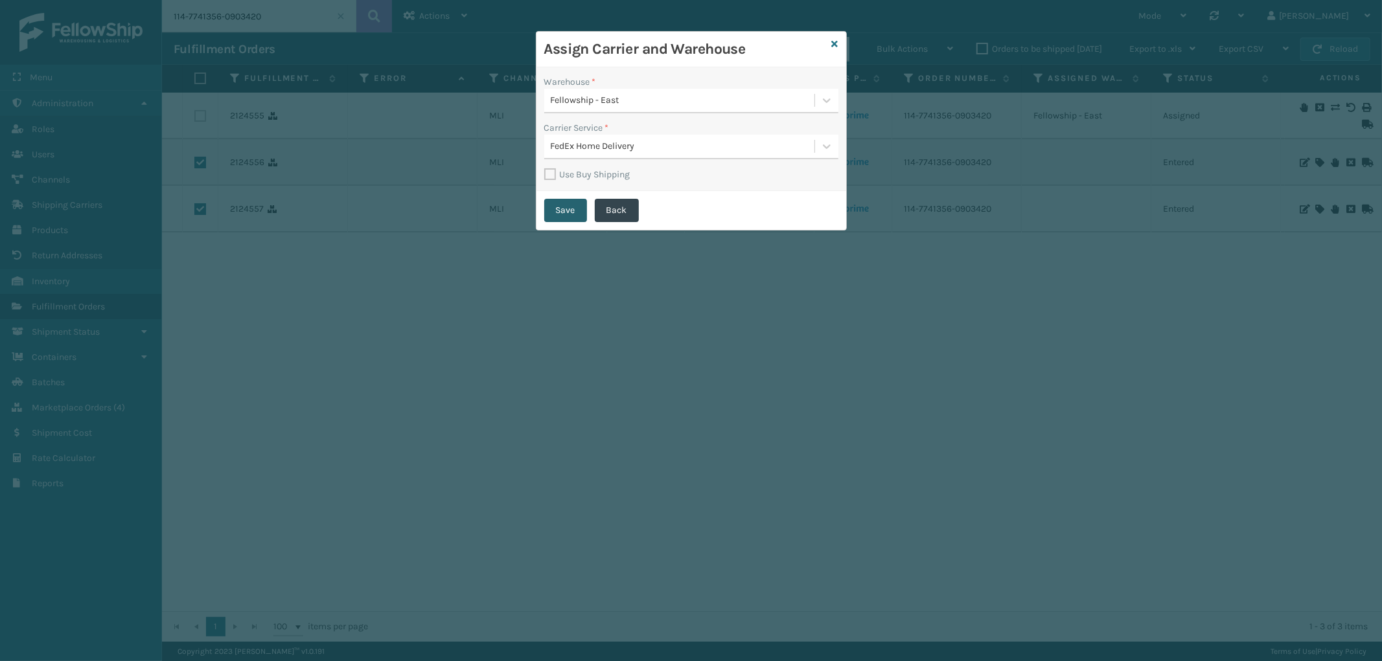
click at [570, 199] on button "Save" at bounding box center [565, 210] width 43 height 23
checkbox input "false"
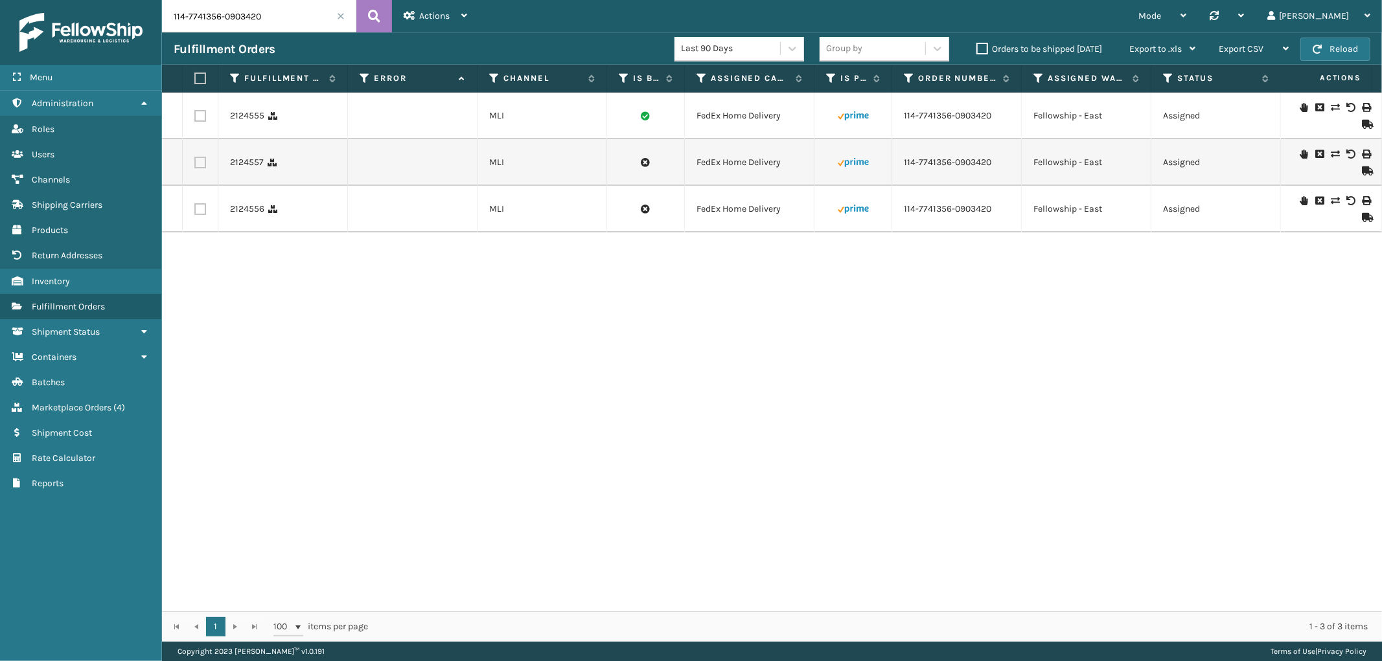
click at [250, 14] on input "114-7741356-0903420" at bounding box center [259, 16] width 194 height 32
paste input "1-6231641-1795412"
type input "111-6231641-1795412"
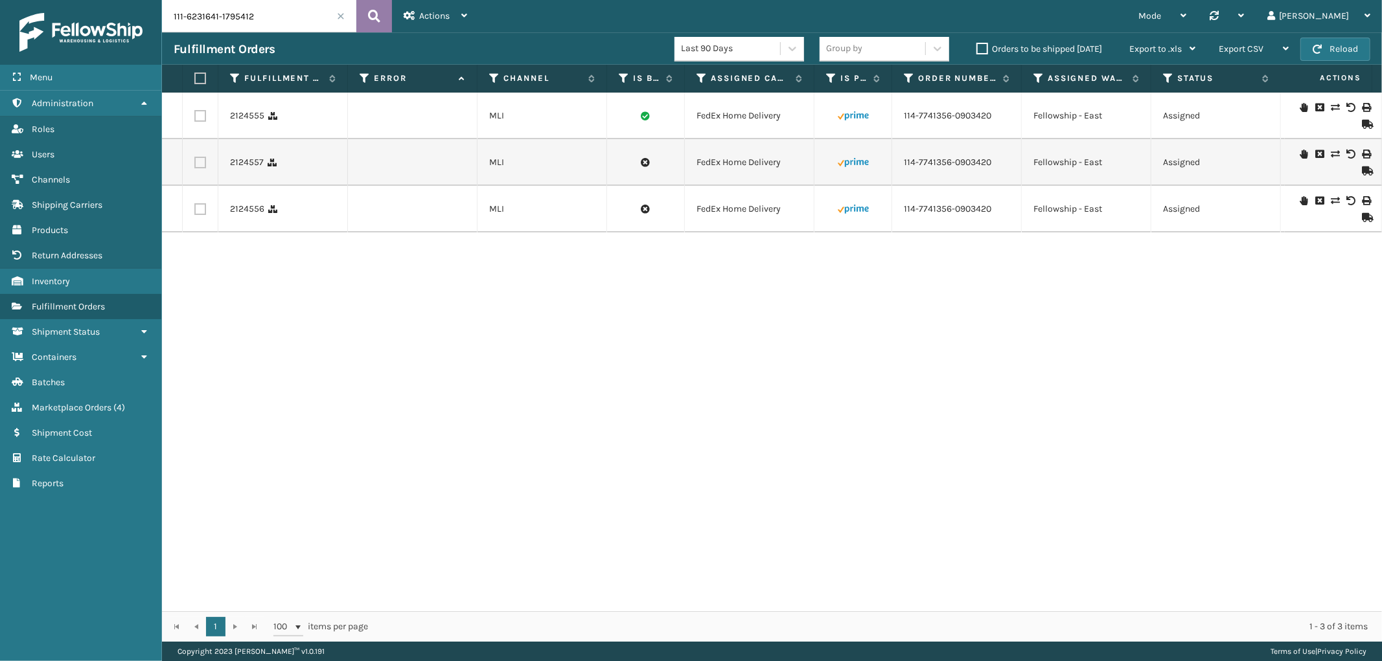
click at [374, 24] on icon at bounding box center [374, 15] width 12 height 19
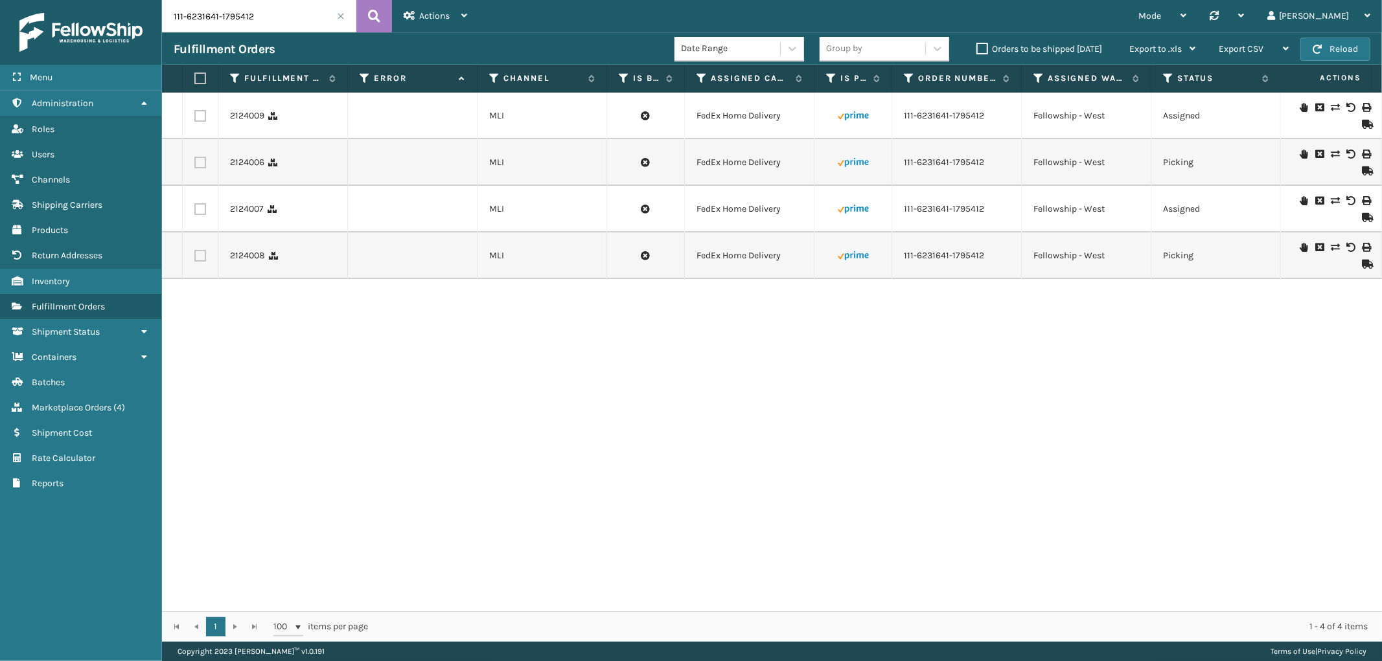
click at [200, 112] on label at bounding box center [200, 116] width 12 height 12
click at [195, 112] on input "checkbox" at bounding box center [194, 114] width 1 height 8
checkbox input "true"
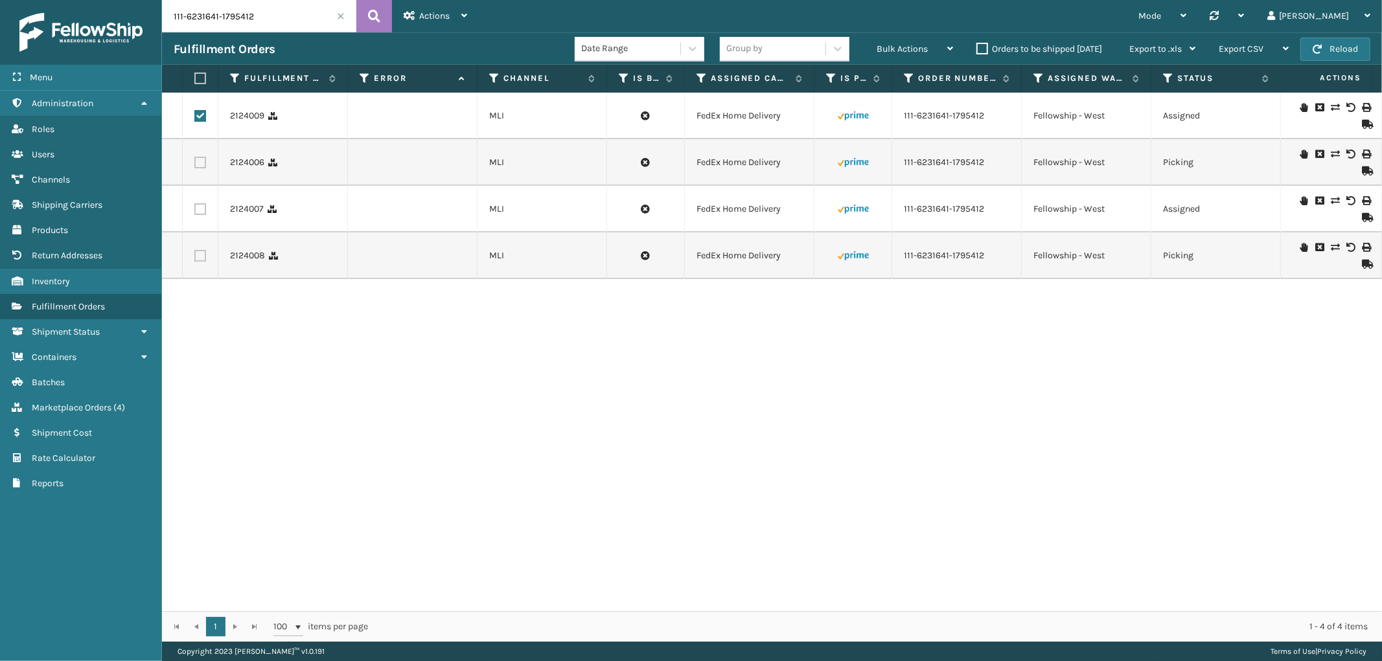
click at [1331, 108] on icon at bounding box center [1335, 107] width 8 height 9
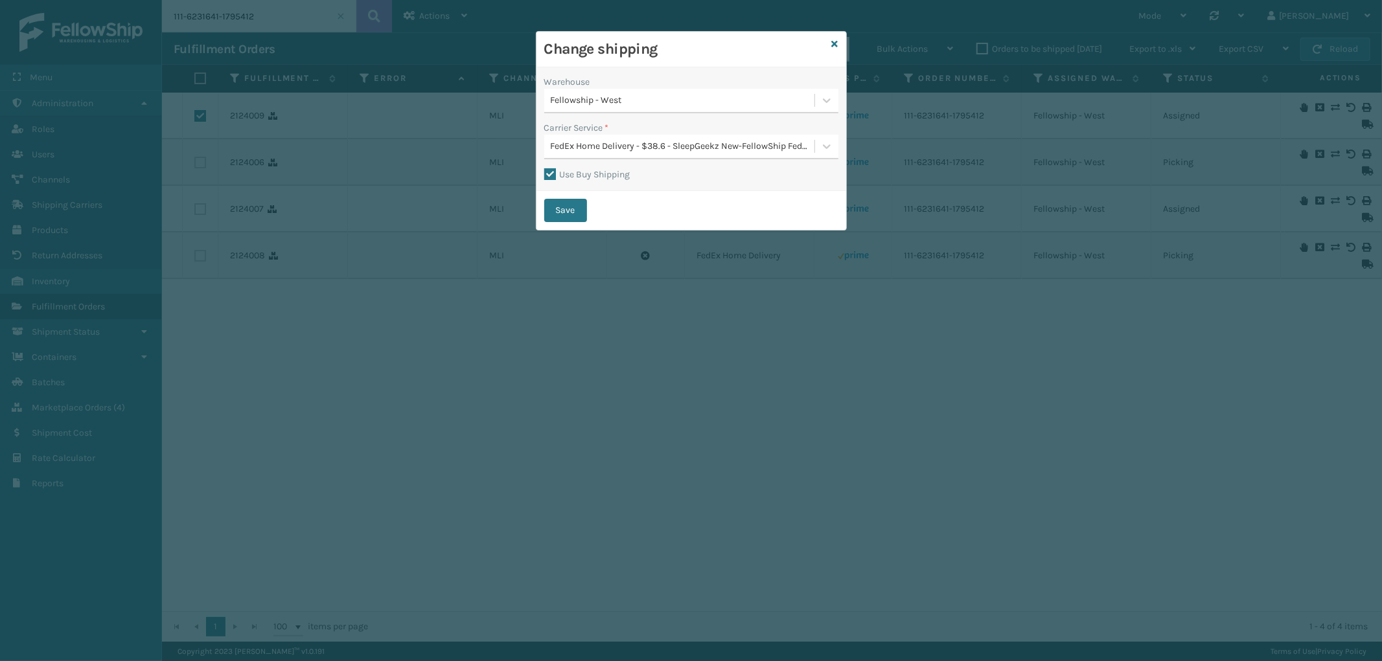
click at [687, 143] on div "FedEx Home Delivery - $38.6 - SleepGeekz New-FellowShip FedEx Account" at bounding box center [683, 147] width 265 height 14
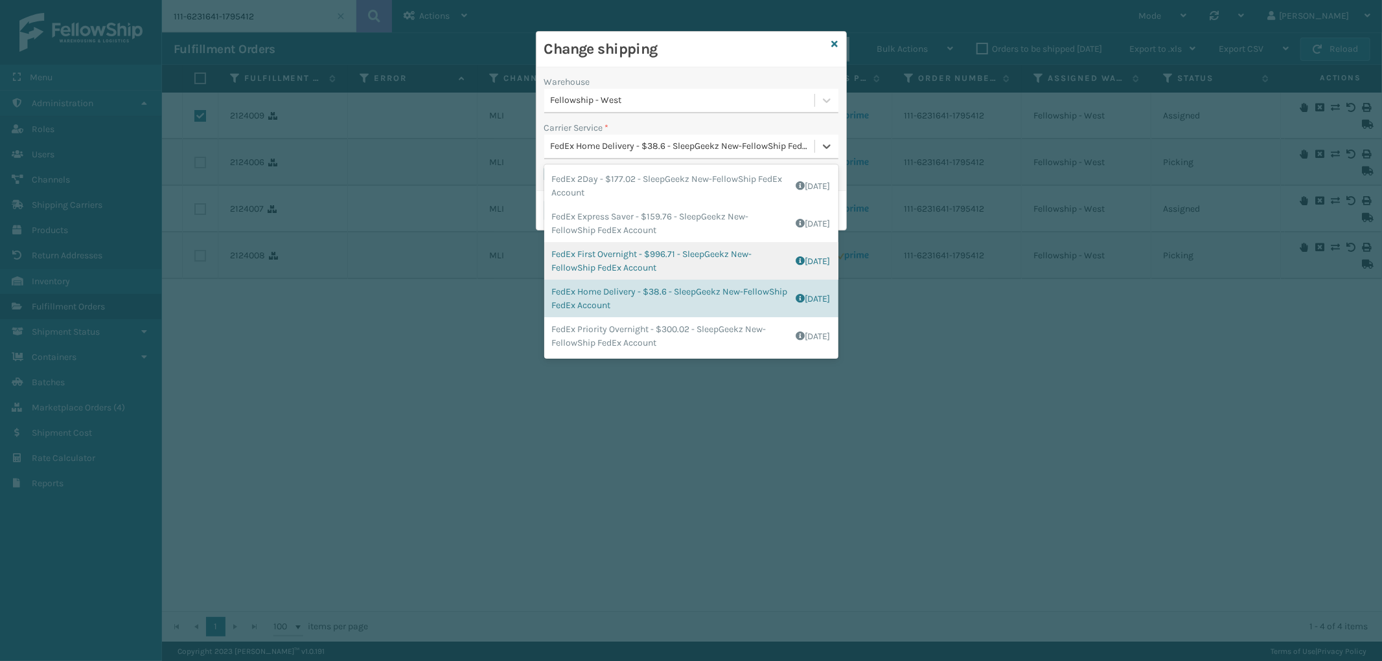
scroll to position [118, 0]
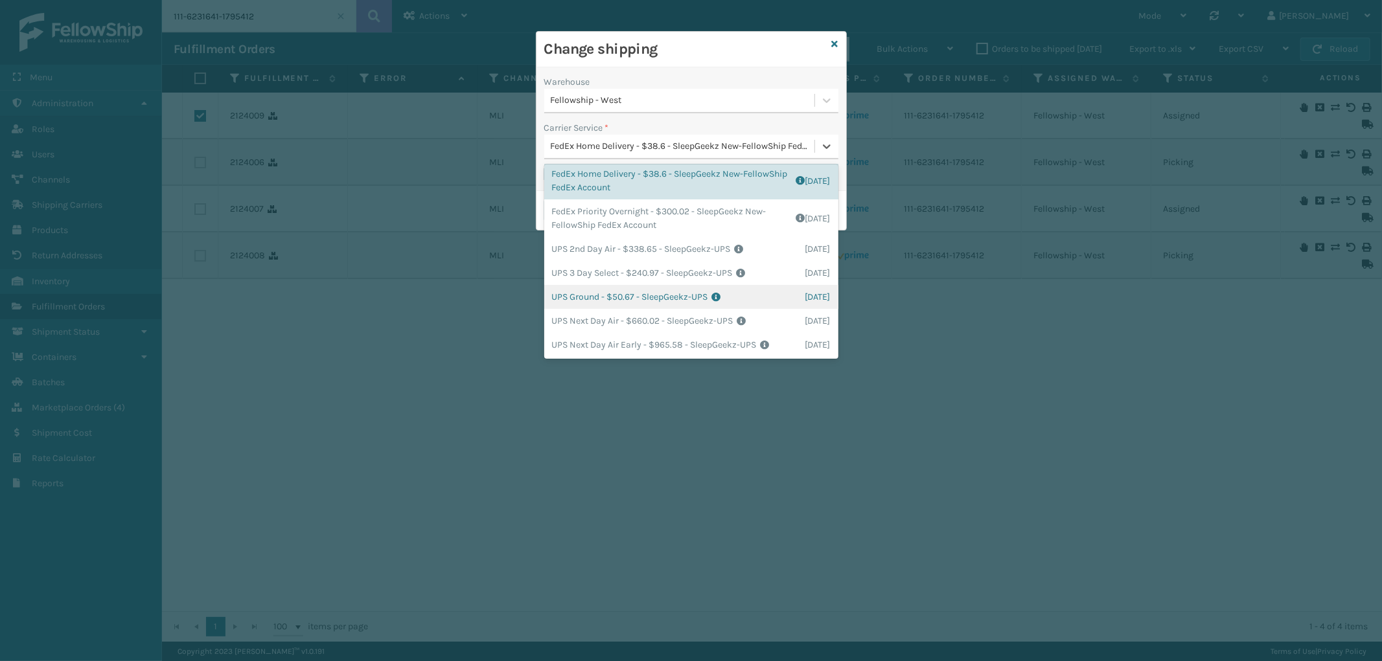
click at [689, 290] on div "UPS Ground - $50.67 - SleepGeekz-UPS Shipping Cost $50.67 Surplus Cost $0 Total…" at bounding box center [691, 297] width 294 height 24
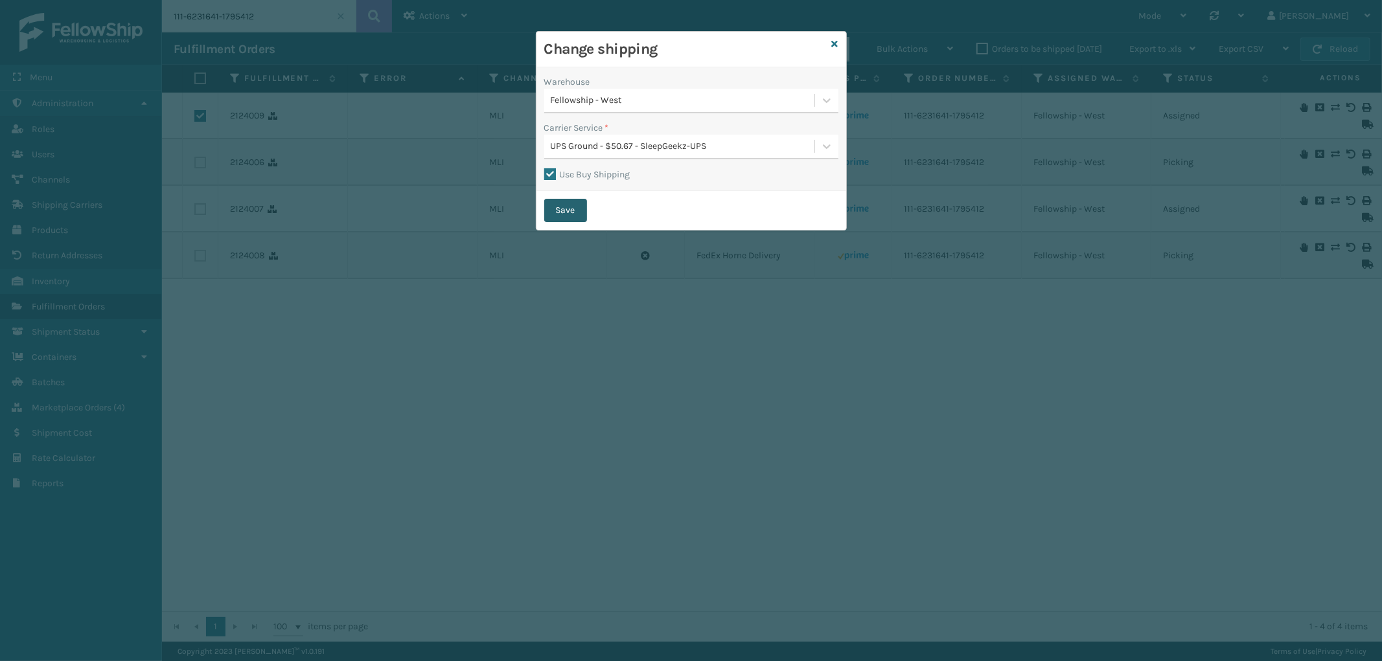
click at [573, 210] on button "Save" at bounding box center [565, 210] width 43 height 23
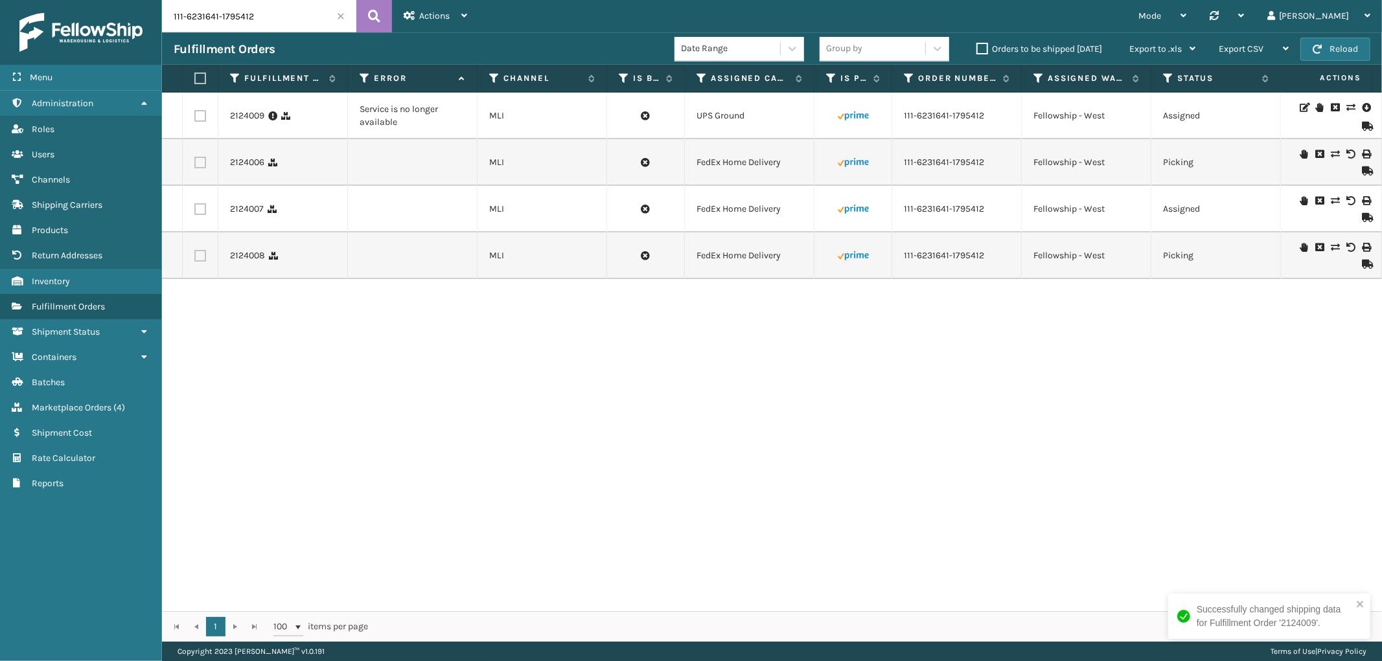
click at [202, 117] on label at bounding box center [200, 116] width 12 height 12
click at [195, 117] on input "checkbox" at bounding box center [194, 114] width 1 height 8
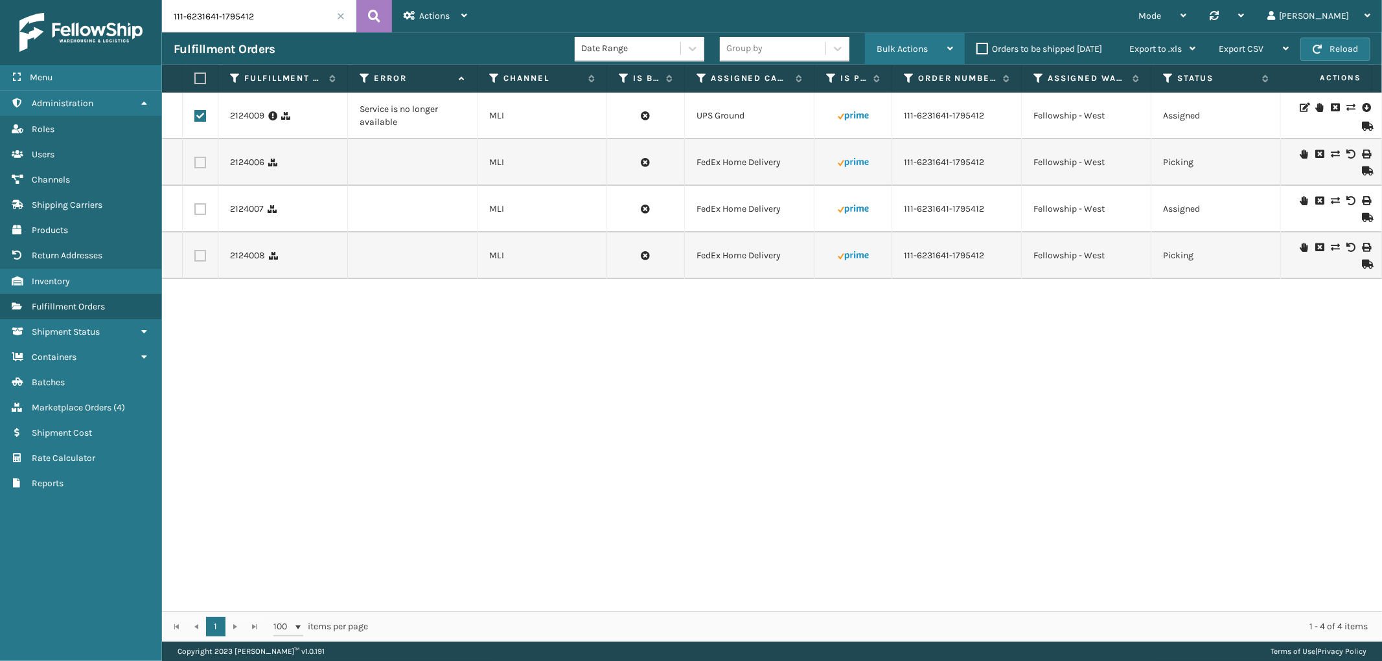
click at [921, 54] on div "Bulk Actions" at bounding box center [915, 49] width 76 height 32
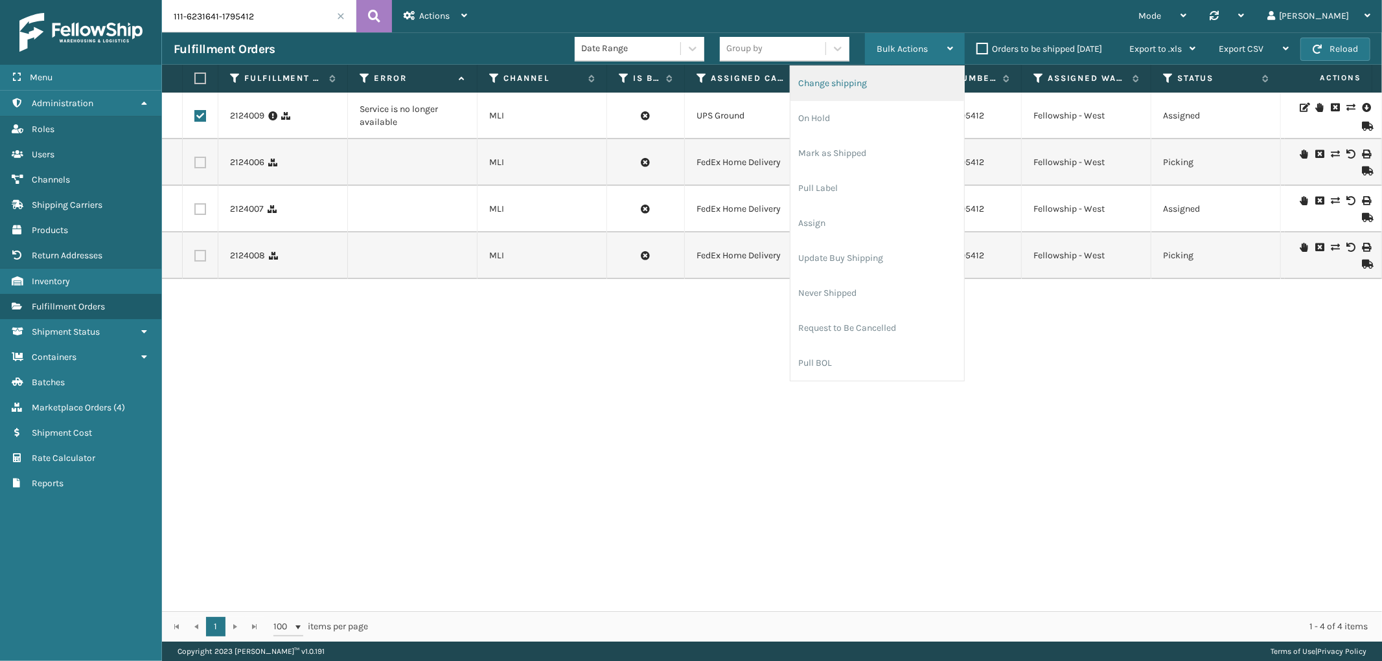
click at [894, 73] on li "Change shipping" at bounding box center [877, 83] width 174 height 35
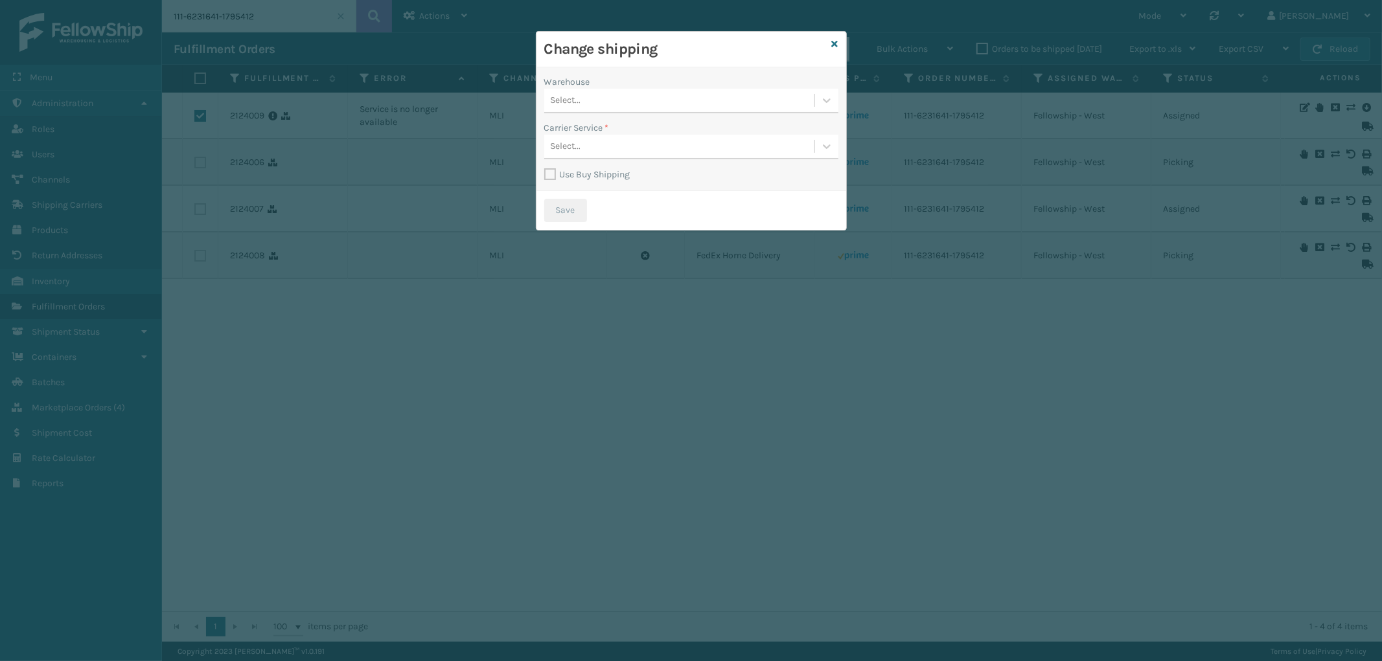
click at [697, 104] on div "Select..." at bounding box center [679, 100] width 270 height 21
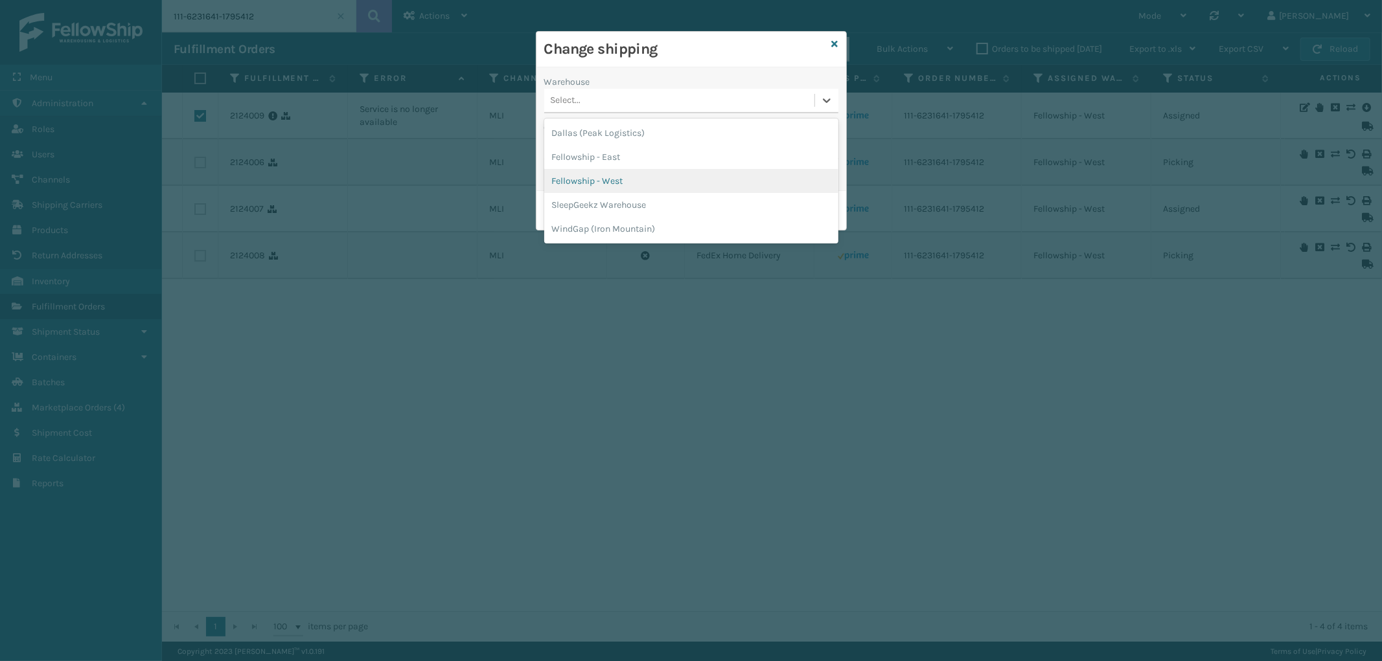
click at [651, 180] on div "Fellowship - West" at bounding box center [691, 181] width 294 height 24
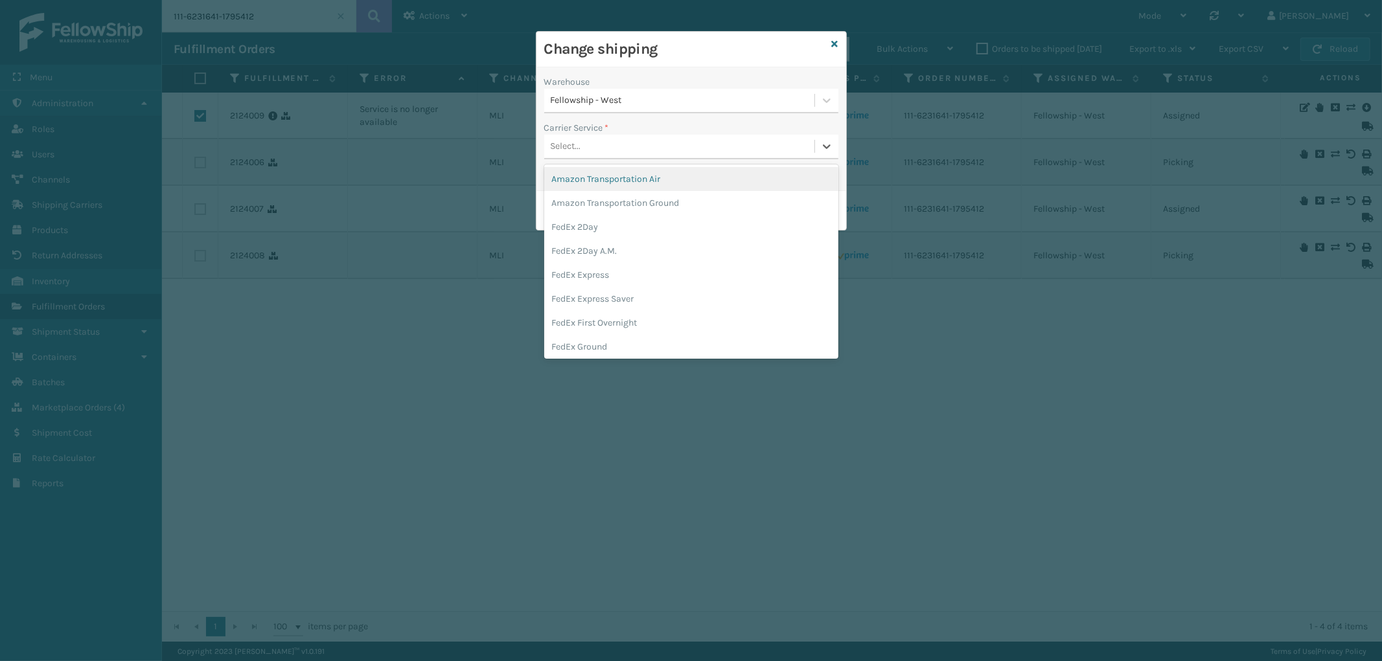
click at [672, 148] on div "Select..." at bounding box center [679, 146] width 270 height 21
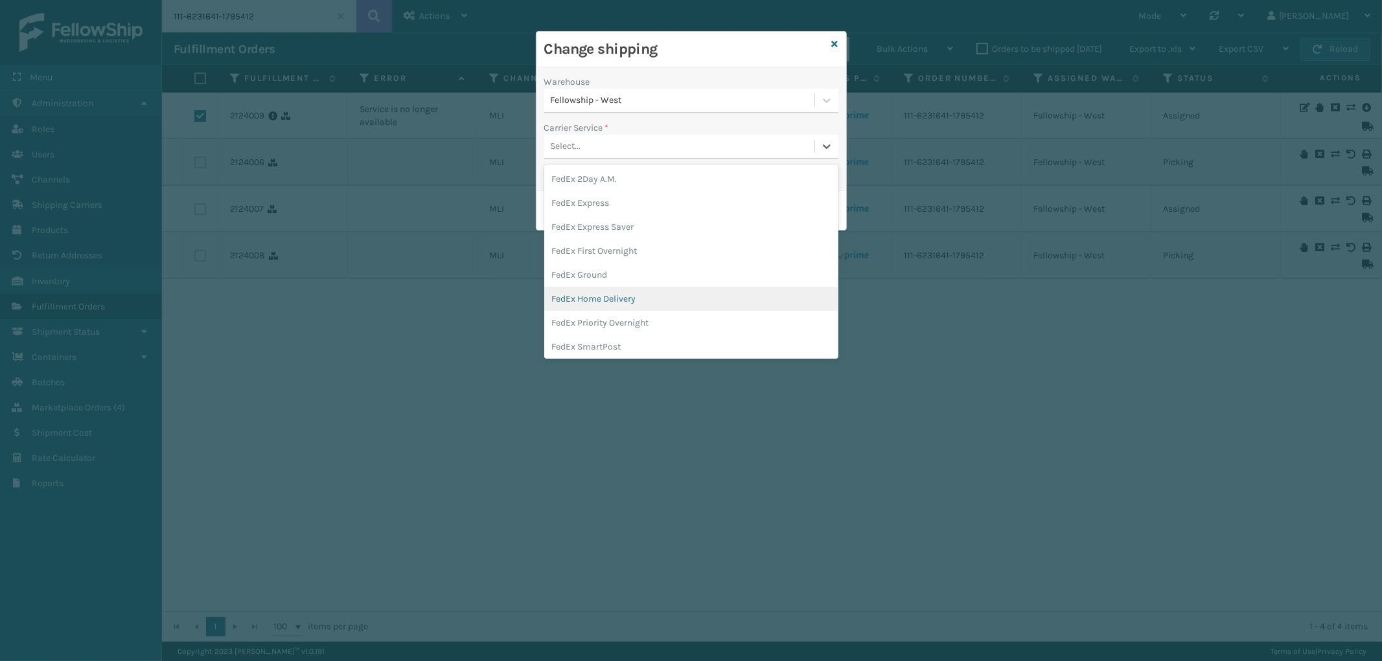
click at [663, 298] on div "FedEx Home Delivery" at bounding box center [691, 299] width 294 height 24
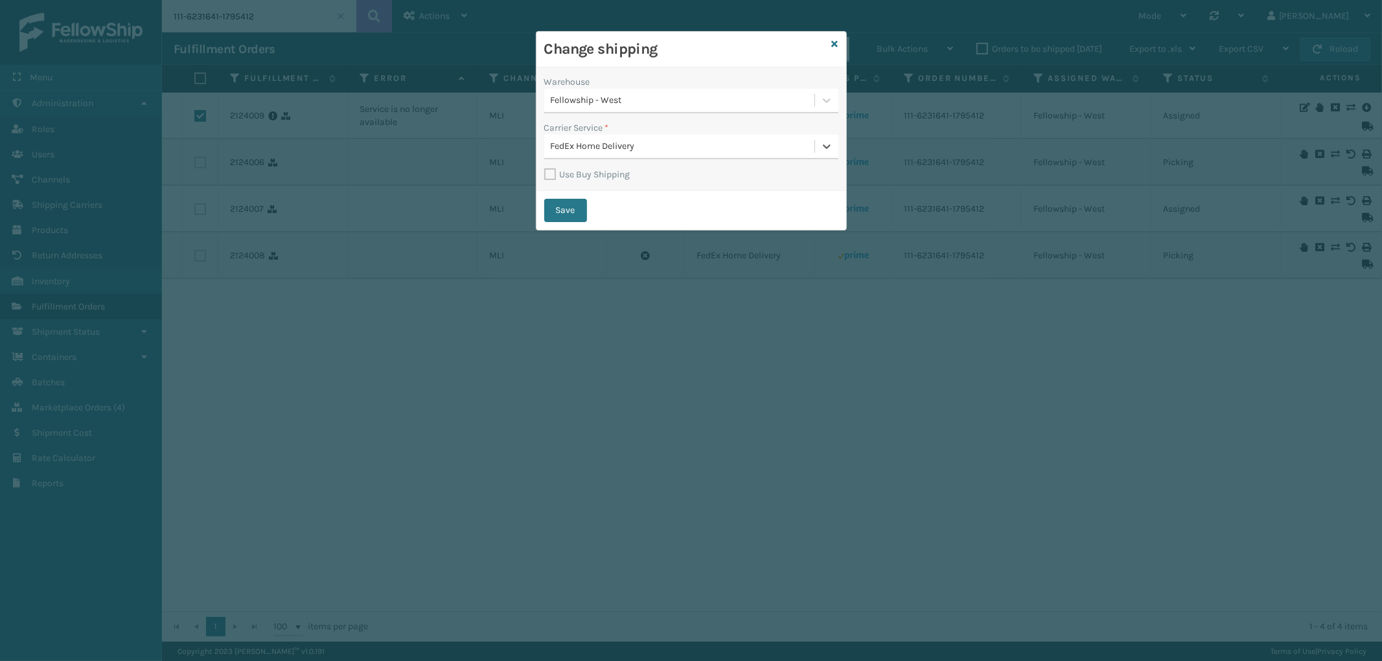
click at [552, 173] on label "Use Buy Shipping" at bounding box center [587, 174] width 86 height 11
click at [545, 168] on input "Use Buy Shipping" at bounding box center [544, 167] width 1 height 1
click at [564, 209] on button "Save" at bounding box center [565, 210] width 43 height 23
checkbox input "false"
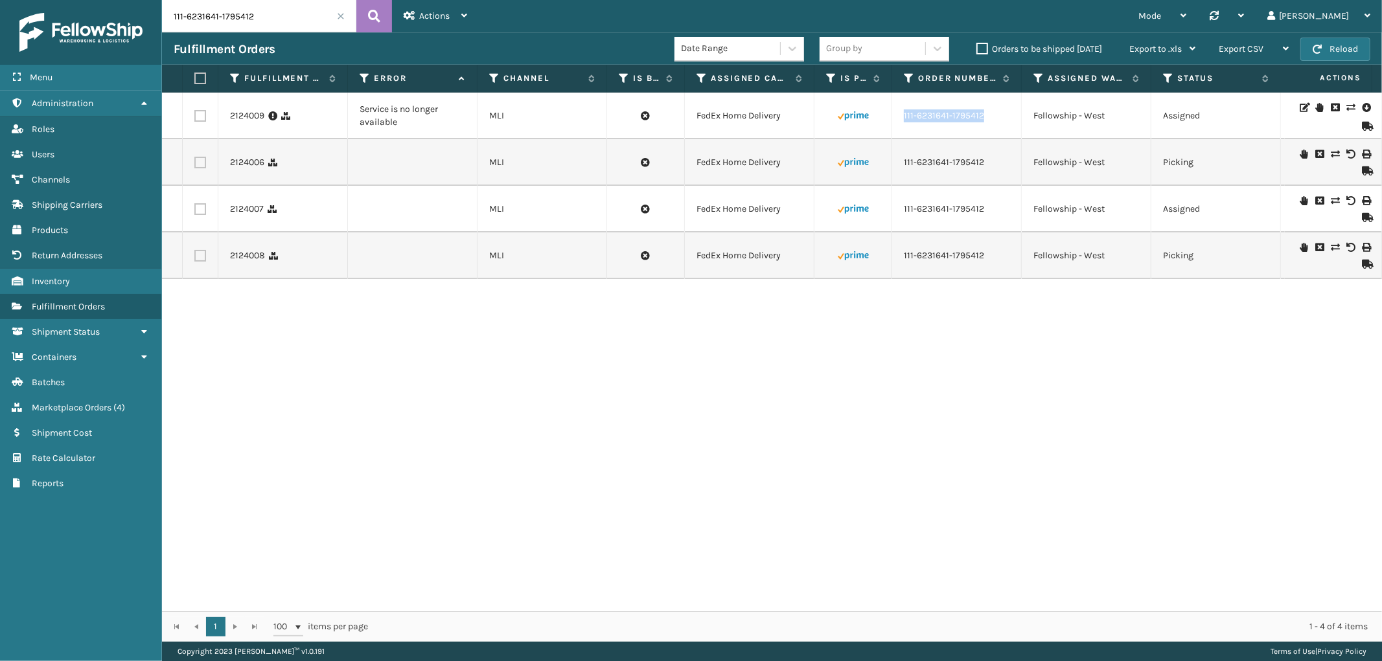
drag, startPoint x: 993, startPoint y: 117, endPoint x: 902, endPoint y: 130, distance: 91.6
click at [902, 130] on td "111-6231641-1795412" at bounding box center [957, 116] width 130 height 47
copy link "111-6231641-1795412"
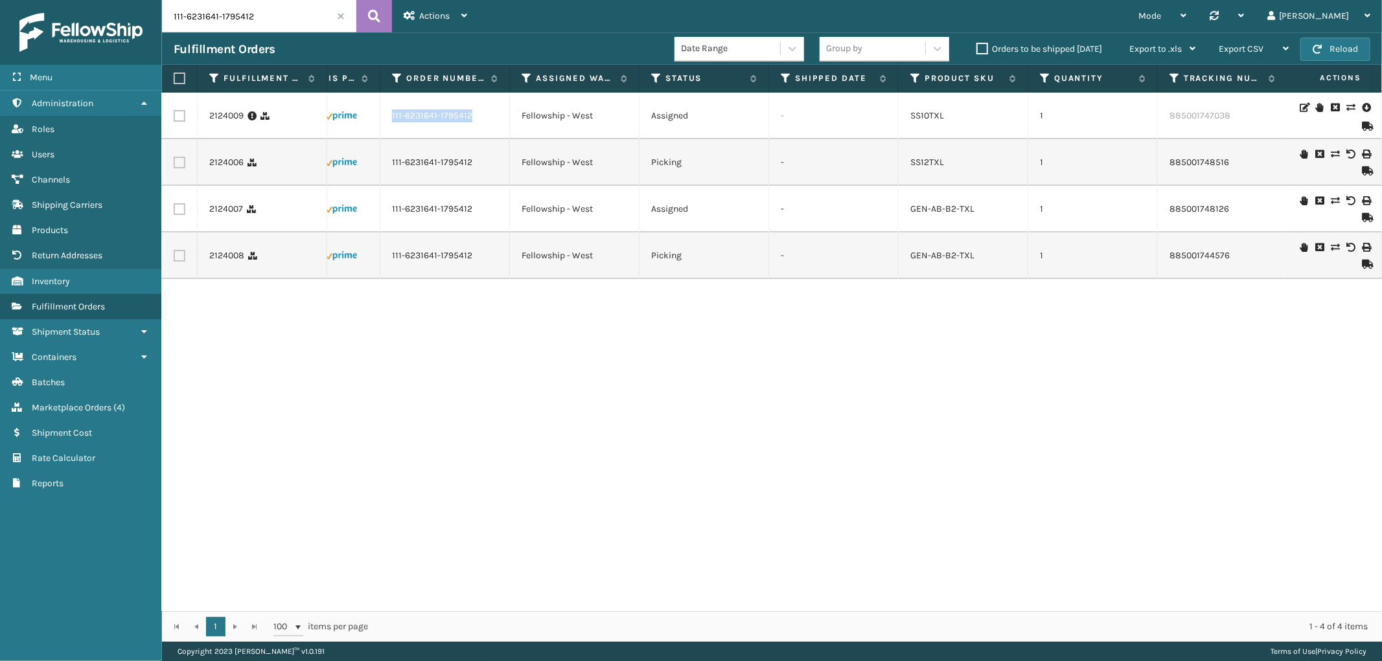
scroll to position [0, 281]
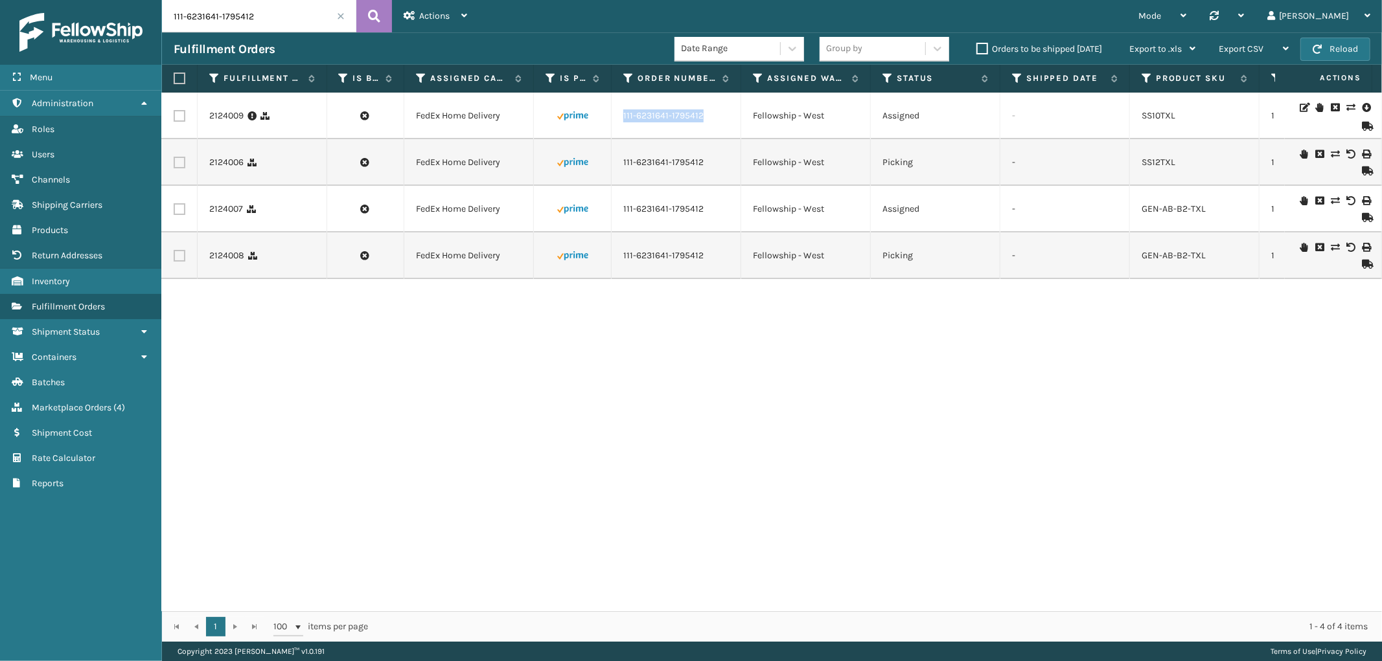
click at [645, 119] on link "111-6231641-1795412" at bounding box center [663, 115] width 80 height 13
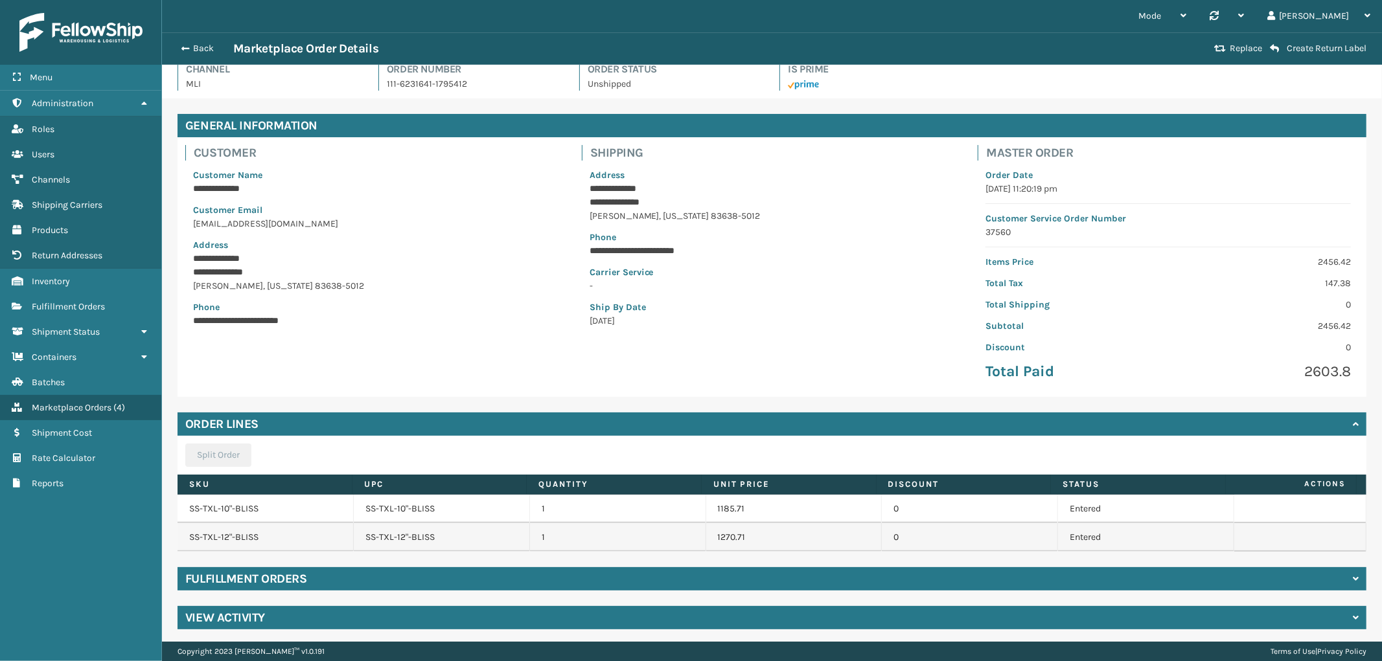
scroll to position [14, 0]
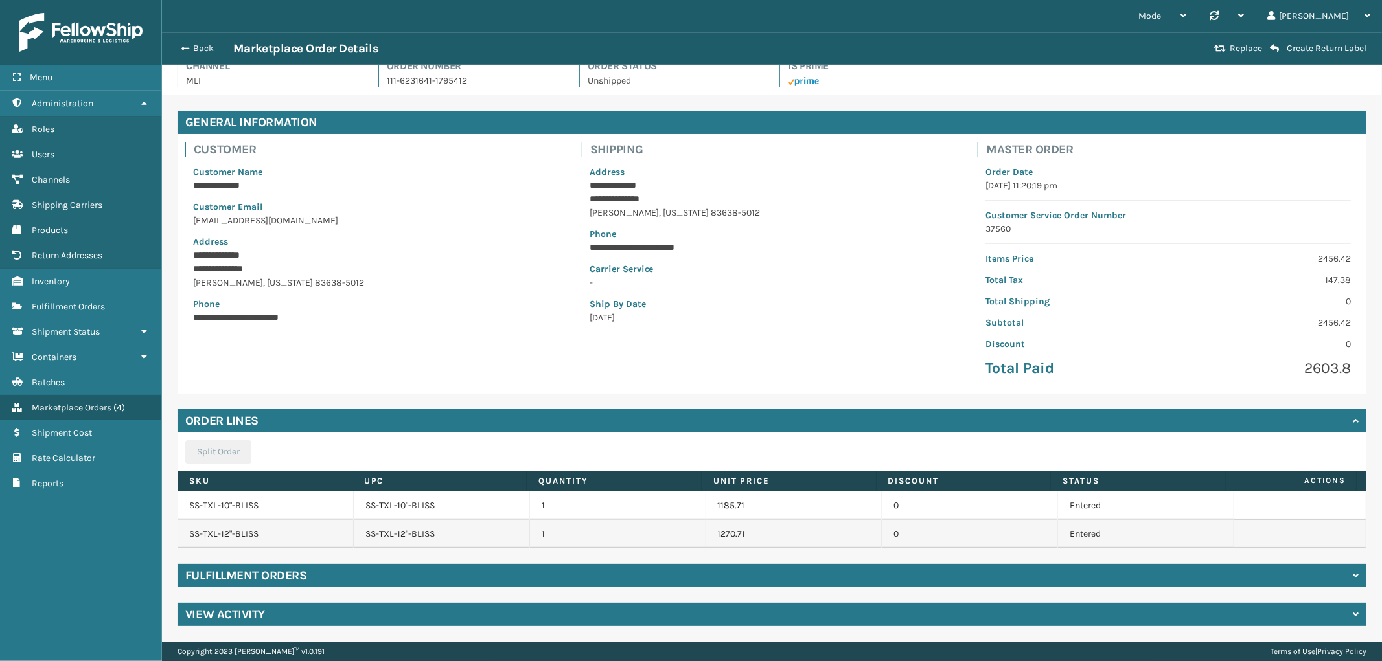
click at [406, 569] on div "Fulfillment Orders" at bounding box center [772, 575] width 1189 height 23
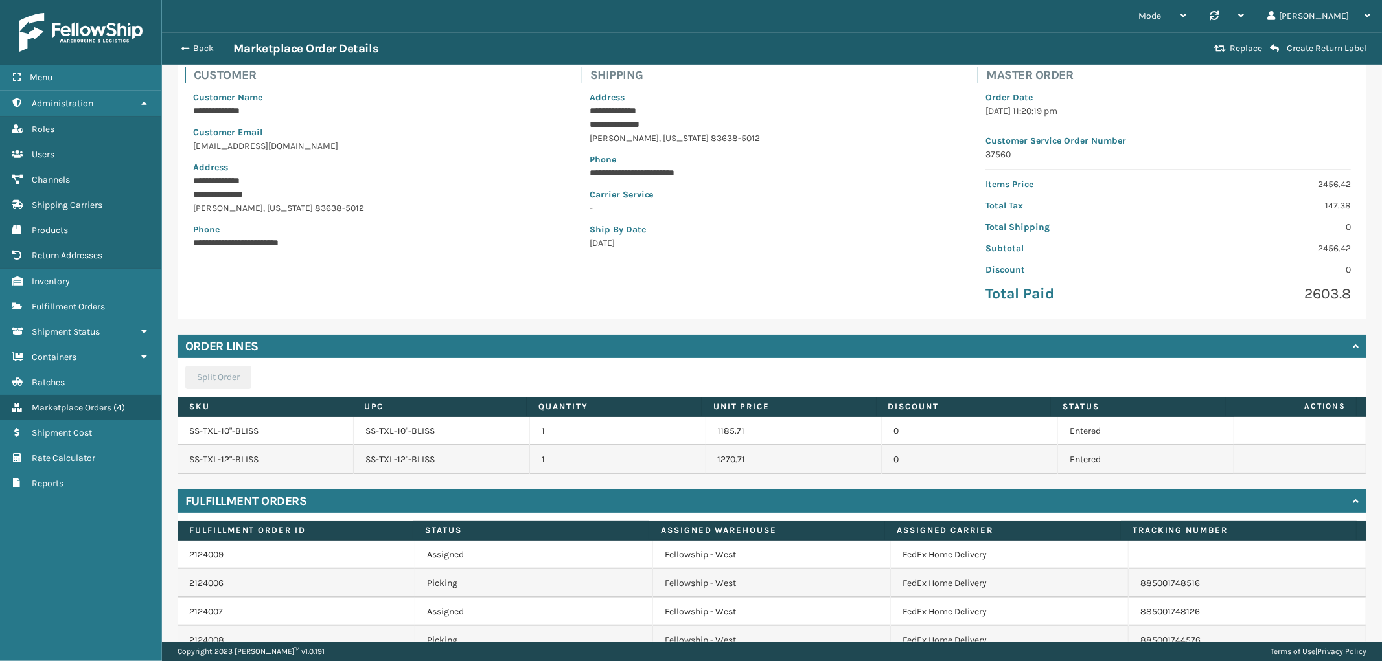
scroll to position [156, 0]
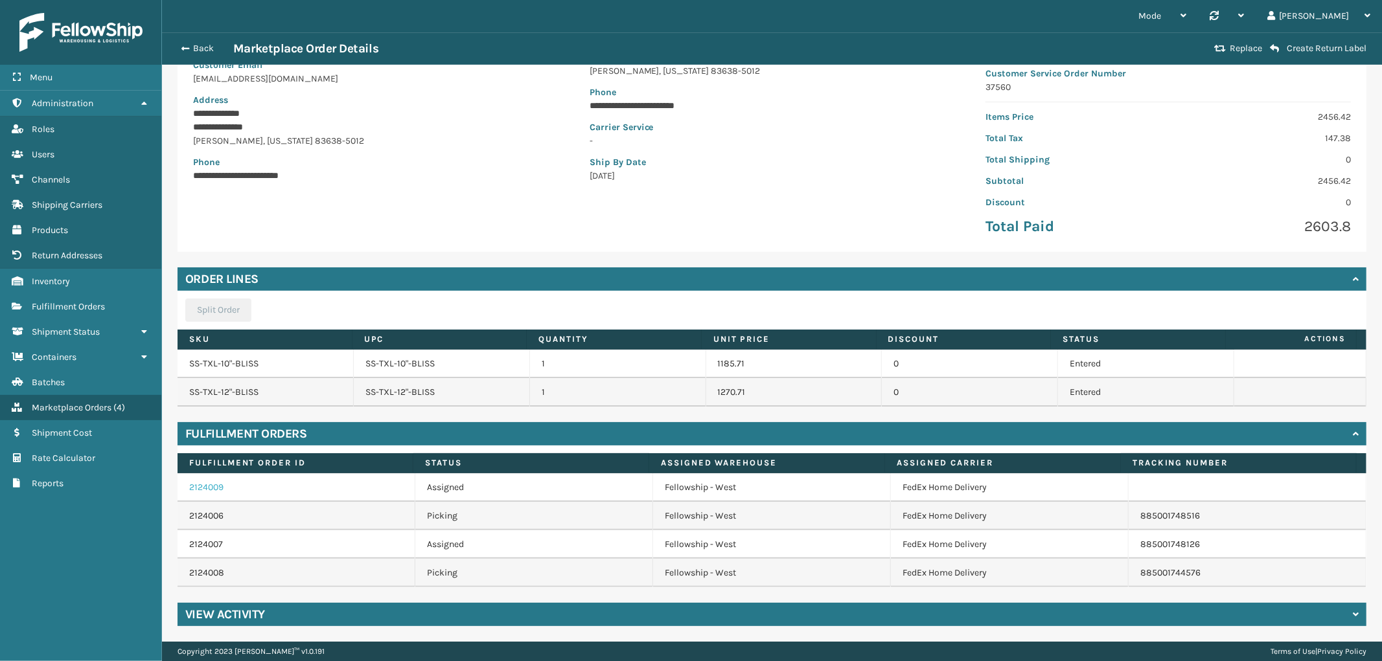
click at [203, 485] on link "2124009" at bounding box center [206, 487] width 34 height 11
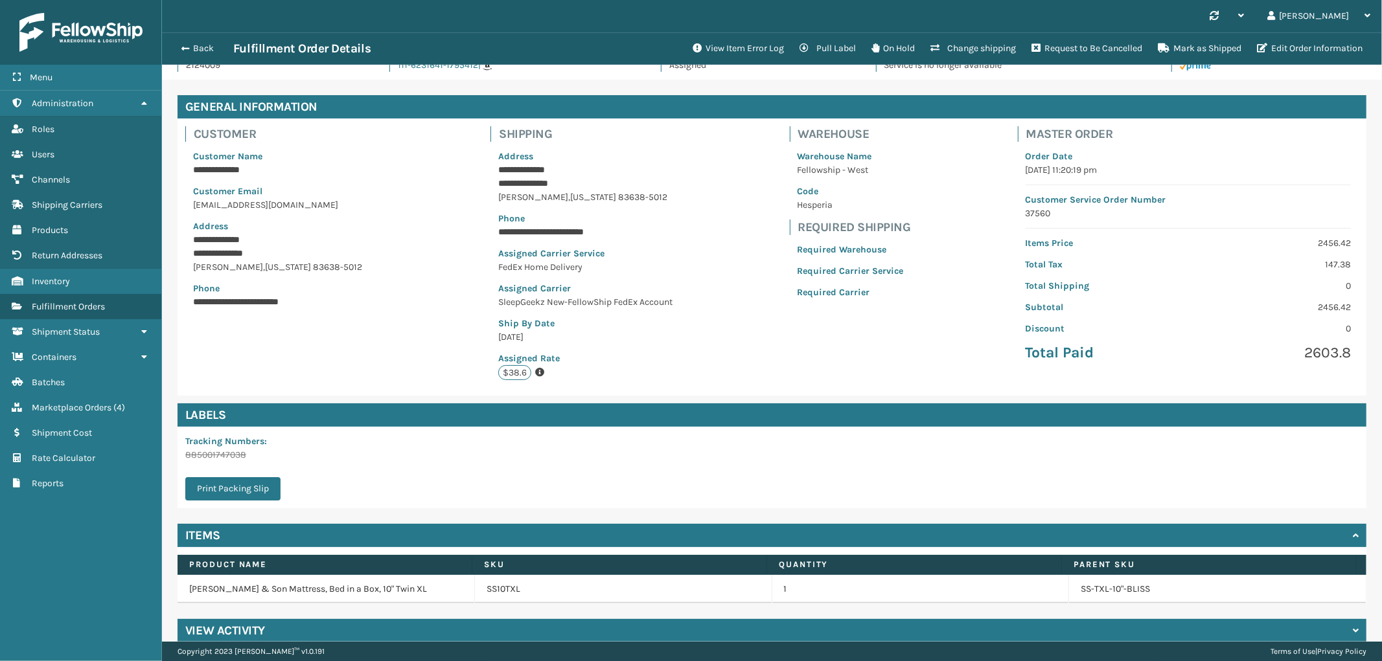
scroll to position [46, 0]
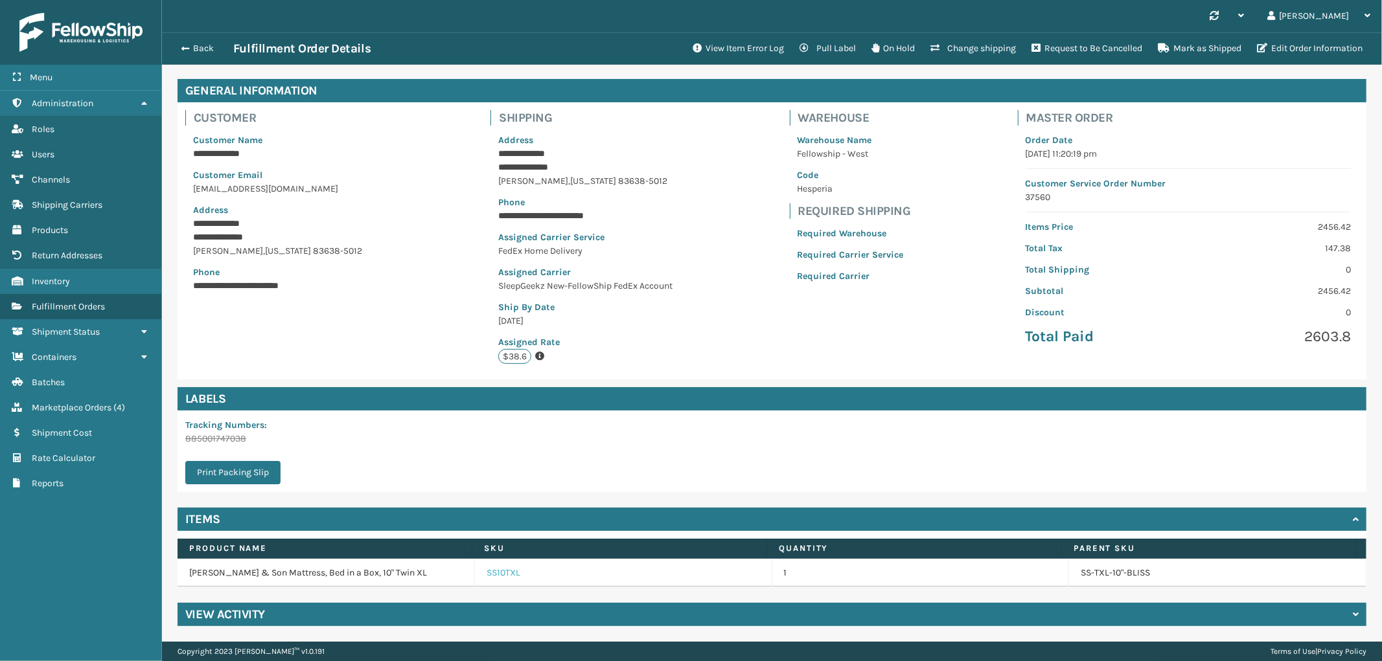
click at [498, 568] on link "SS10TXL" at bounding box center [504, 573] width 34 height 13
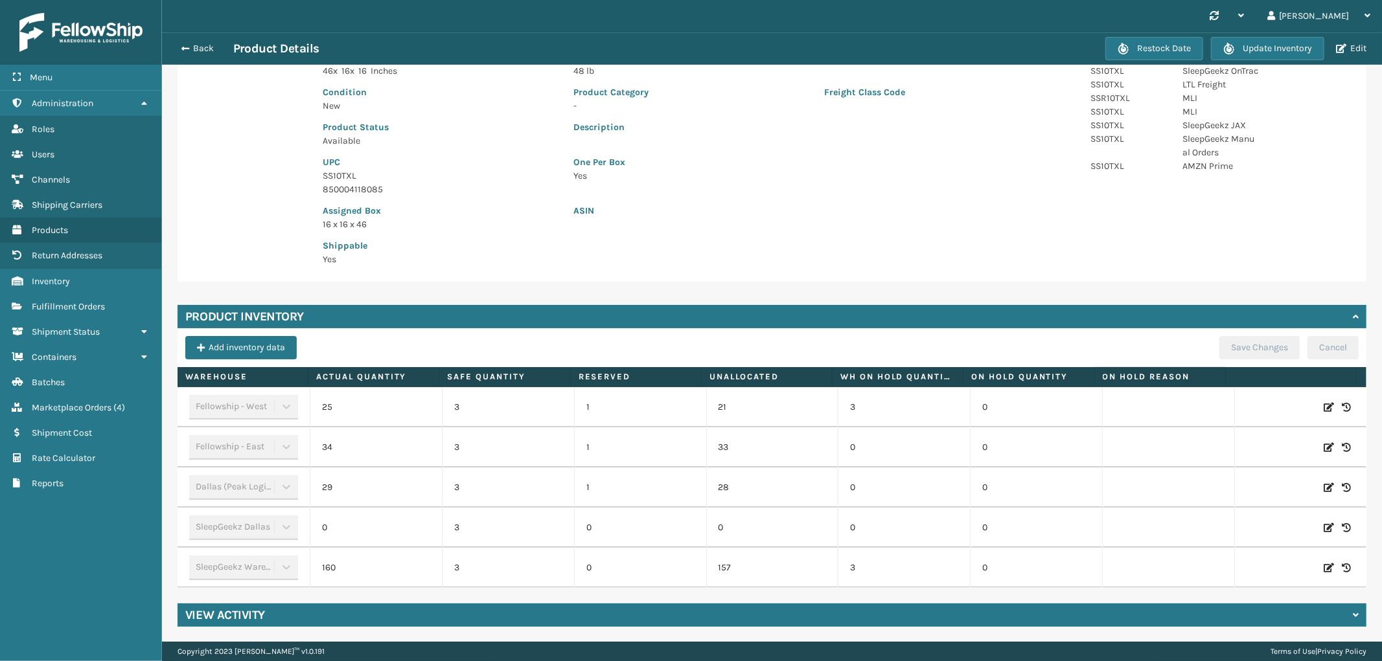
scroll to position [137, 0]
click at [1281, 118] on div at bounding box center [1313, 111] width 92 height 14
click at [210, 43] on button "Back" at bounding box center [204, 49] width 60 height 12
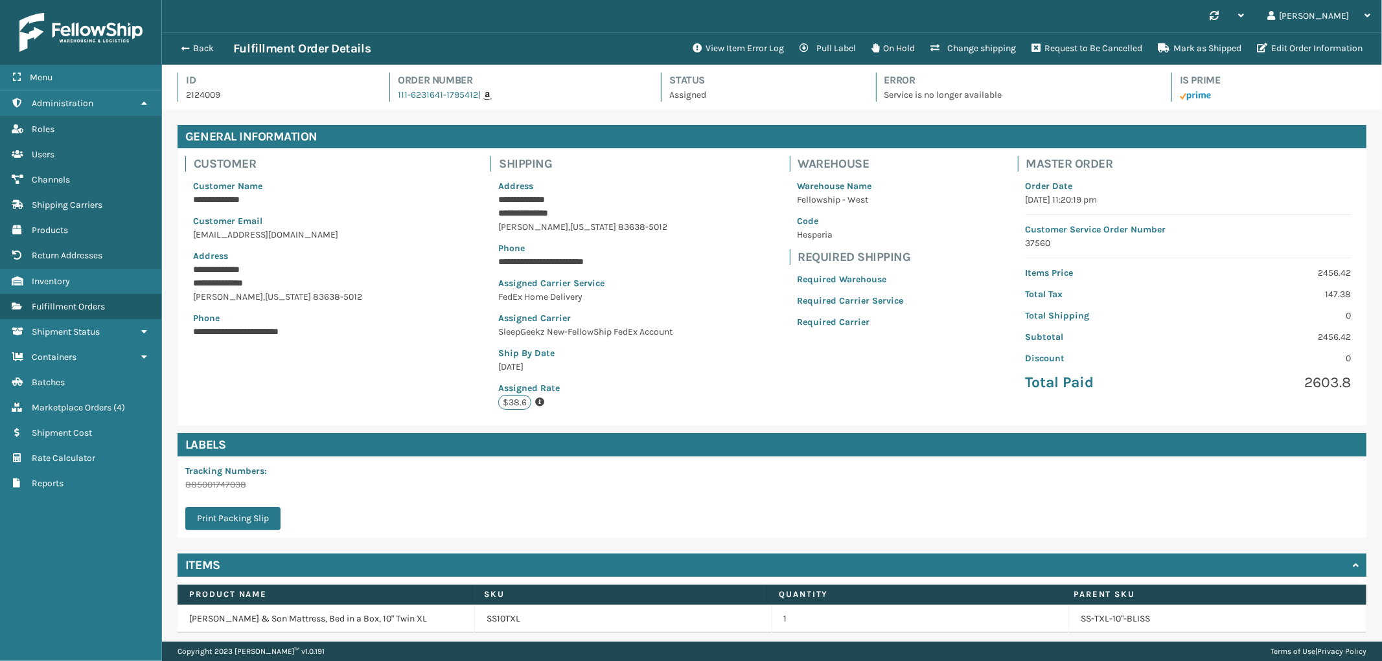
scroll to position [30, 1220]
click at [818, 46] on button "Pull Label" at bounding box center [828, 49] width 72 height 26
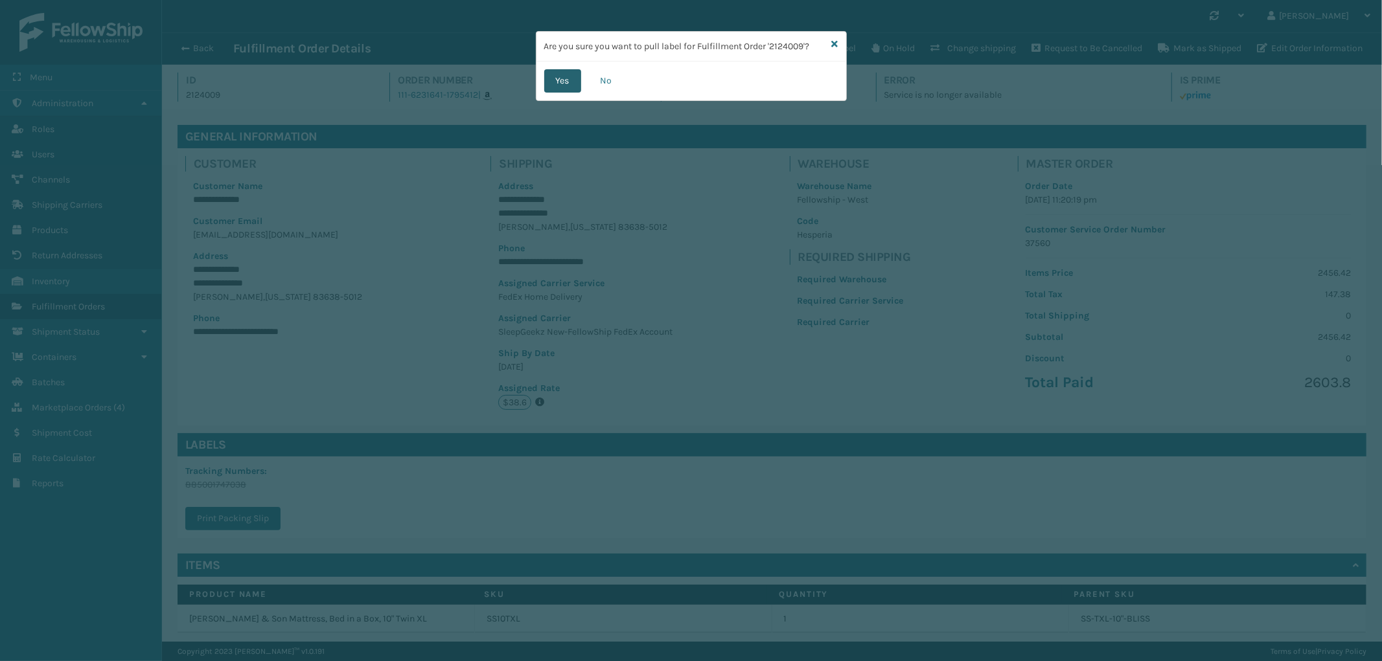
click at [566, 80] on button "Yes" at bounding box center [562, 80] width 37 height 23
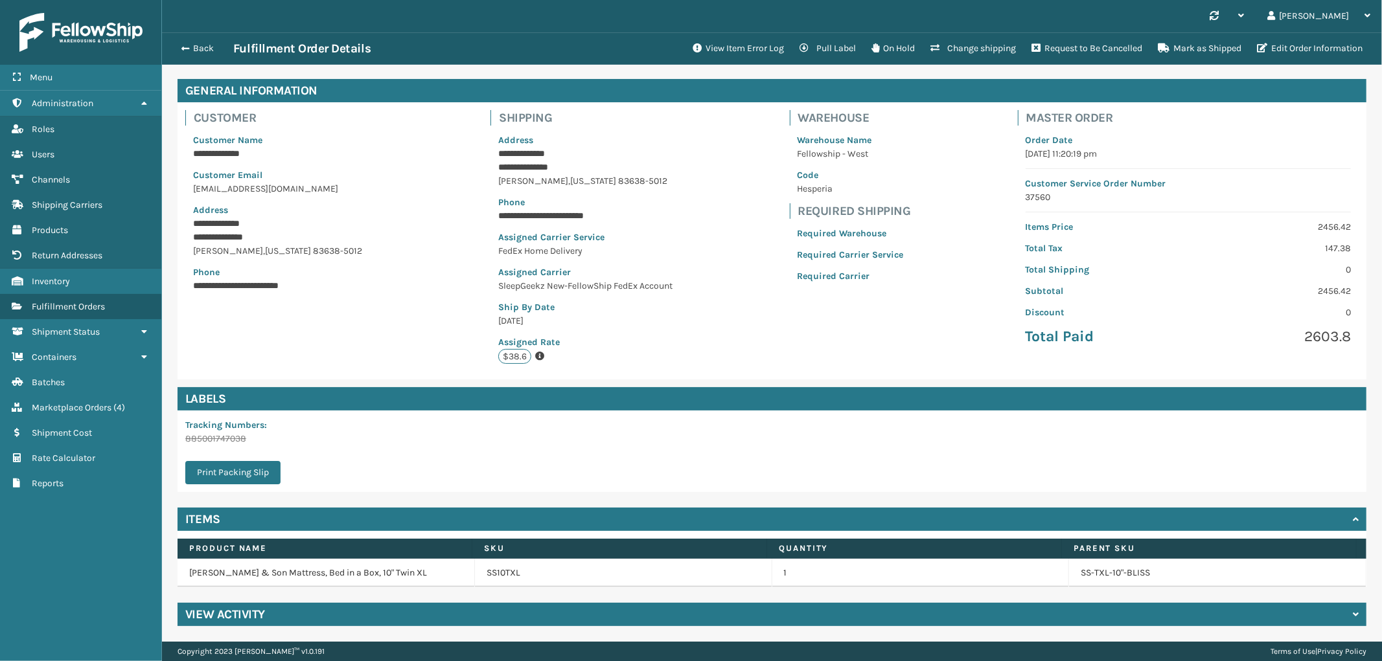
scroll to position [0, 0]
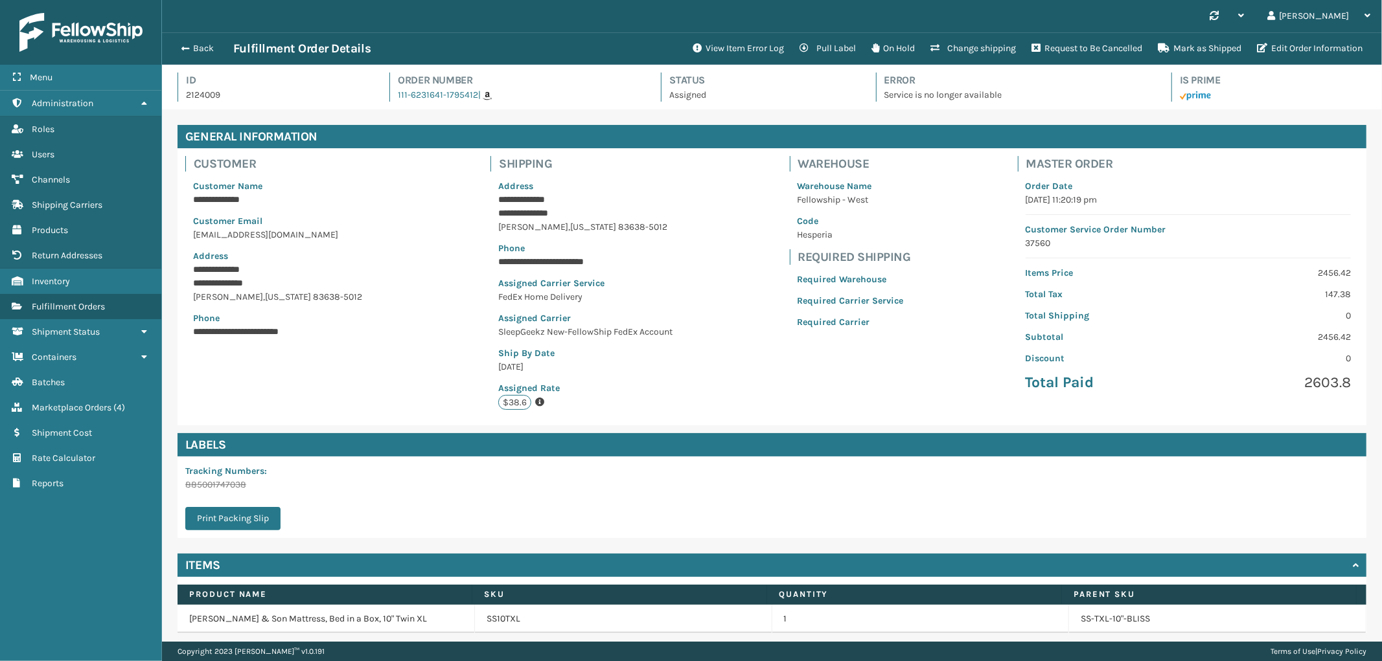
click at [203, 93] on p "2124009" at bounding box center [276, 95] width 180 height 14
copy p "2124009"
drag, startPoint x: 391, startPoint y: 100, endPoint x: 474, endPoint y: 108, distance: 83.9
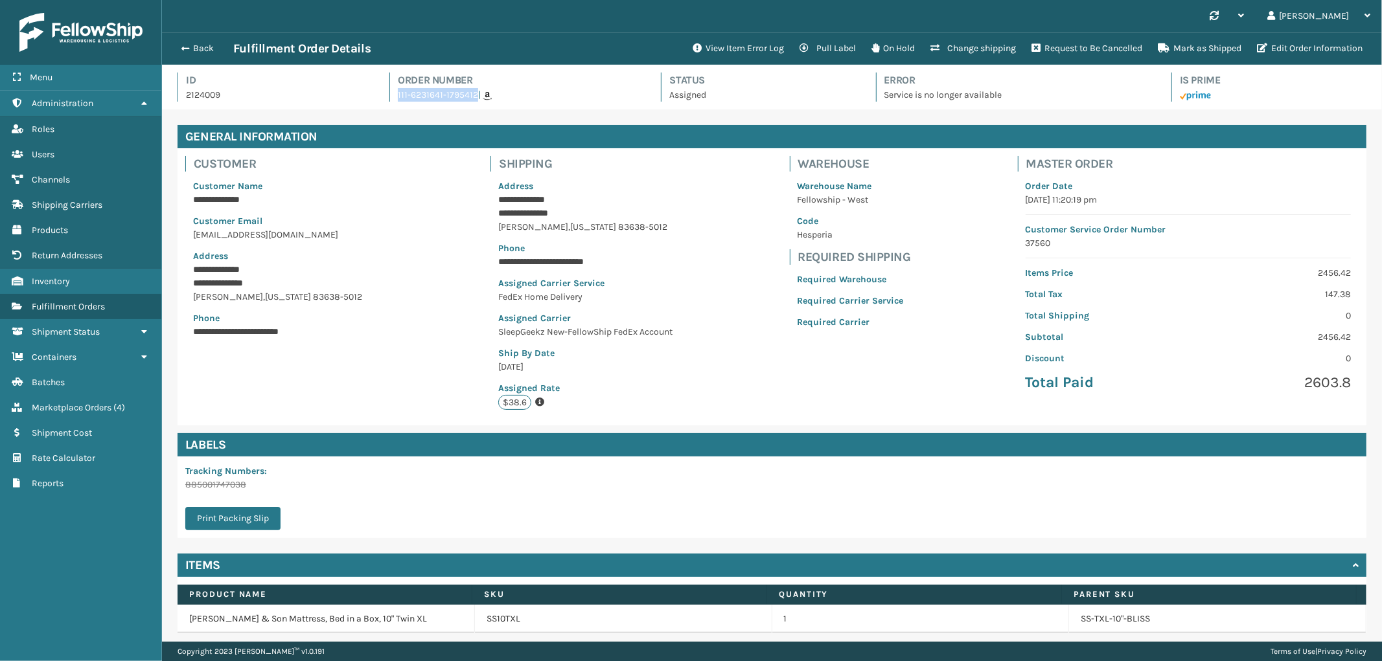
click at [474, 108] on div "Id 2124009 Order Number 111-6231641-1795412 | Status Assigned Error Service is …" at bounding box center [772, 91] width 1189 height 37
copy link "111-6231641-1795412"
drag, startPoint x: 242, startPoint y: 96, endPoint x: 180, endPoint y: 100, distance: 61.7
click at [180, 100] on div "Id 2124009" at bounding box center [272, 87] width 189 height 29
copy p "2124009"
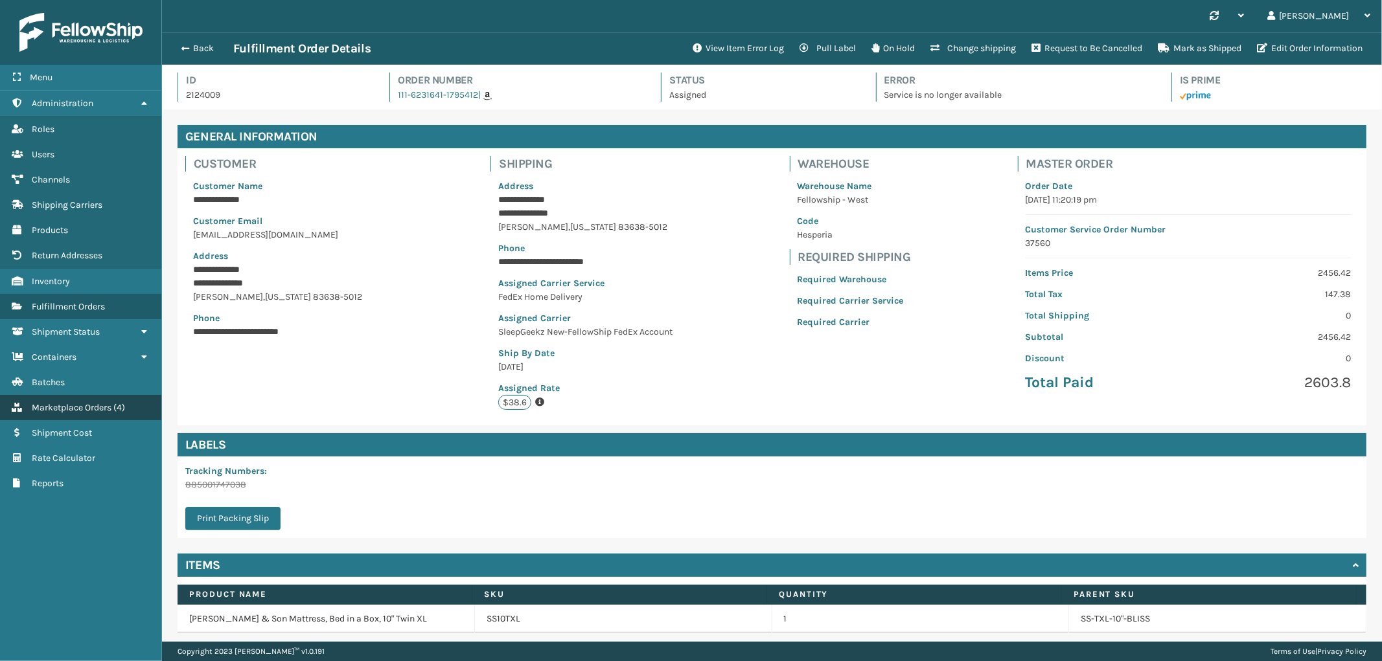
click at [100, 402] on span "Marketplace Orders" at bounding box center [72, 407] width 80 height 11
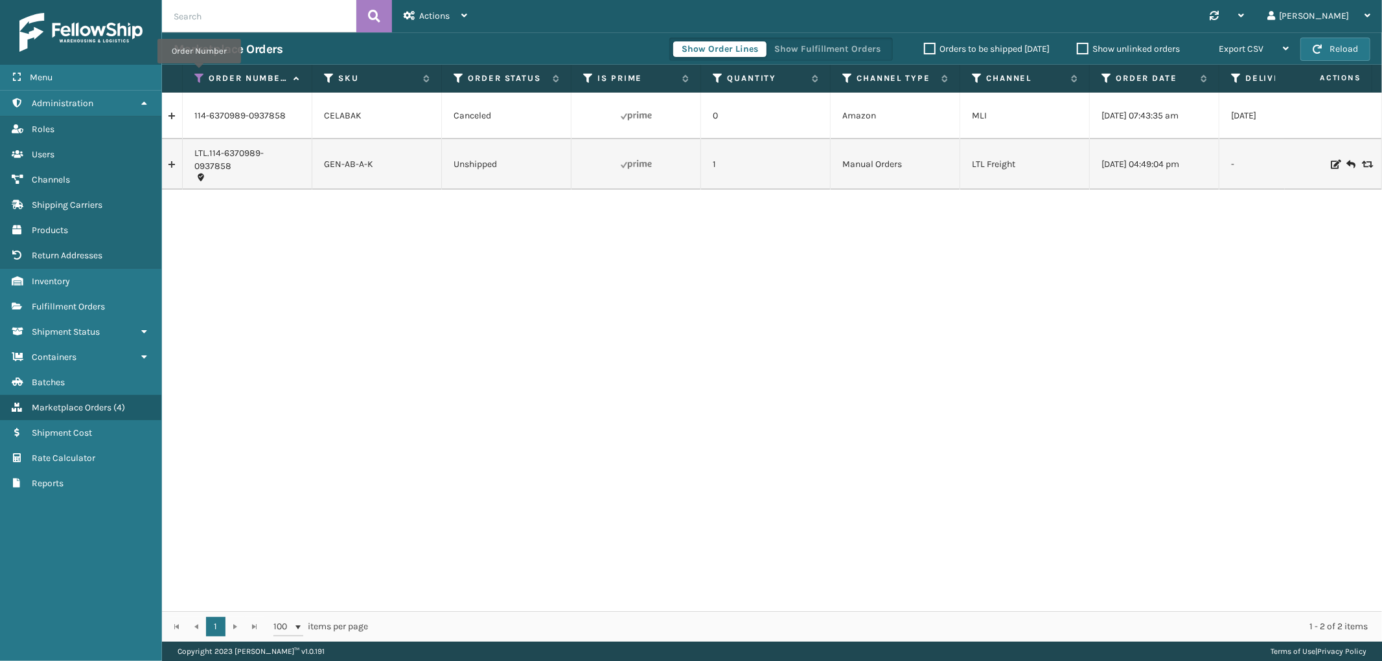
click at [199, 73] on icon at bounding box center [199, 79] width 10 height 12
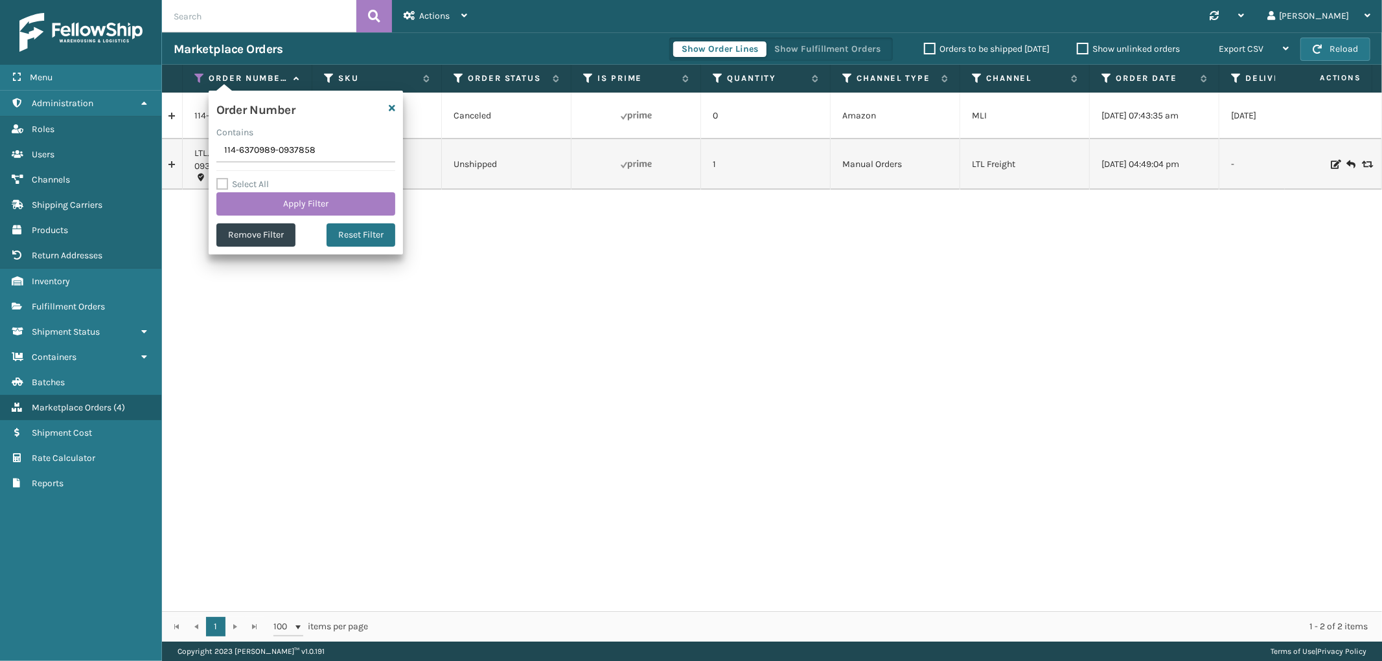
click at [234, 150] on input "114-6370989-0937858" at bounding box center [305, 150] width 179 height 23
type input "SS45358"
click at [253, 199] on button "Apply Filter" at bounding box center [305, 203] width 179 height 23
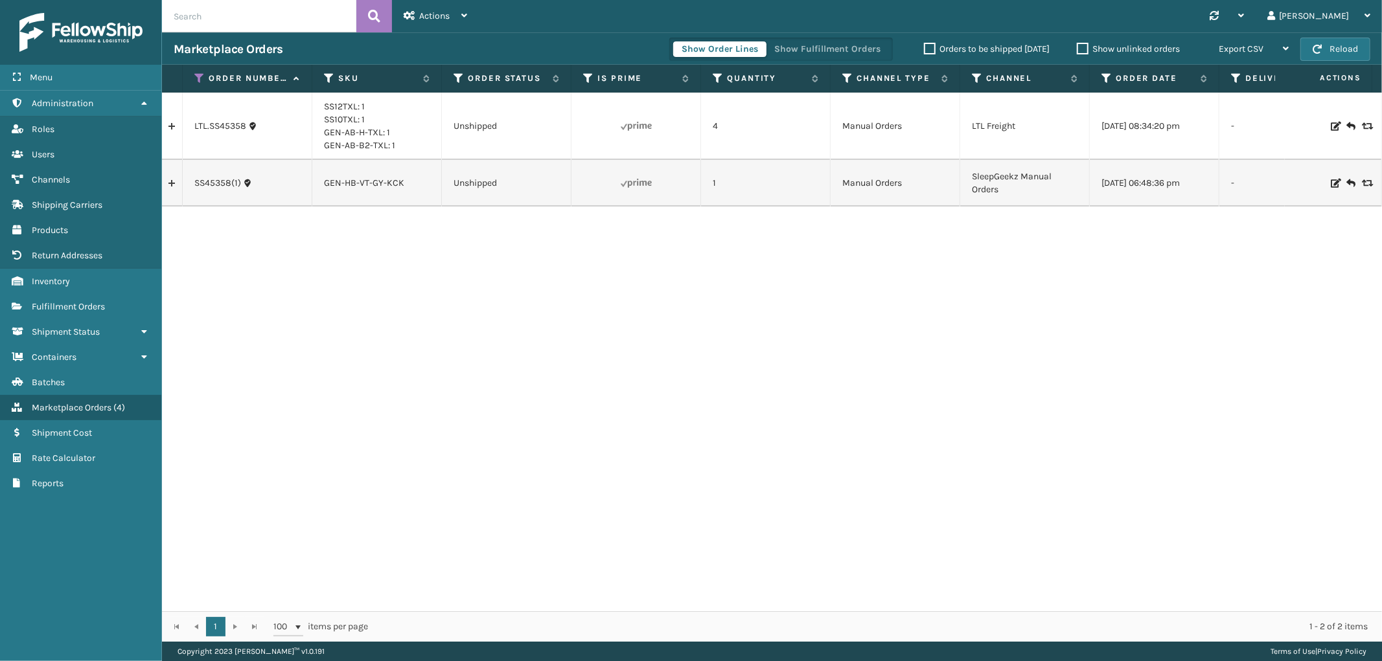
click at [170, 185] on link at bounding box center [172, 183] width 20 height 21
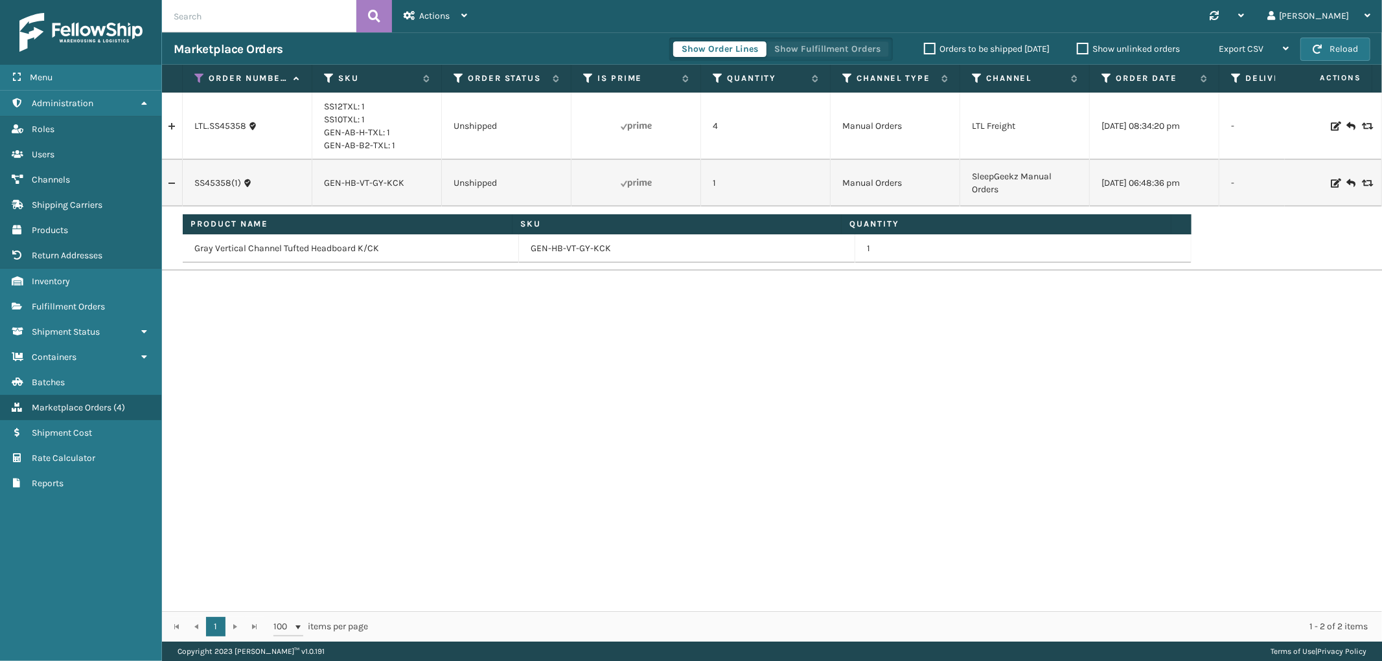
click at [811, 53] on button "Show Fulfillment Orders" at bounding box center [827, 49] width 123 height 16
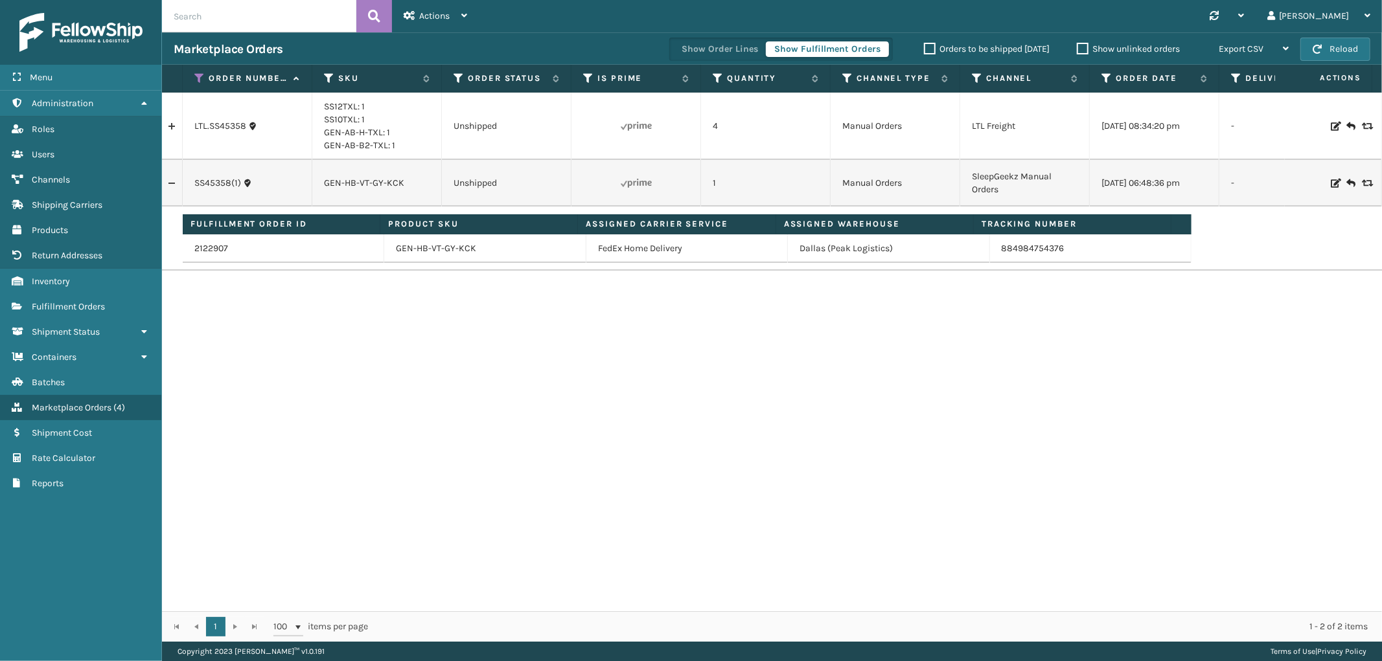
click at [166, 126] on link at bounding box center [172, 126] width 20 height 21
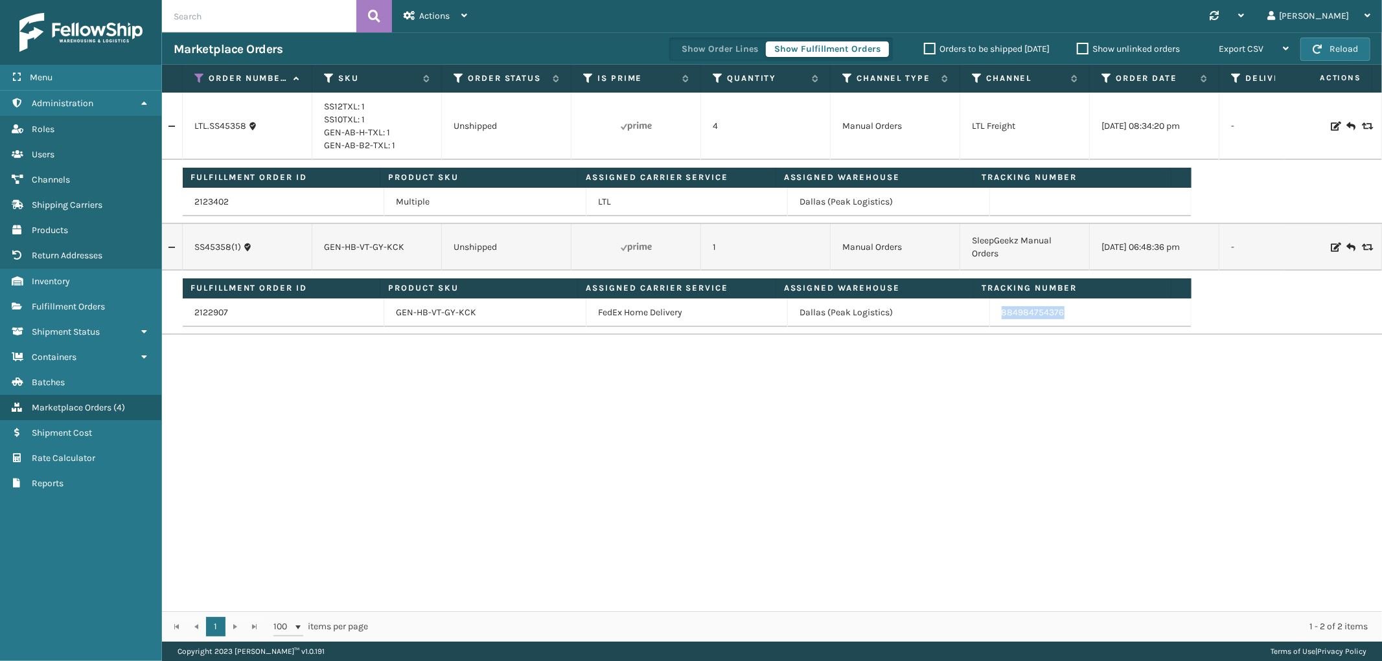
drag, startPoint x: 1066, startPoint y: 319, endPoint x: 990, endPoint y: 325, distance: 76.0
click at [990, 325] on td "884984754376" at bounding box center [1090, 313] width 201 height 29
copy link "884984754376"
